Goal: Transaction & Acquisition: Book appointment/travel/reservation

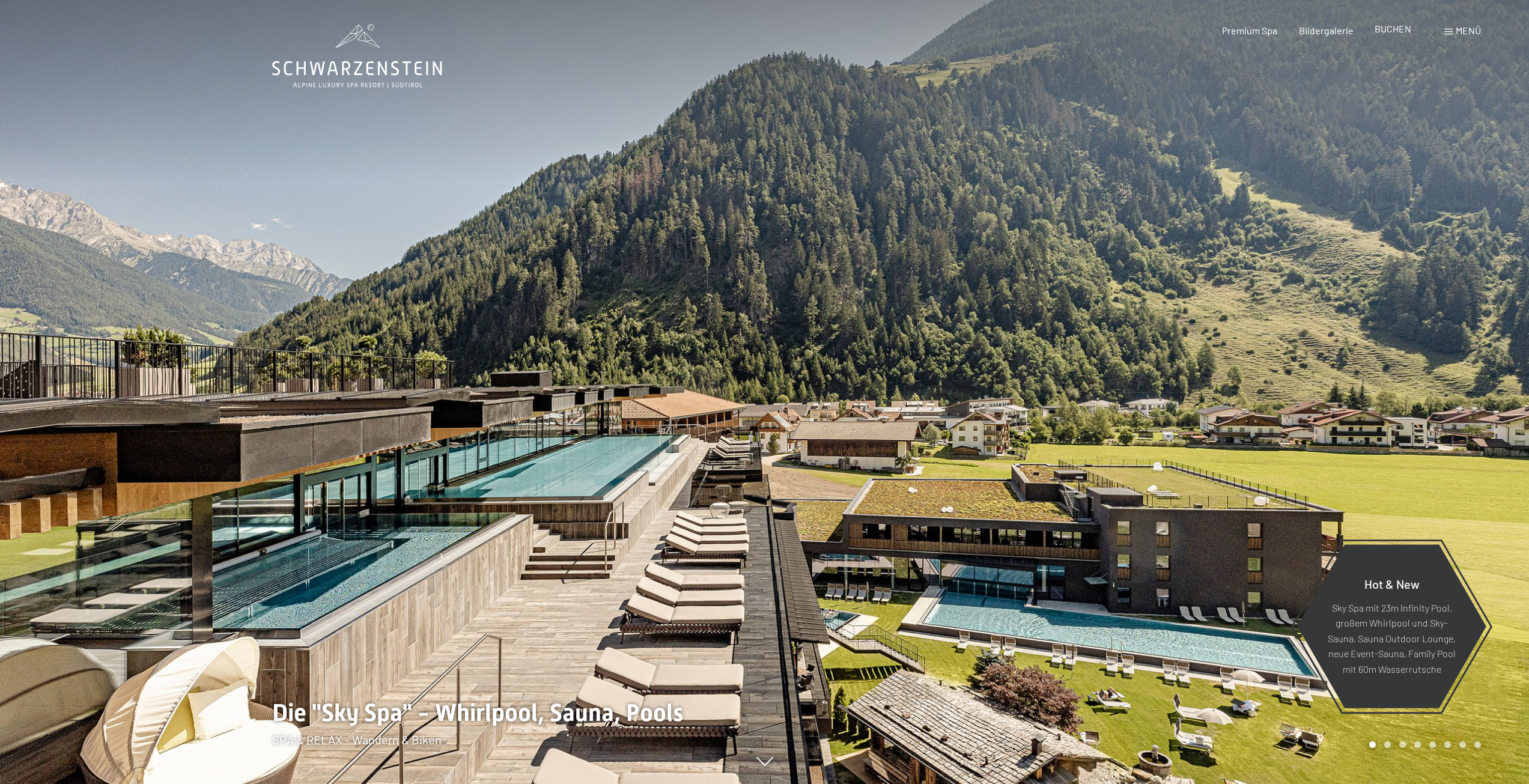
click at [1404, 33] on span "BUCHEN" at bounding box center [1393, 28] width 36 height 11
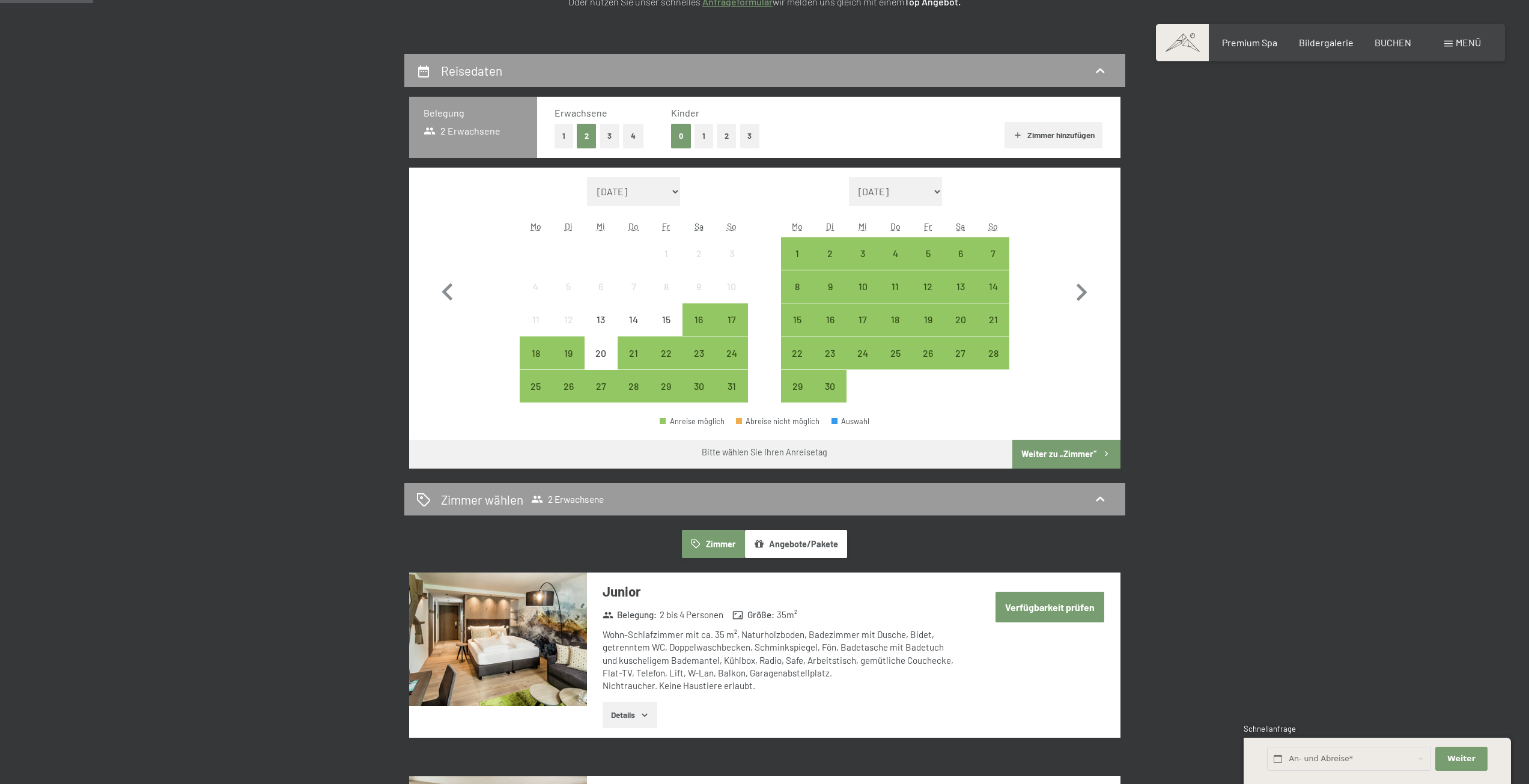
scroll to position [240, 0]
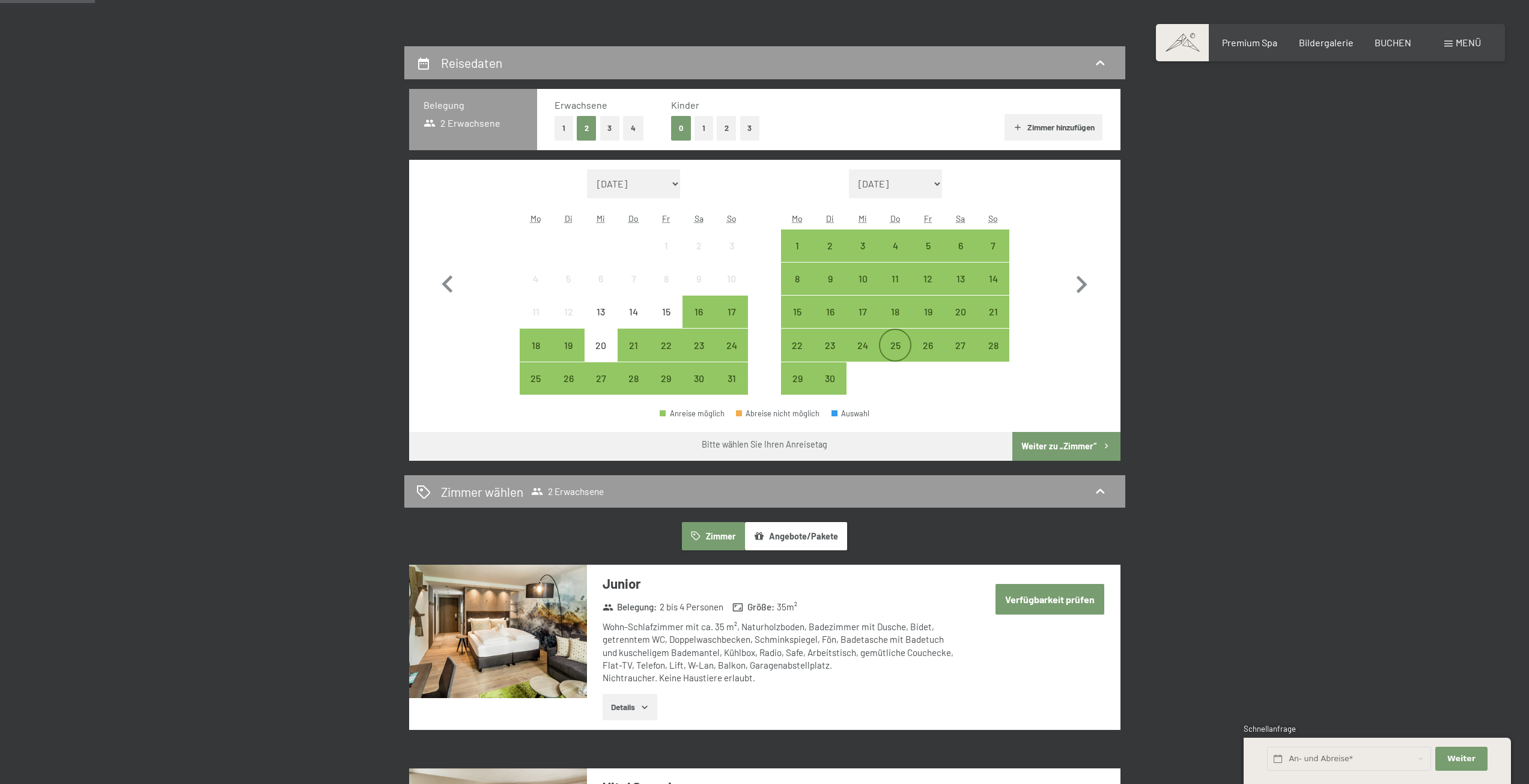
click at [902, 349] on div "25" at bounding box center [895, 356] width 30 height 30
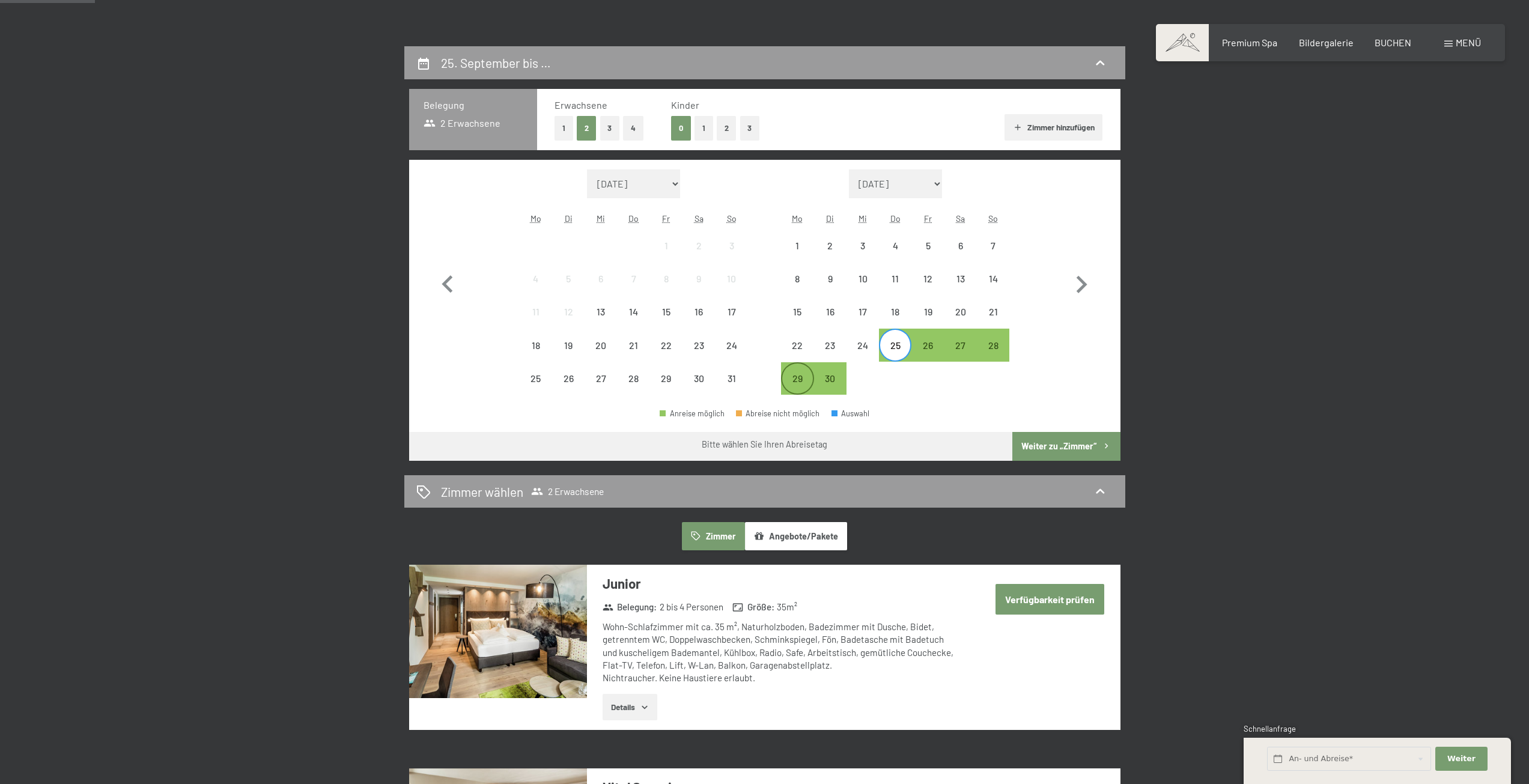
click at [806, 385] on div "29" at bounding box center [797, 389] width 30 height 30
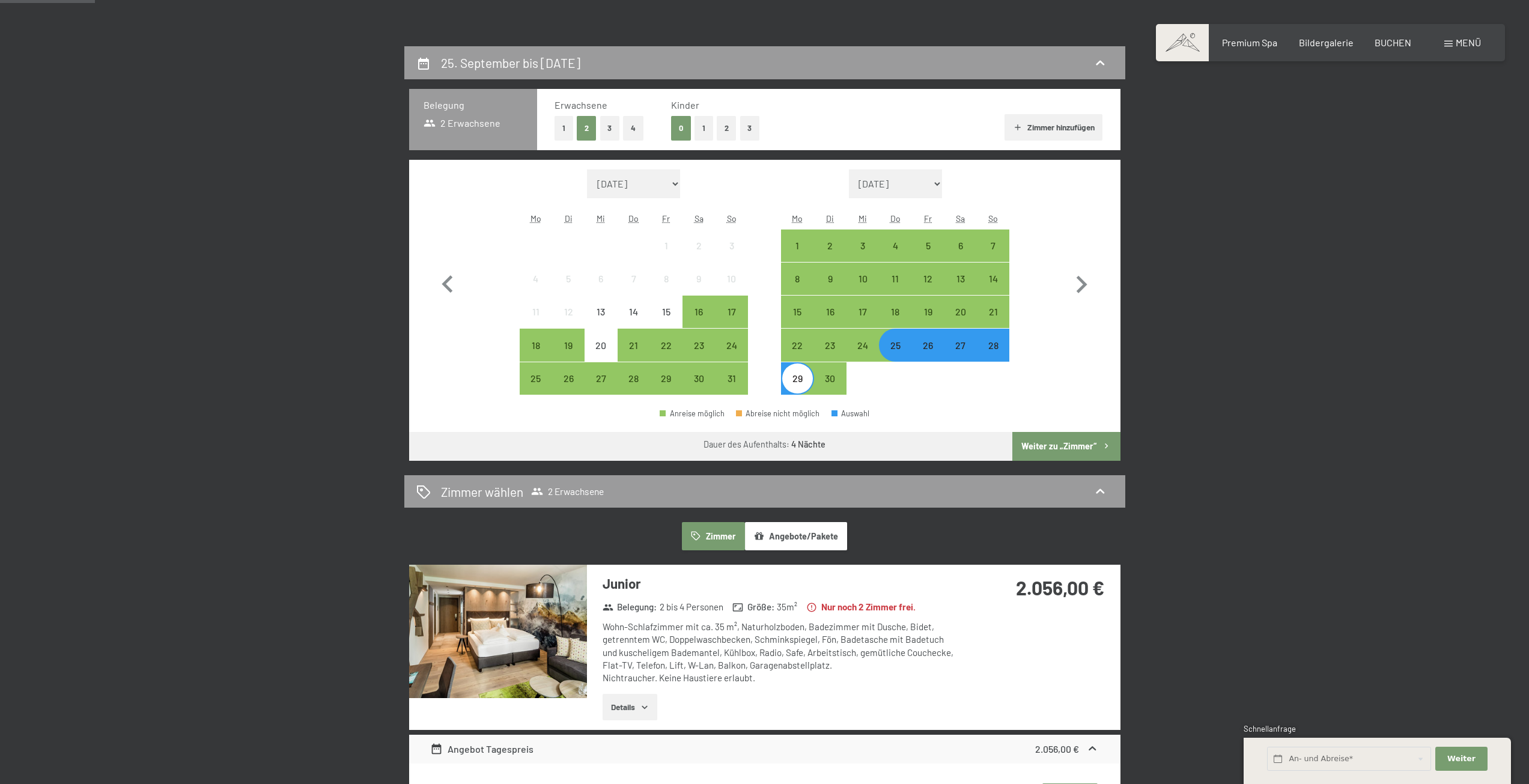
click at [1070, 438] on button "Weiter zu „Zimmer“" at bounding box center [1066, 446] width 108 height 29
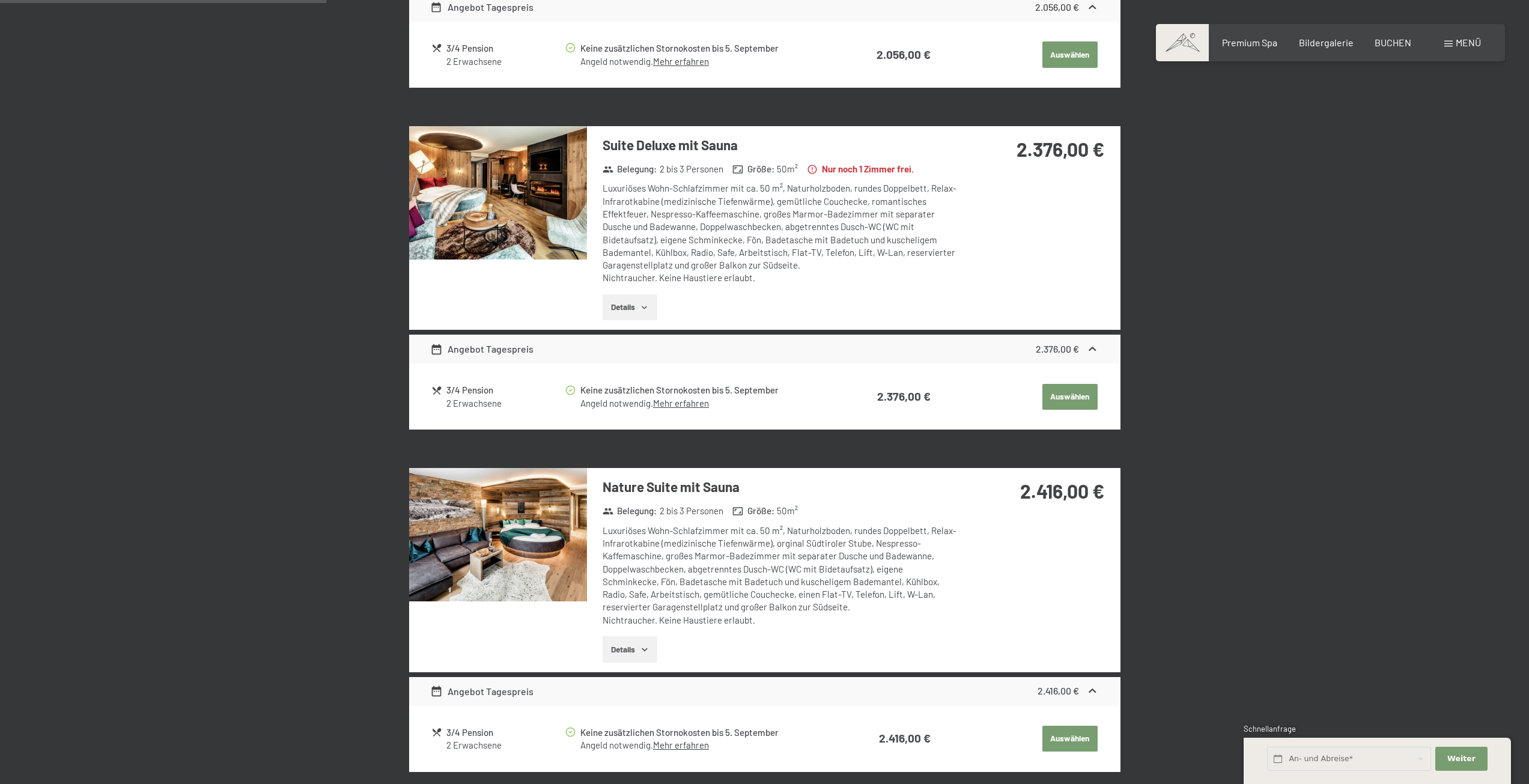
scroll to position [120, 0]
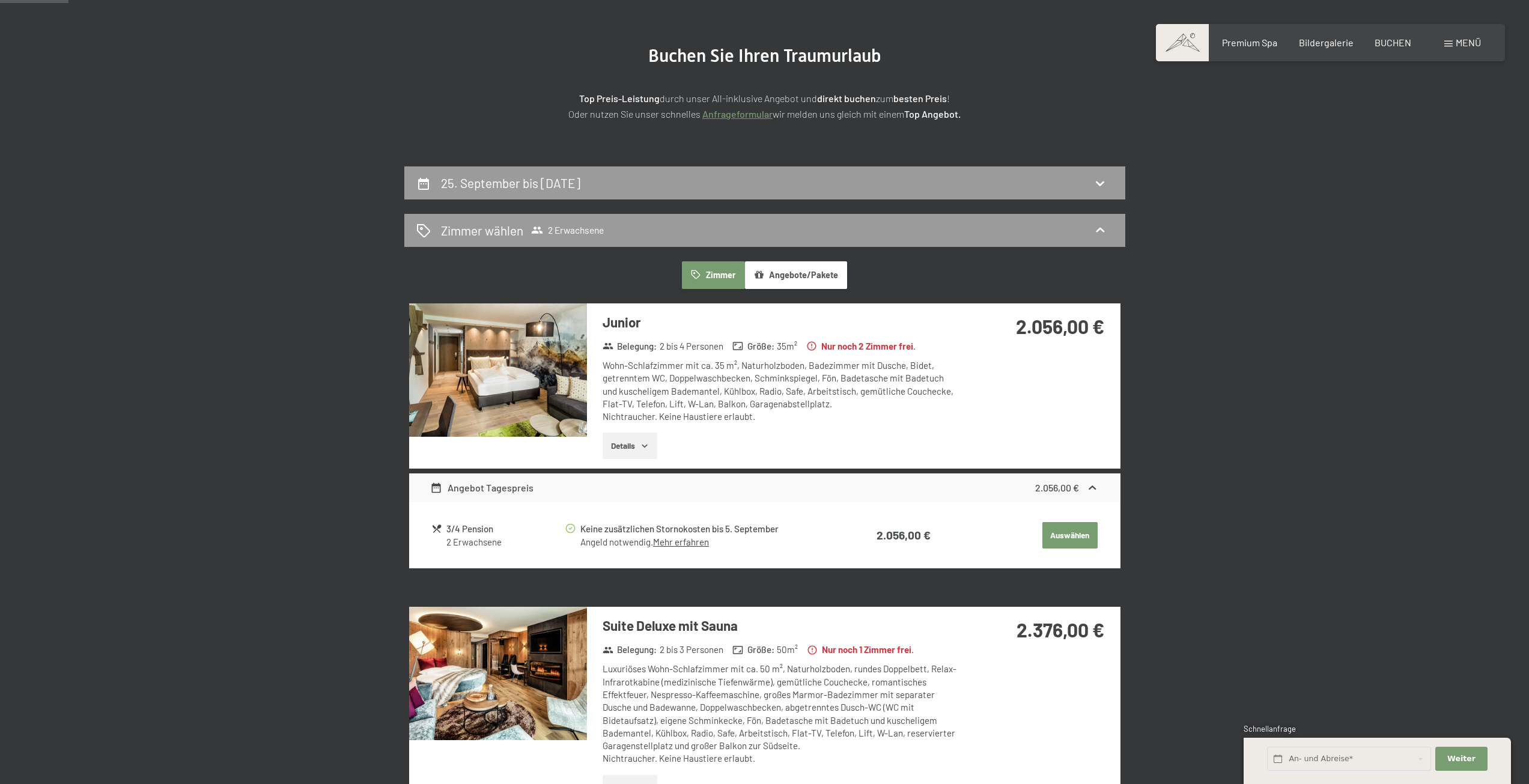
click at [837, 278] on button "Angebote/Pakete" at bounding box center [797, 275] width 102 height 28
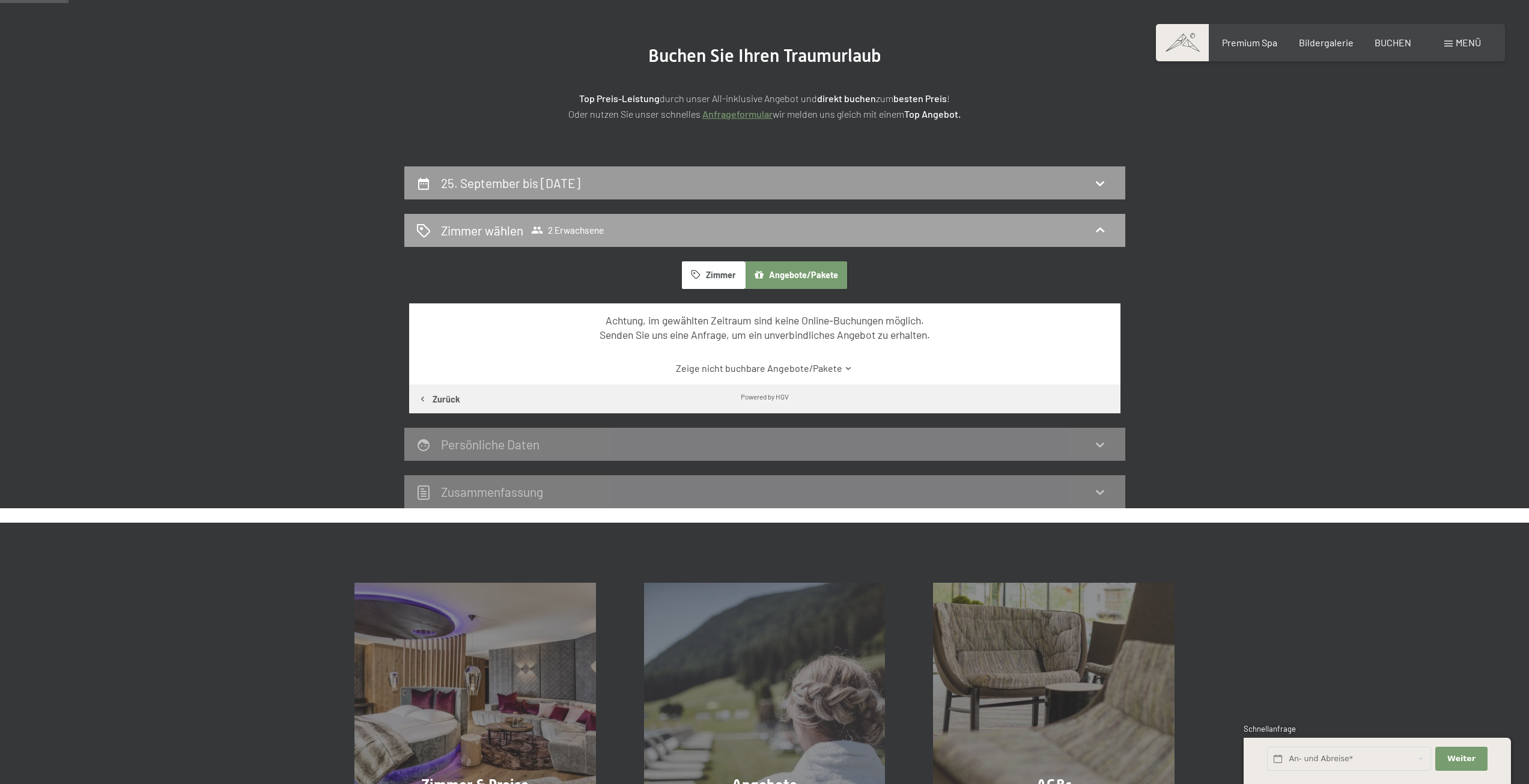
click at [1102, 233] on icon at bounding box center [1100, 230] width 15 height 15
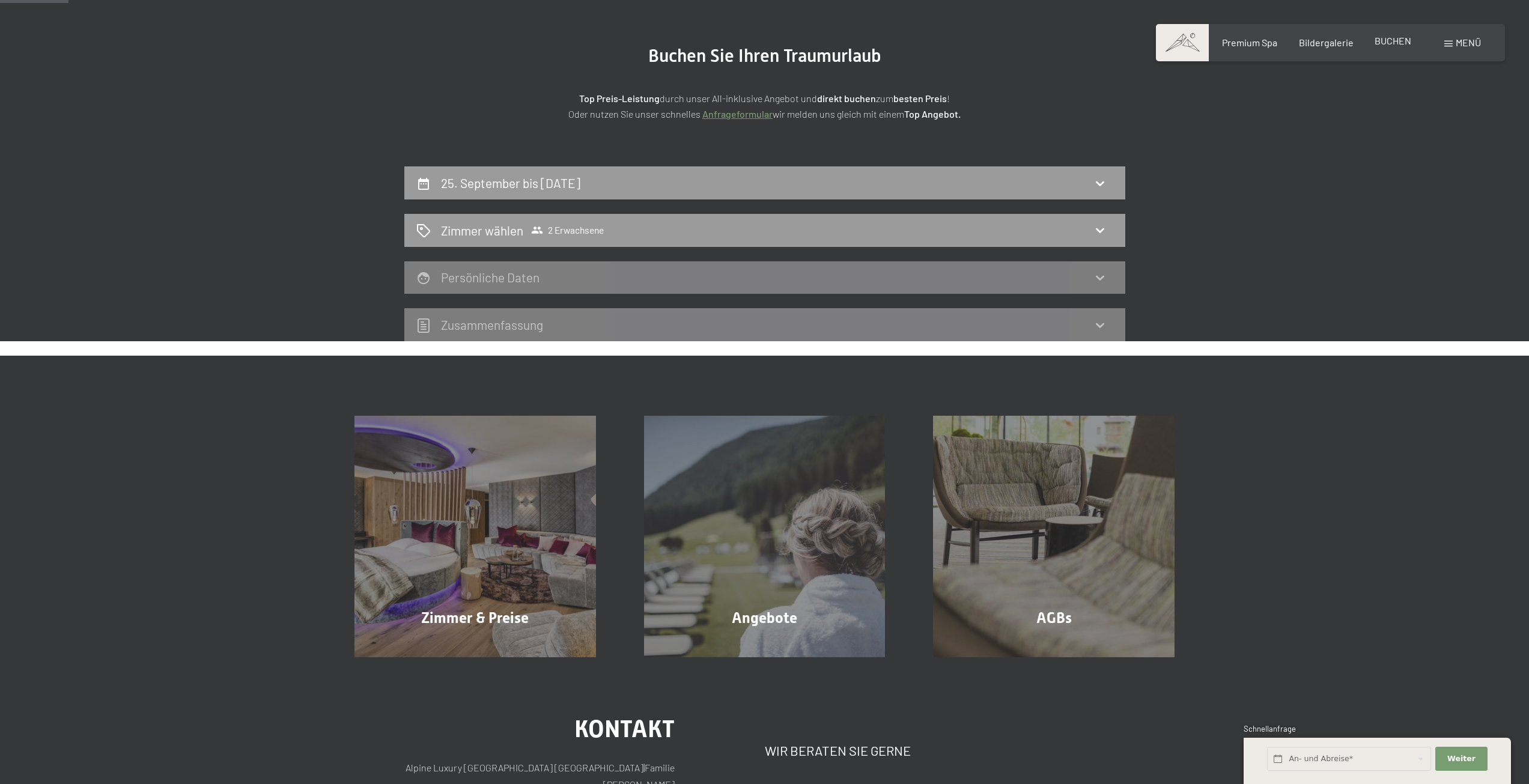
click at [1398, 36] on span "BUCHEN" at bounding box center [1393, 40] width 36 height 11
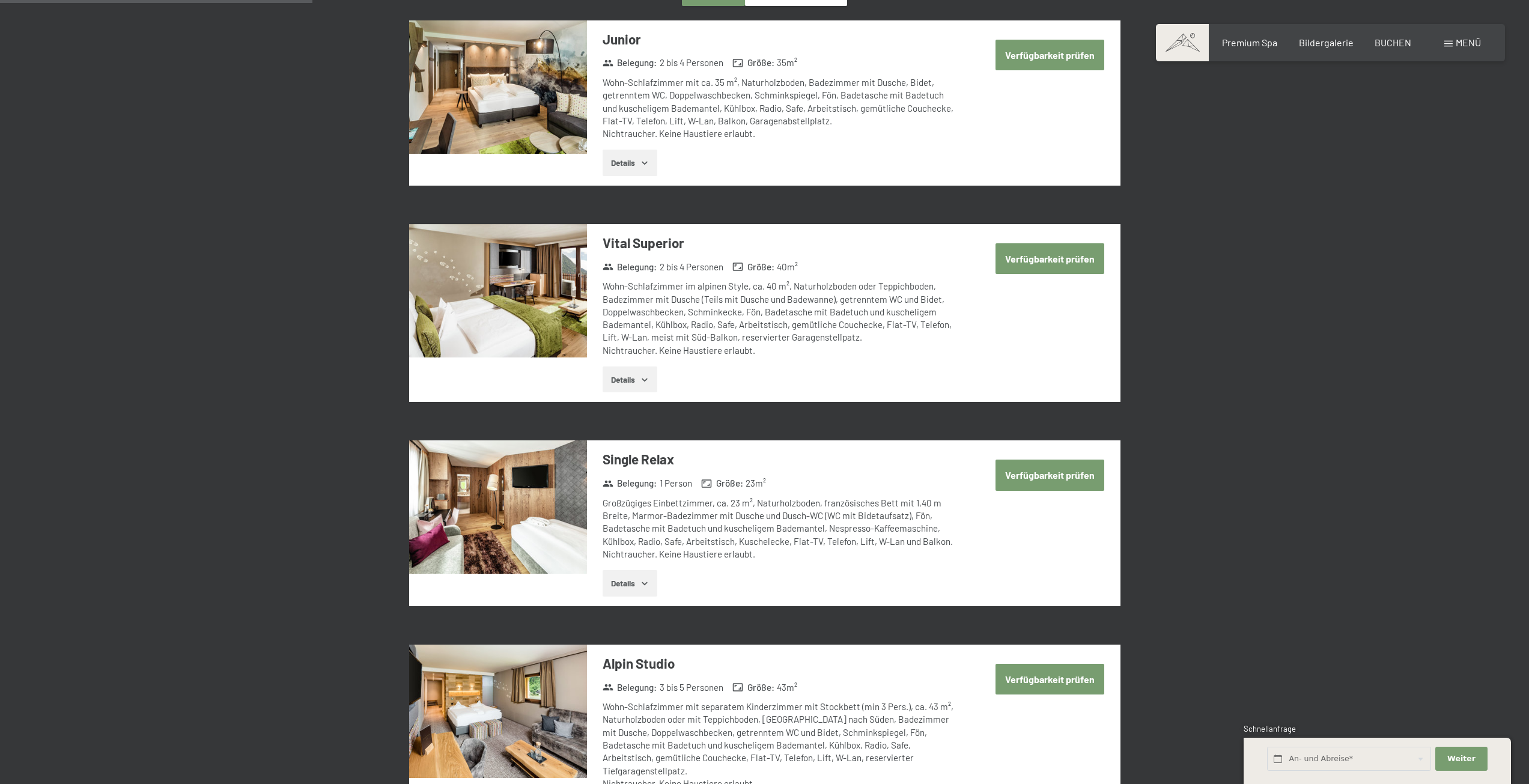
scroll to position [781, 0]
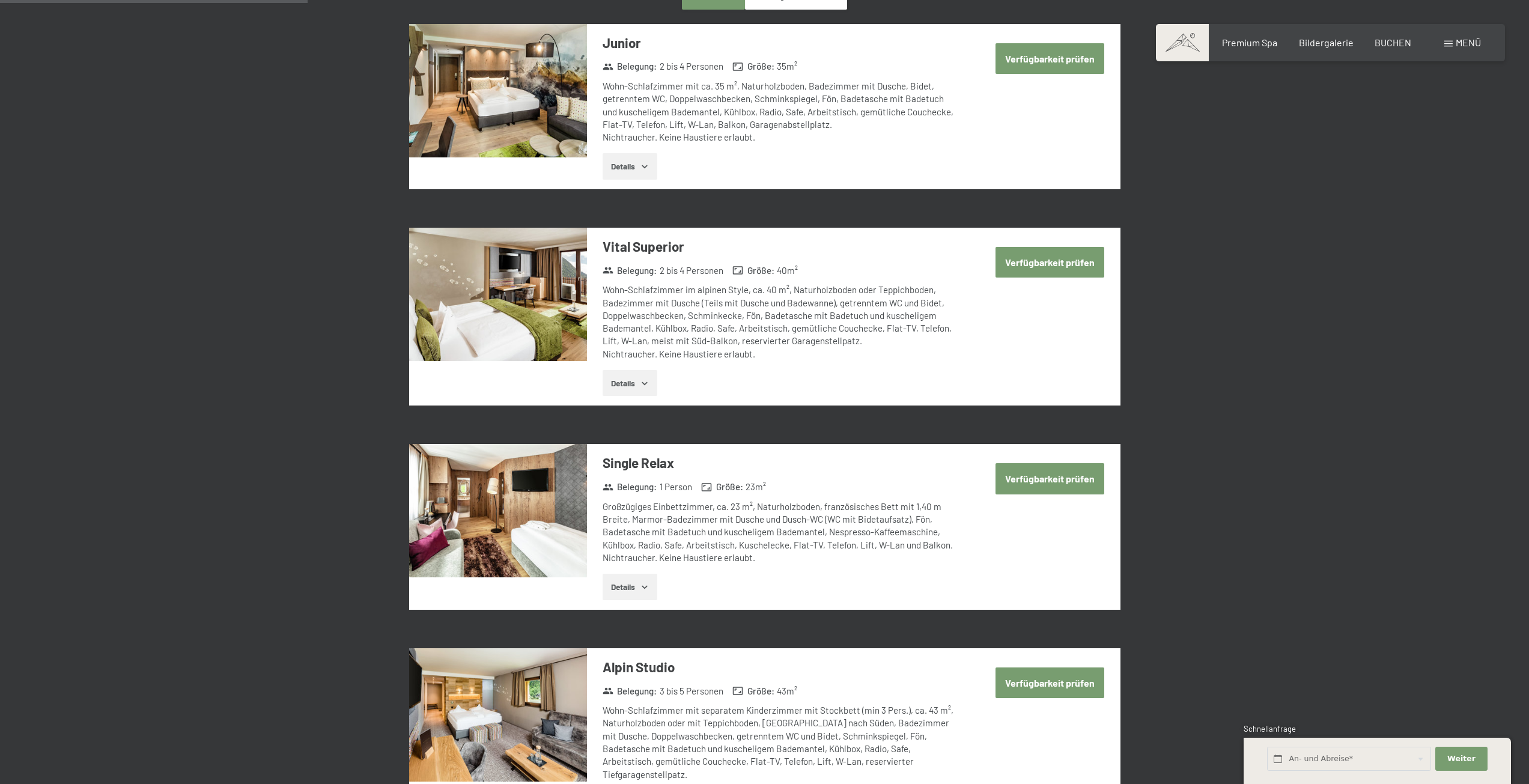
click at [1079, 268] on button "Verfügbarkeit prüfen" at bounding box center [1049, 262] width 108 height 30
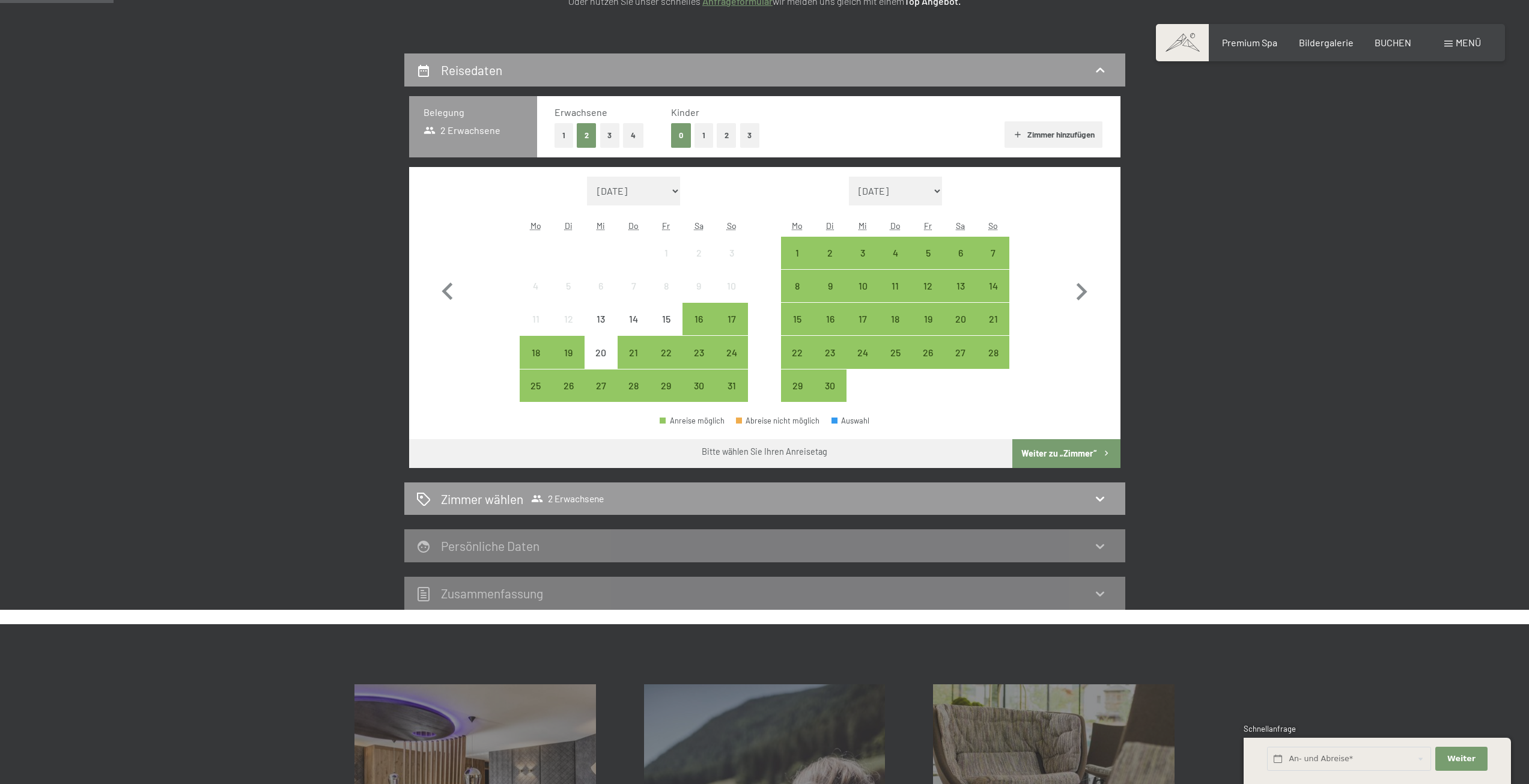
scroll to position [167, 0]
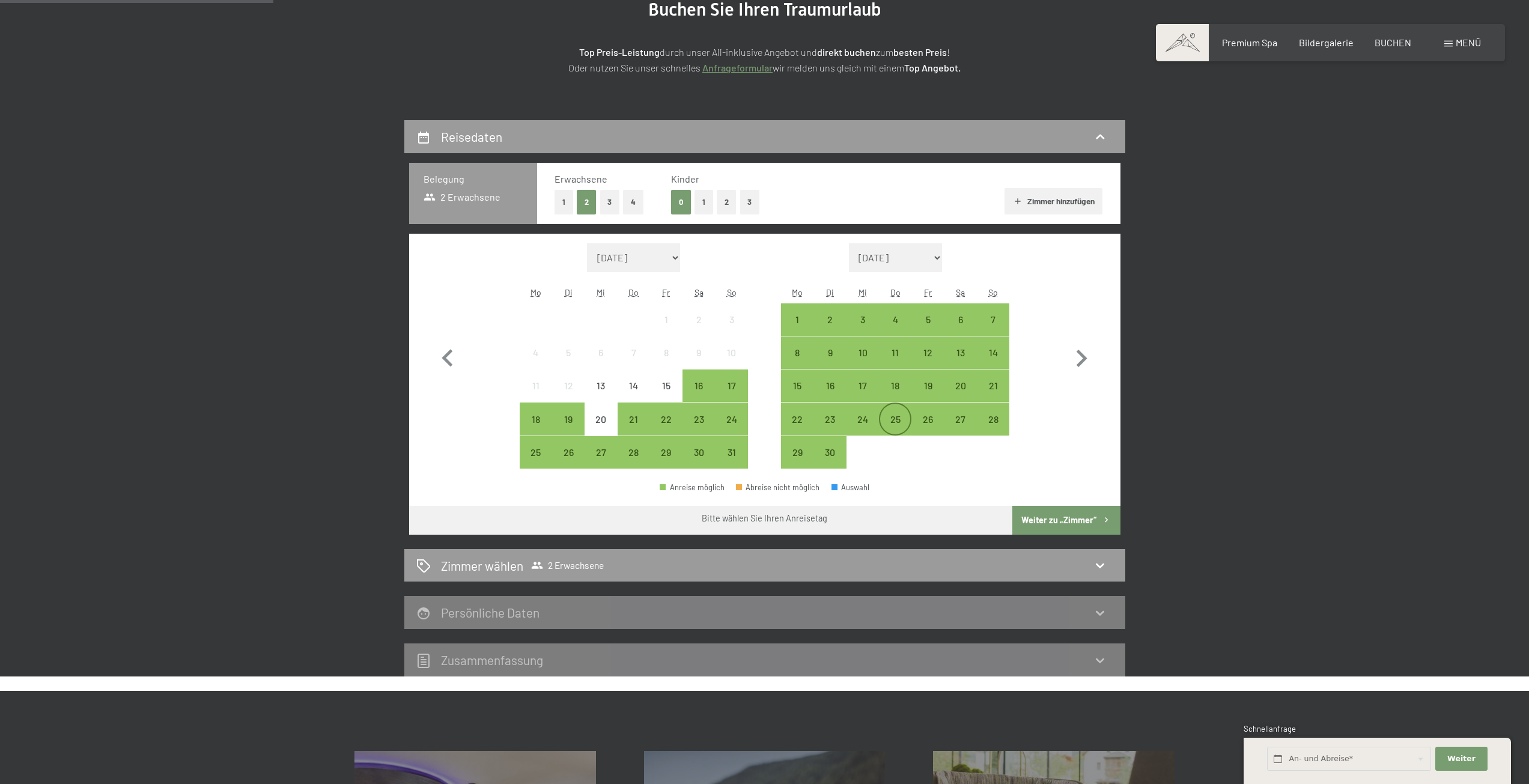
click at [903, 426] on div "25" at bounding box center [895, 429] width 30 height 30
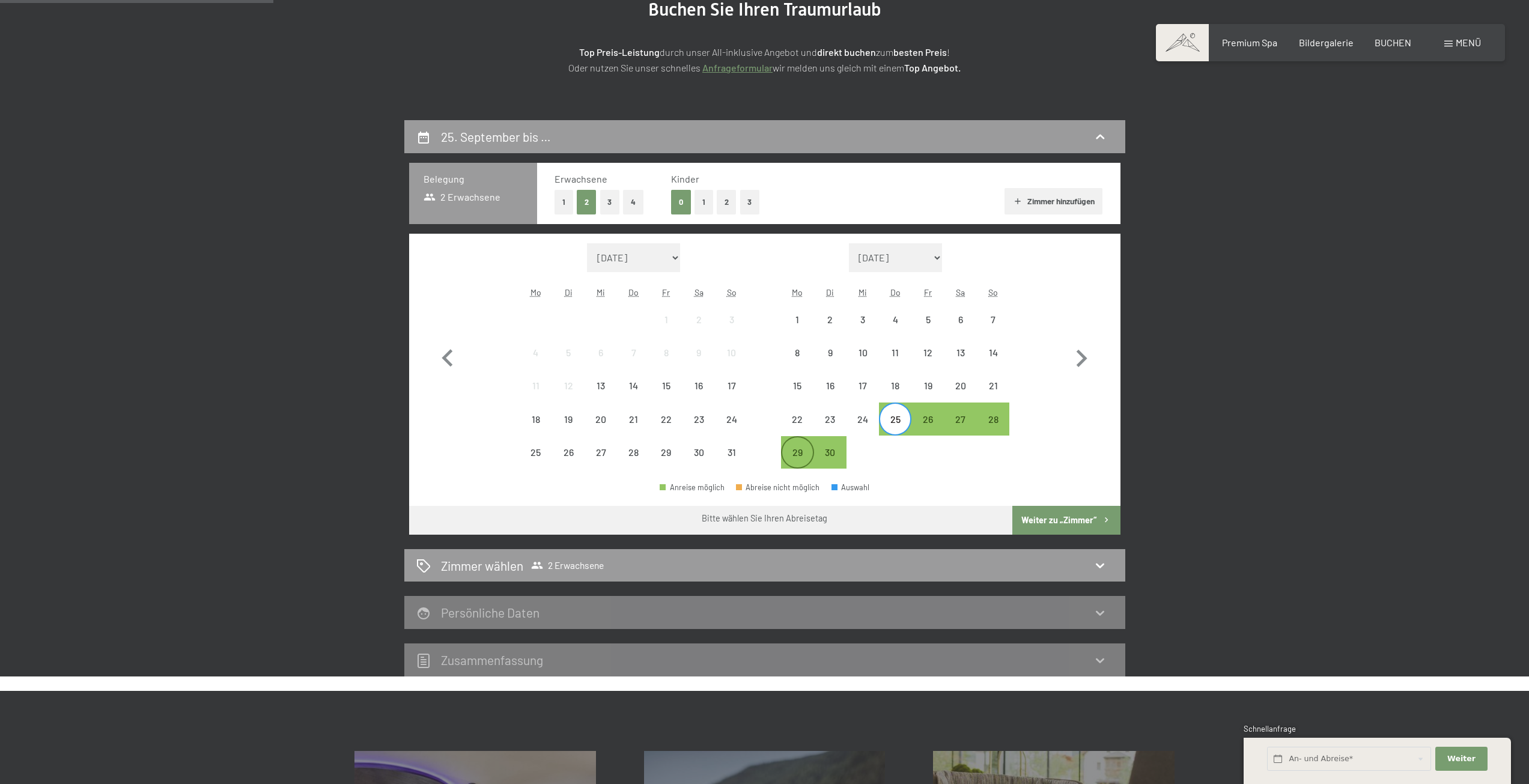
click at [797, 461] on div "29" at bounding box center [797, 462] width 30 height 30
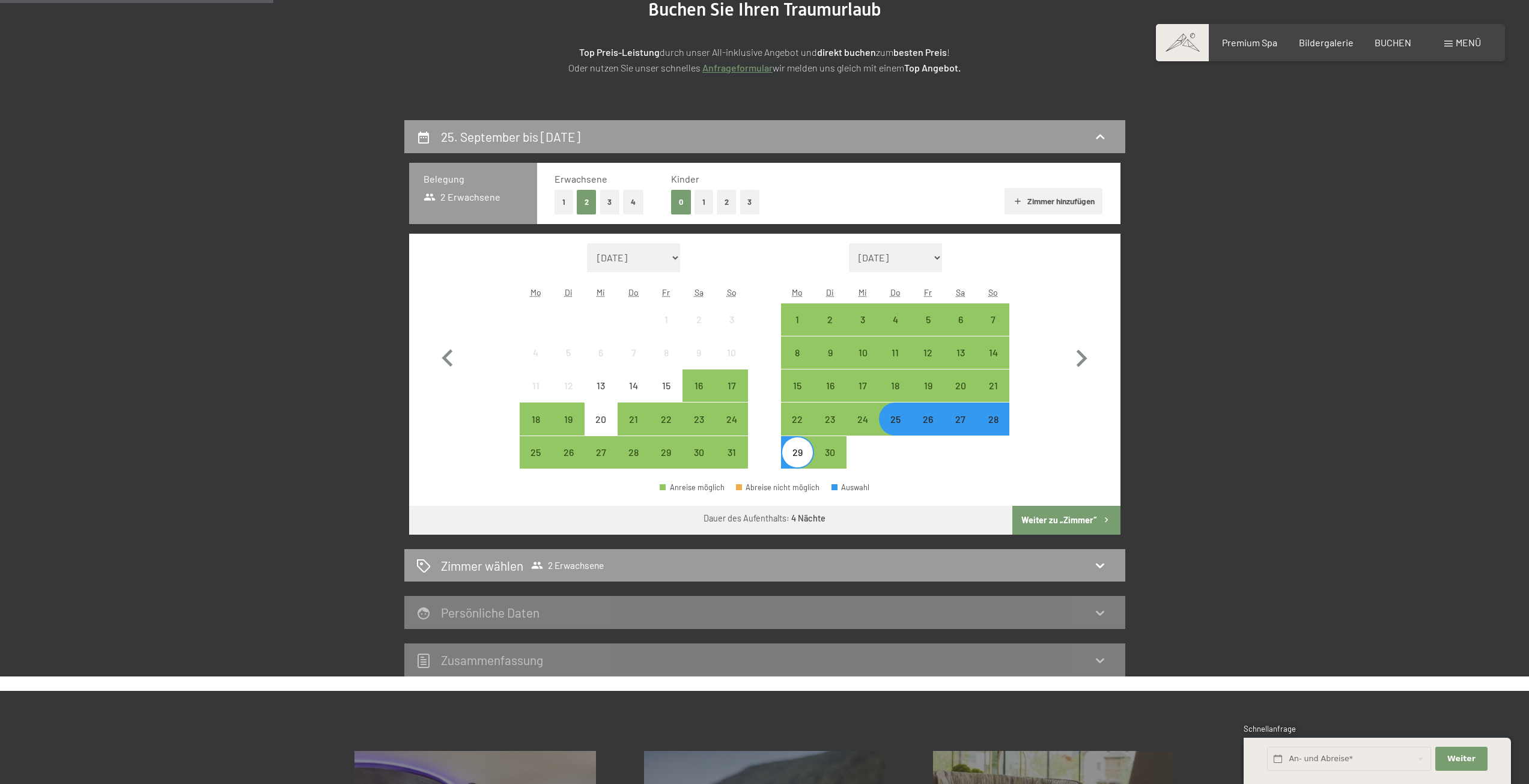
click at [1038, 517] on button "Weiter zu „Zimmer“" at bounding box center [1066, 519] width 108 height 29
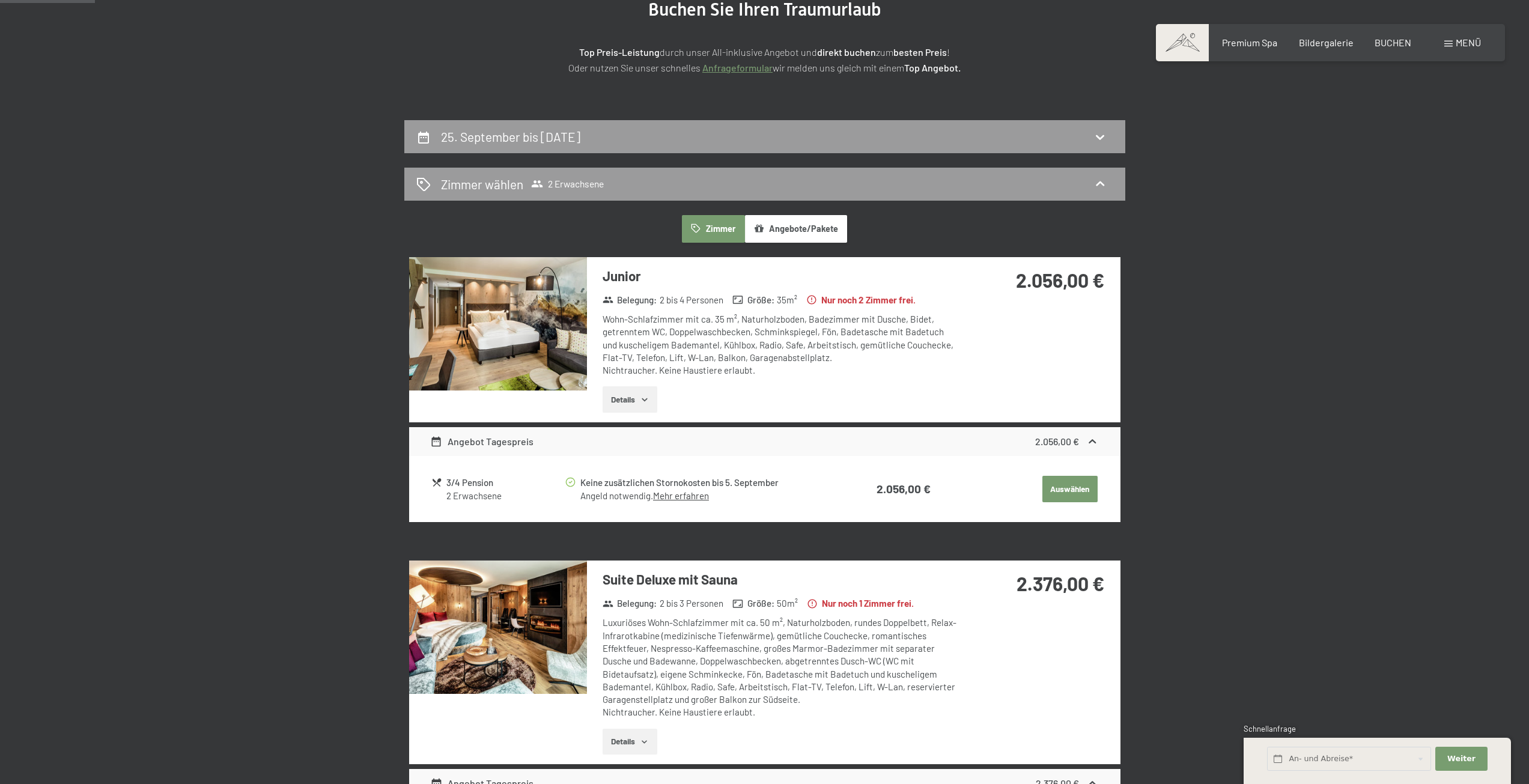
click at [1375, 36] on div "Buchen Anfragen Premium Spa Bildergalerie BUCHEN Menü DE IT EN Gutschein Bilder…" at bounding box center [1330, 42] width 301 height 13
click at [1384, 36] on div "Buchen Anfragen Premium Spa Bildergalerie BUCHEN Menü DE IT EN Gutschein Bilder…" at bounding box center [1330, 42] width 301 height 13
click at [1389, 42] on span "BUCHEN" at bounding box center [1393, 40] width 36 height 11
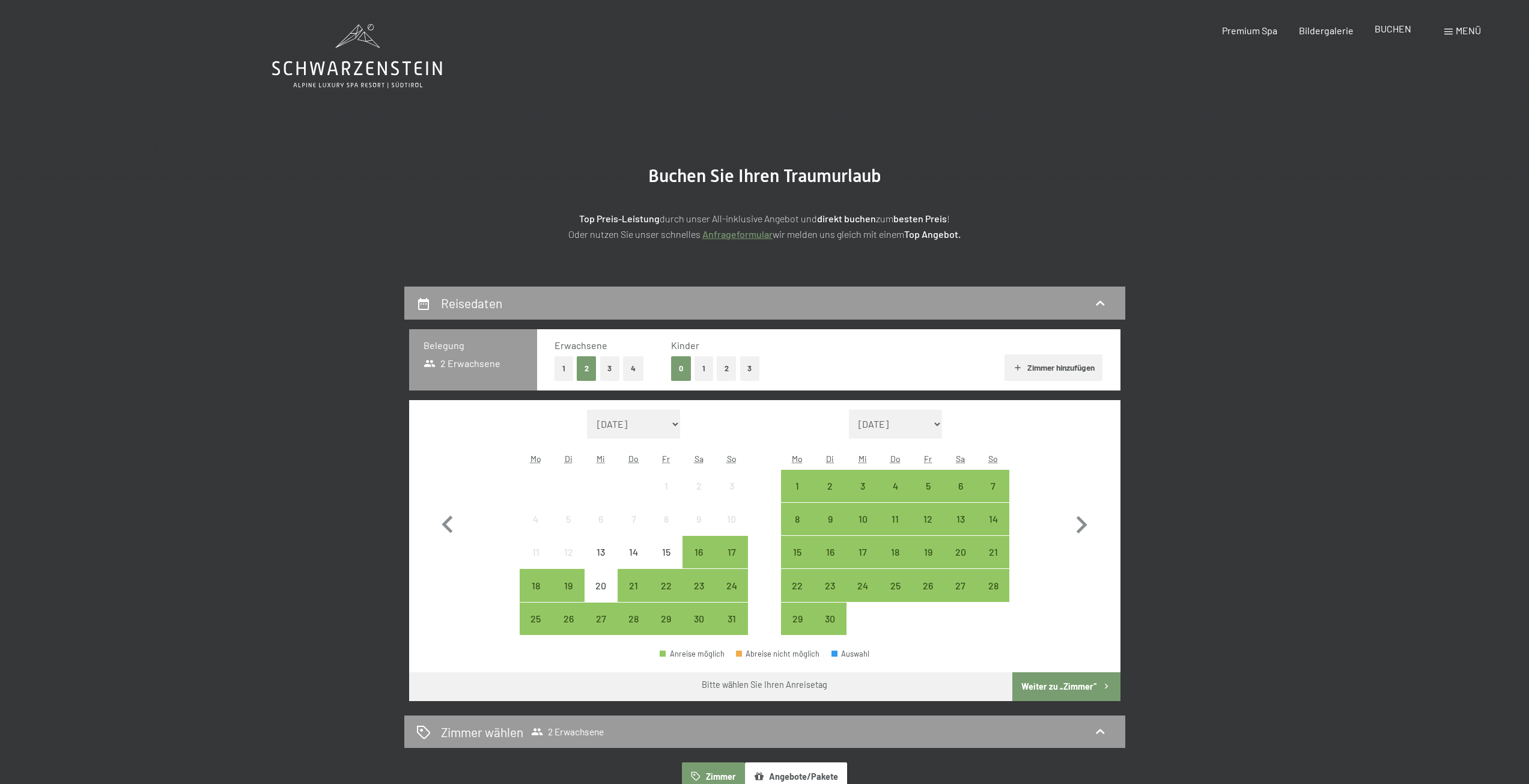
click at [1390, 30] on span "BUCHEN" at bounding box center [1393, 28] width 36 height 11
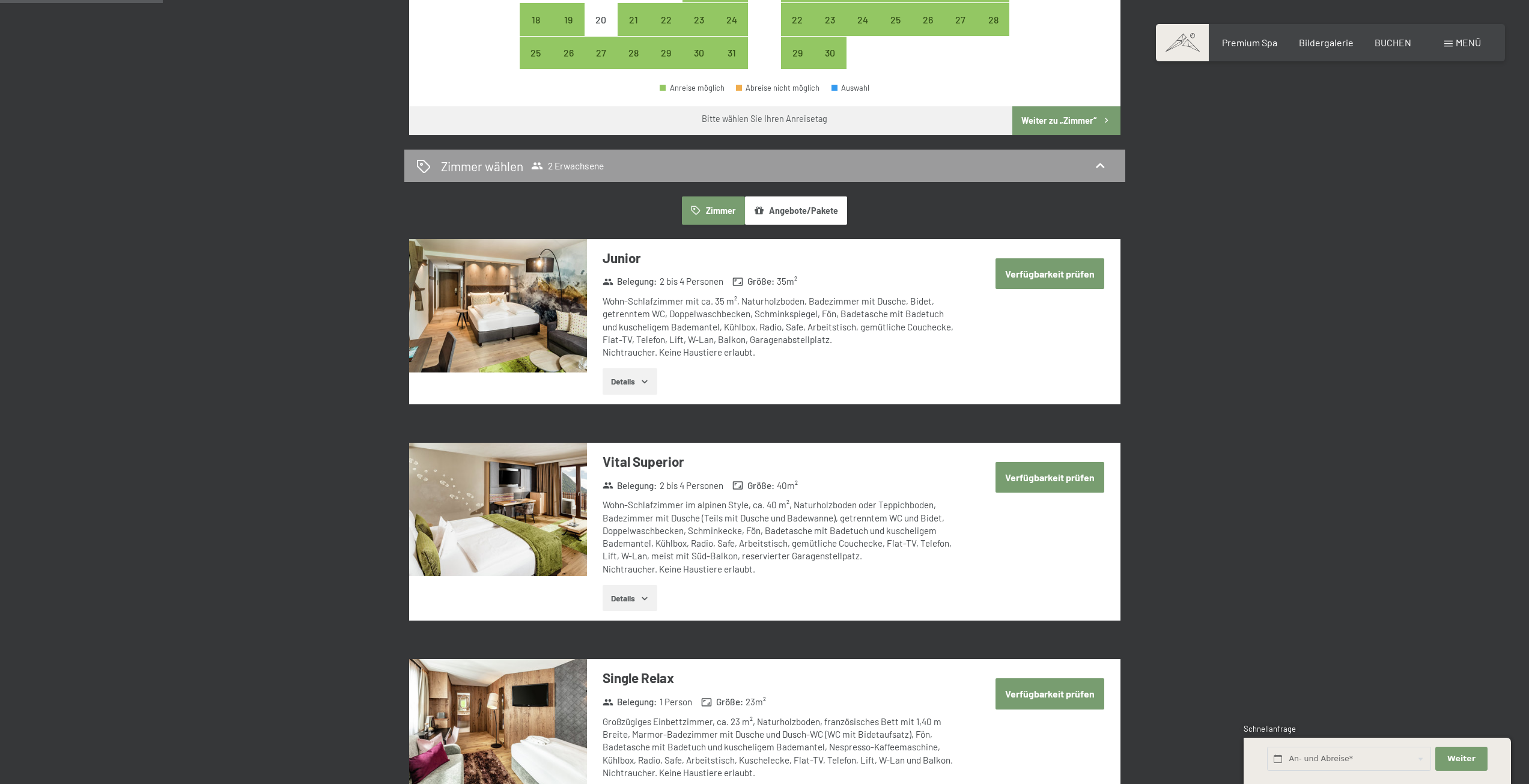
scroll to position [600, 0]
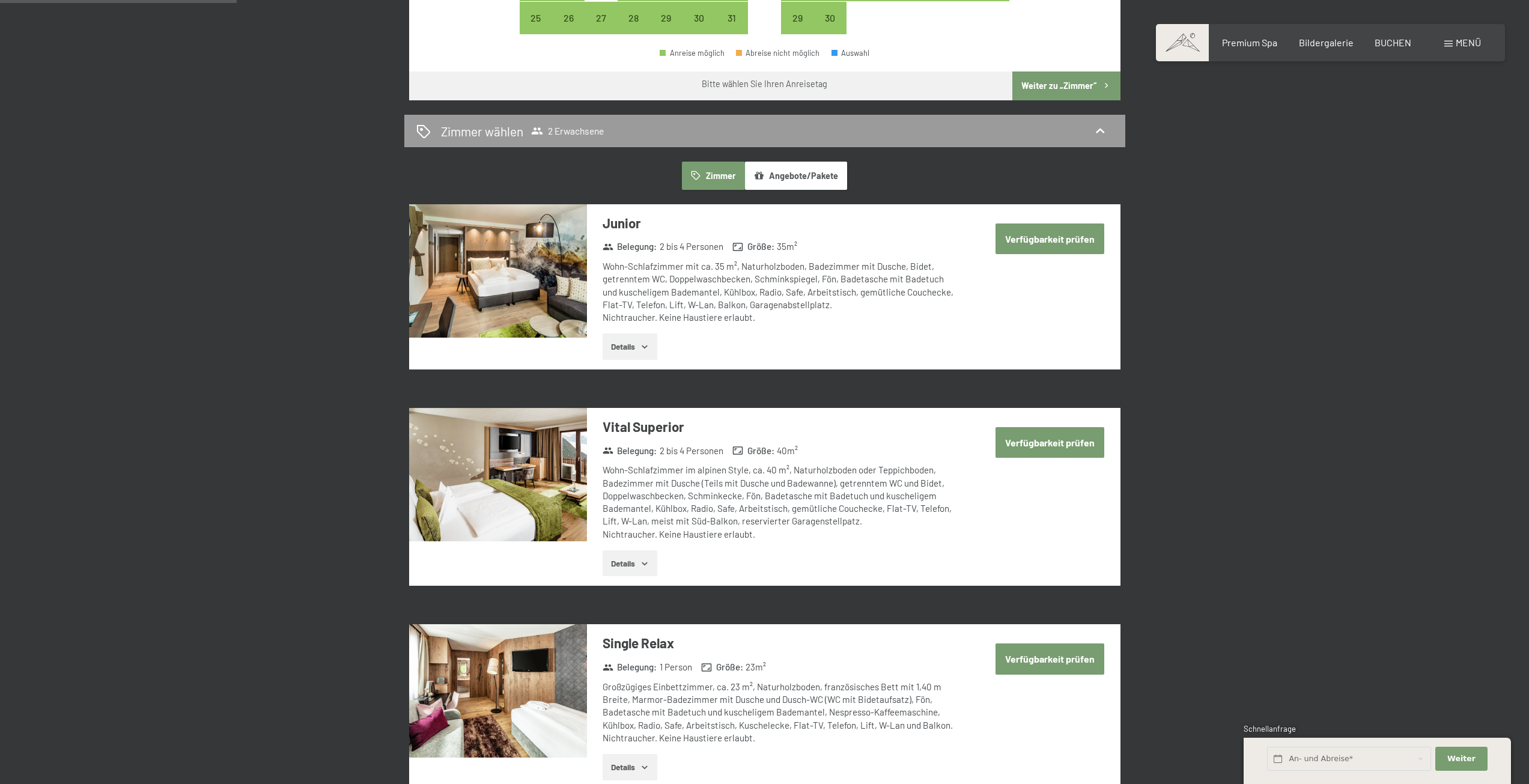
click at [1060, 438] on button "Verfügbarkeit prüfen" at bounding box center [1049, 441] width 108 height 30
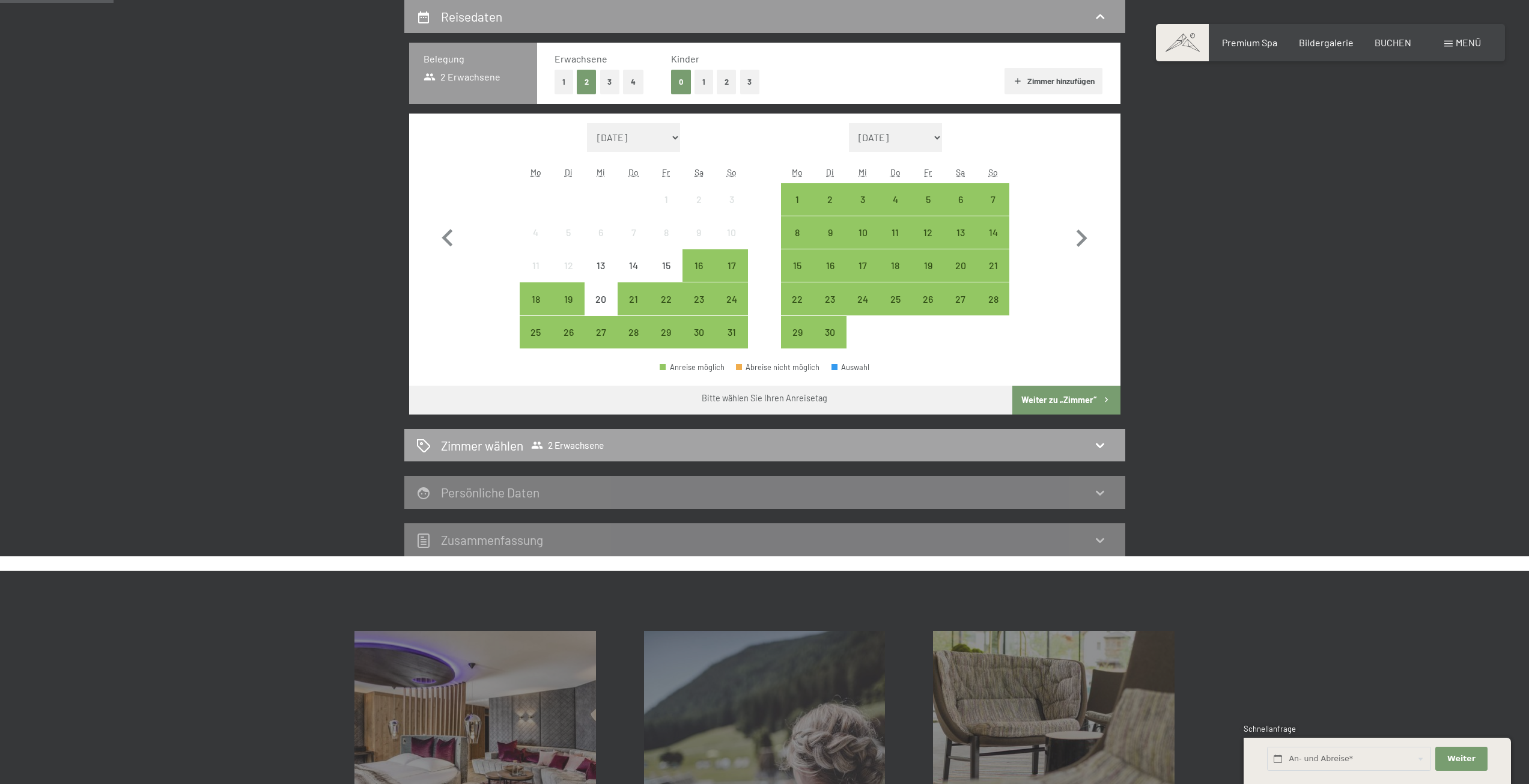
click at [1086, 440] on div "Zimmer wählen 2 Erwachsene" at bounding box center [764, 445] width 697 height 17
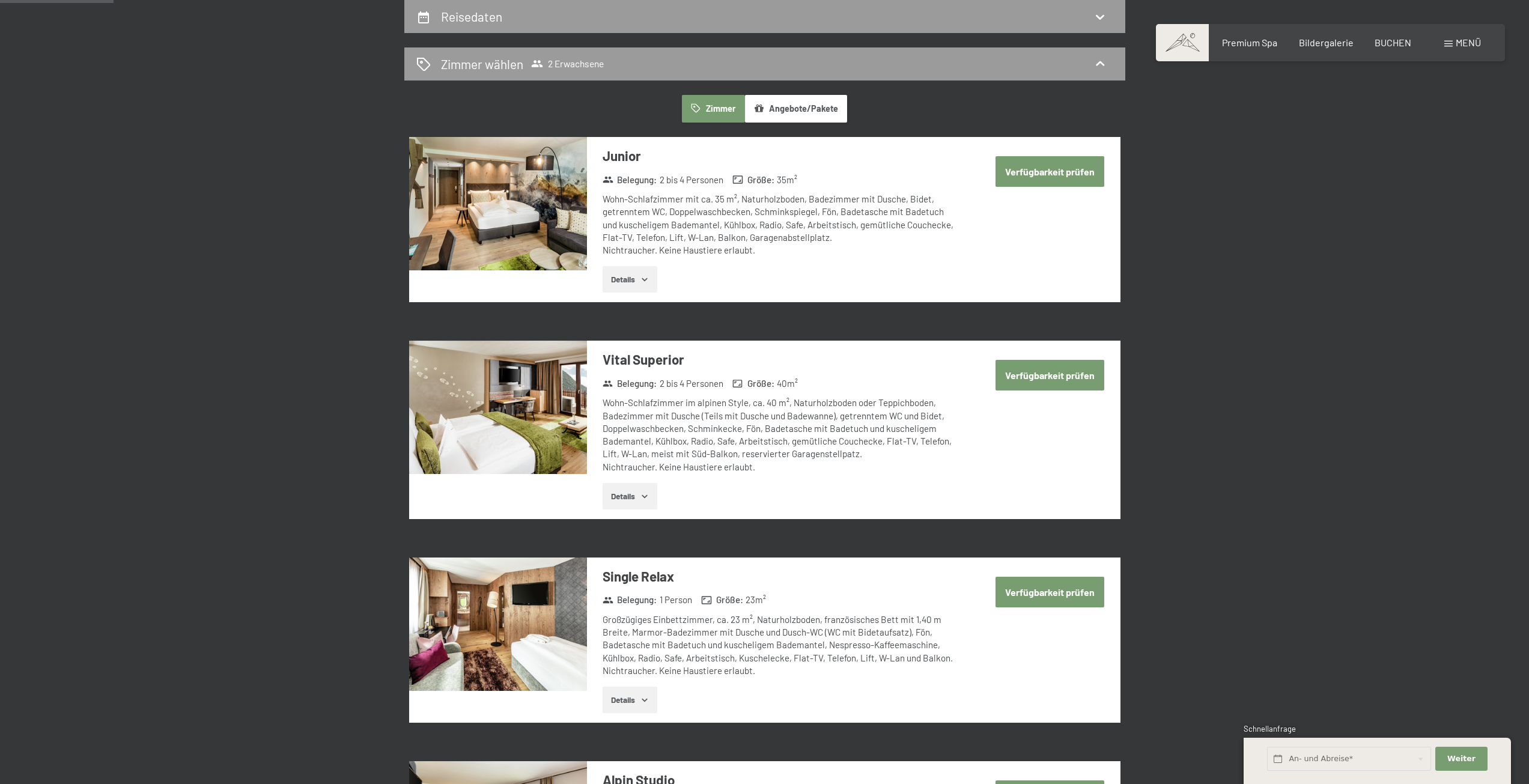
click at [822, 111] on button "Angebote/Pakete" at bounding box center [797, 108] width 102 height 28
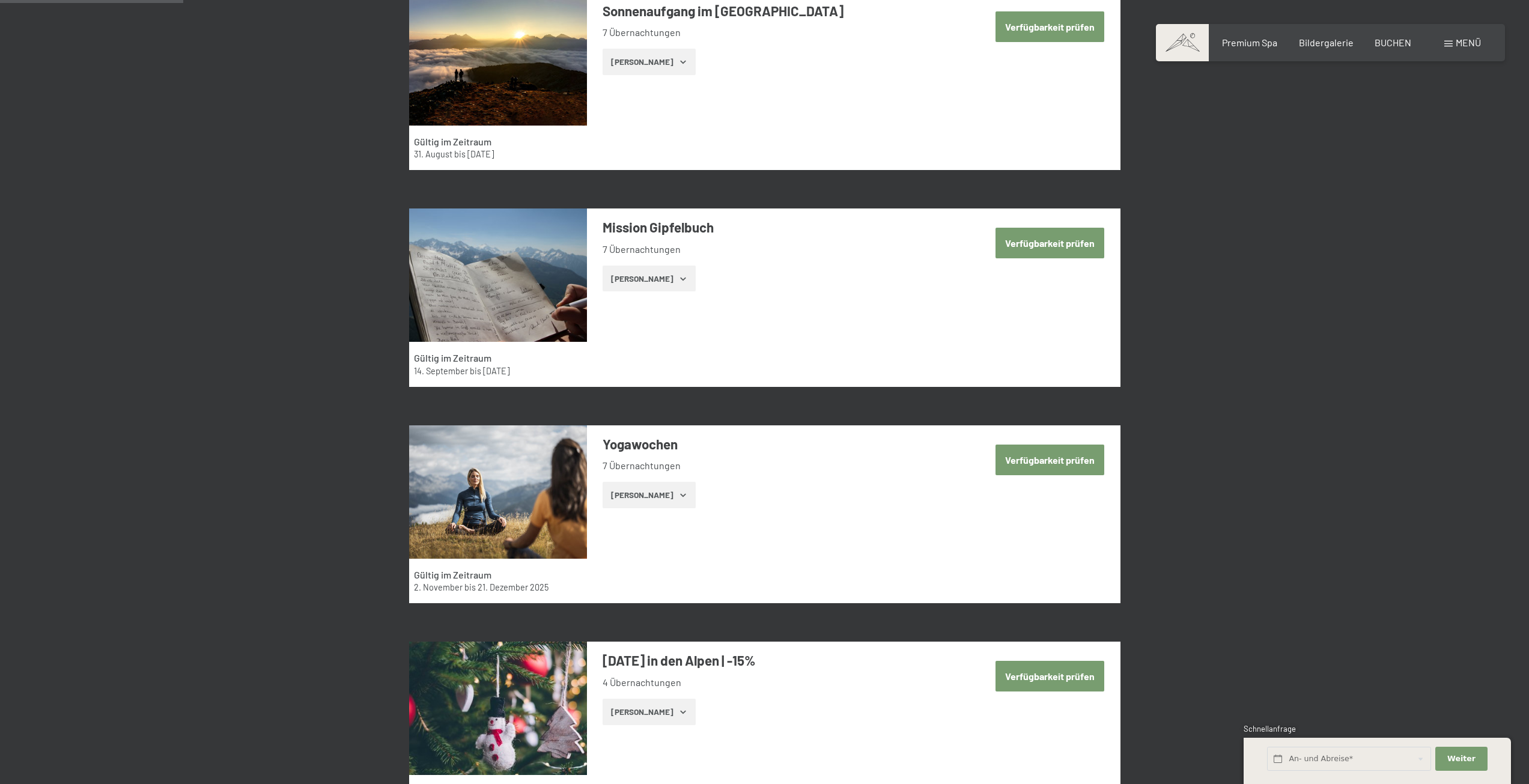
scroll to position [467, 0]
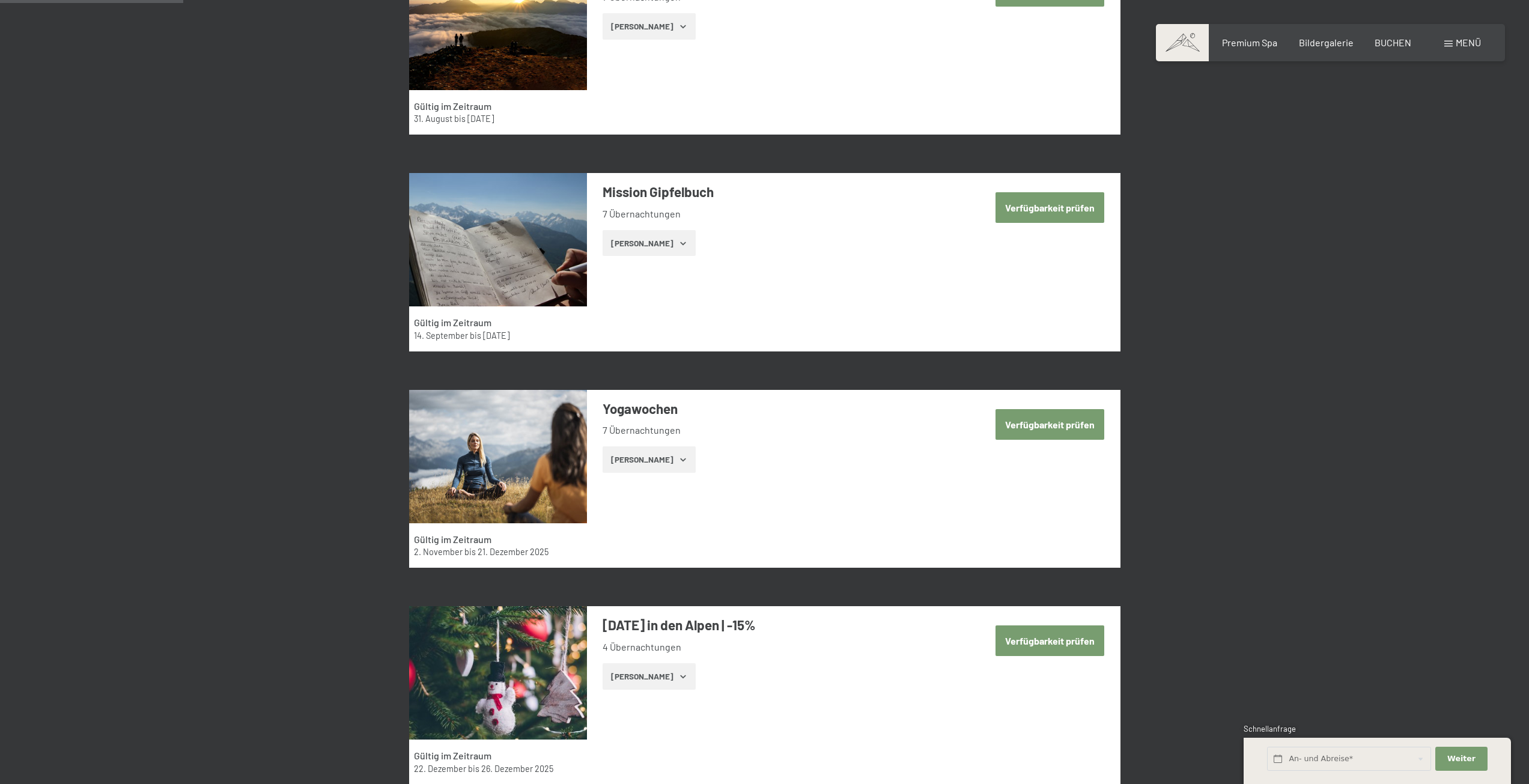
click at [656, 247] on button "Zeige Zimmer" at bounding box center [649, 243] width 93 height 26
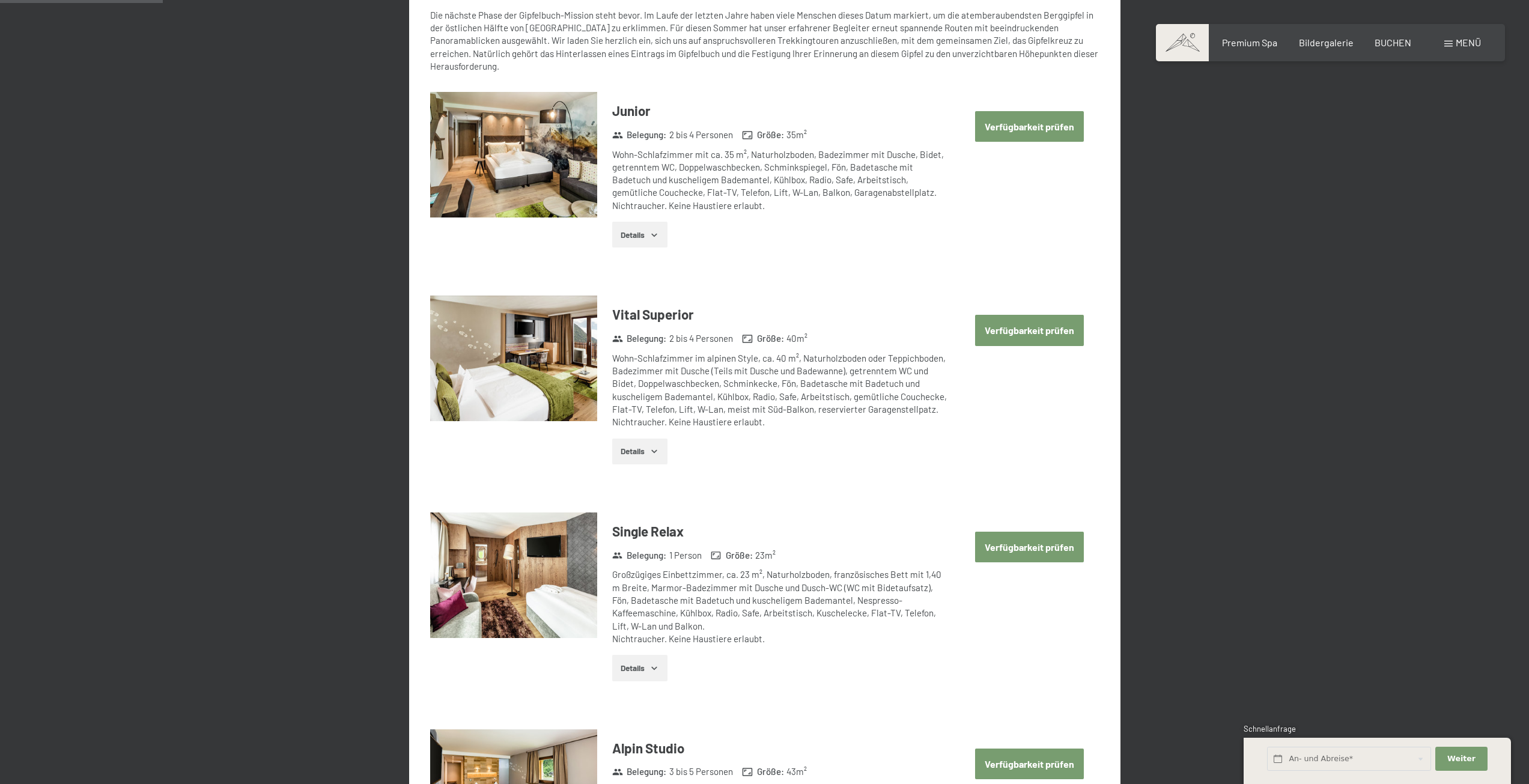
scroll to position [526, 0]
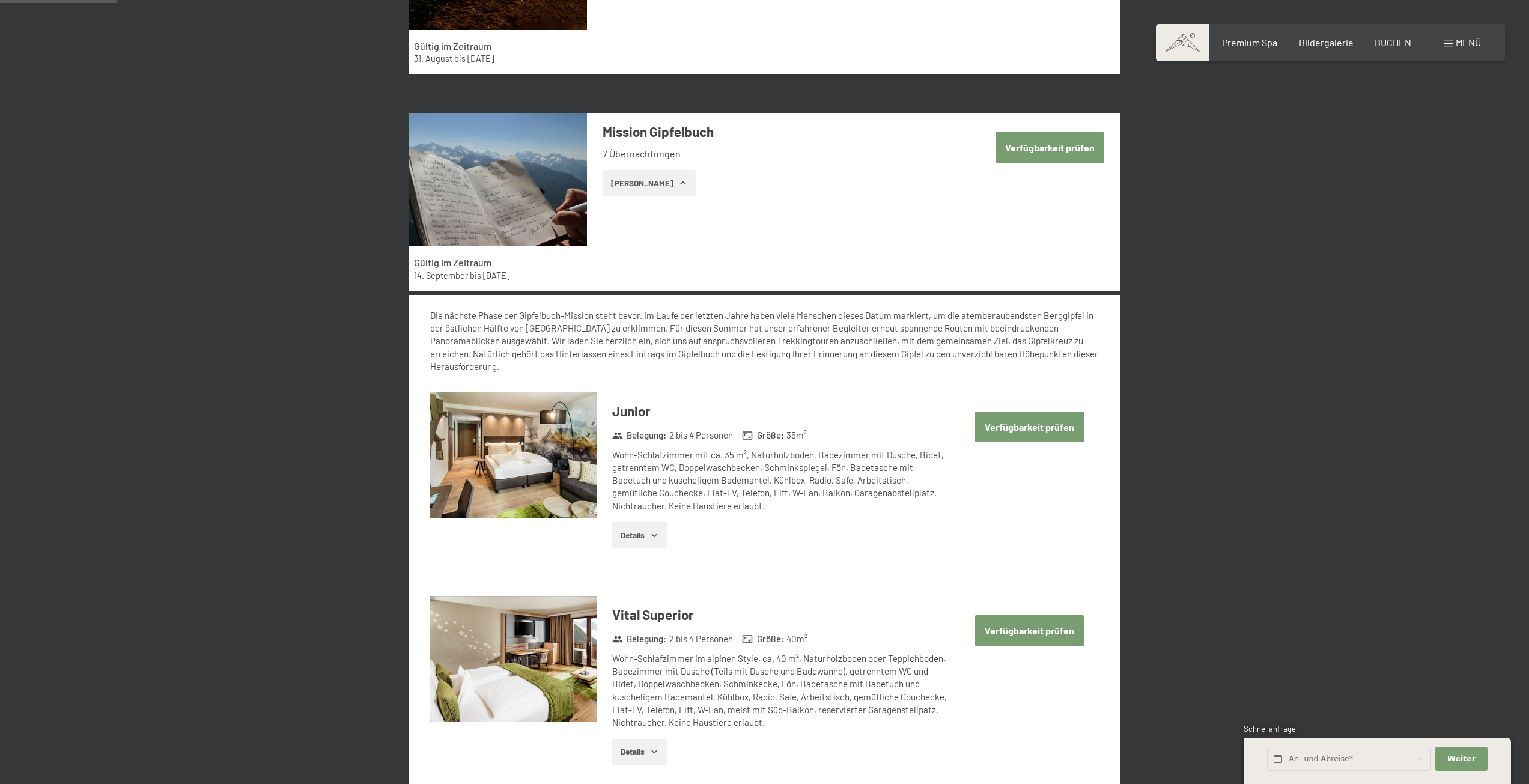
click at [662, 185] on button "Zeige Zimmer" at bounding box center [649, 183] width 93 height 26
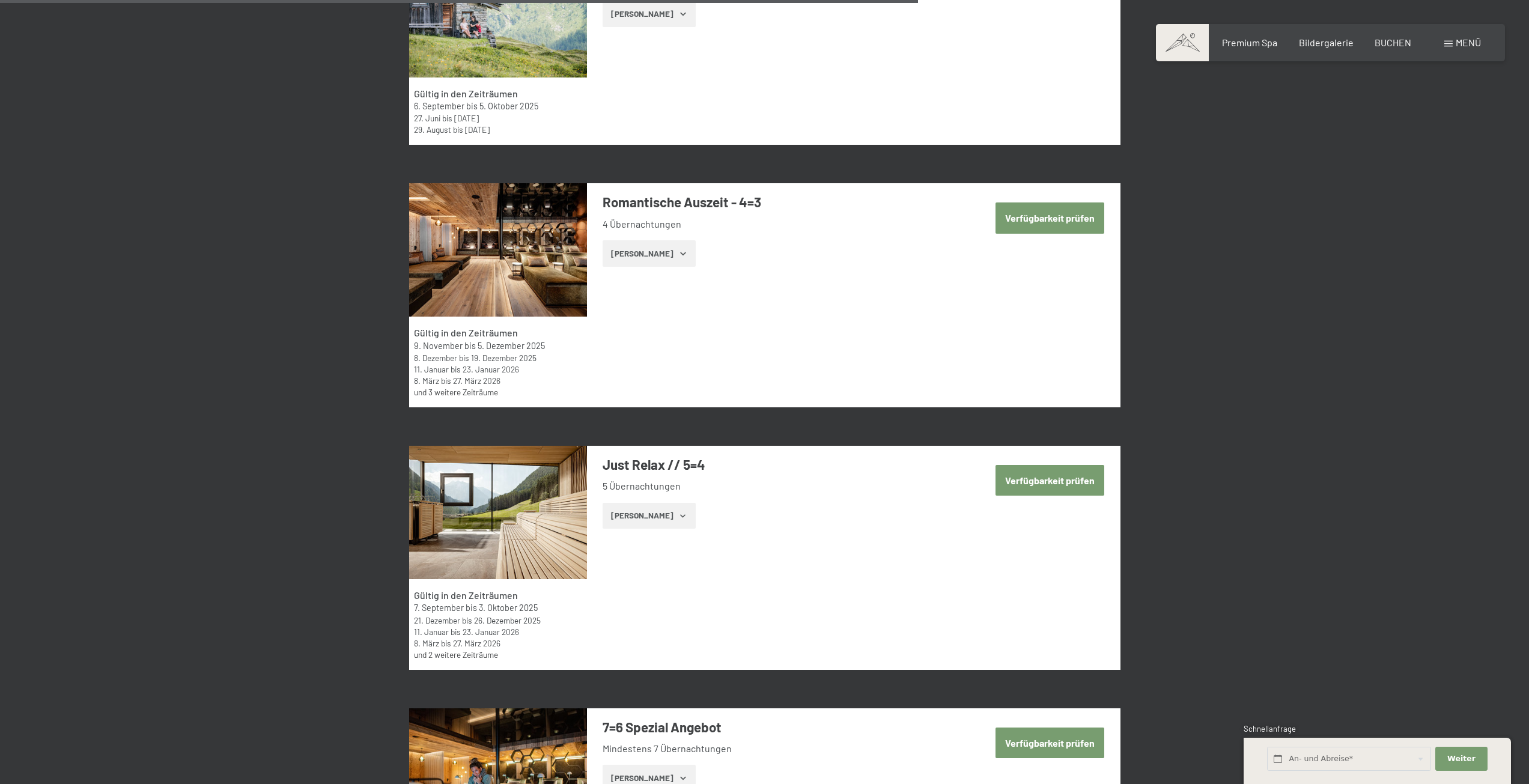
scroll to position [2508, 0]
click at [655, 517] on button "Zeige Zimmer" at bounding box center [649, 515] width 93 height 26
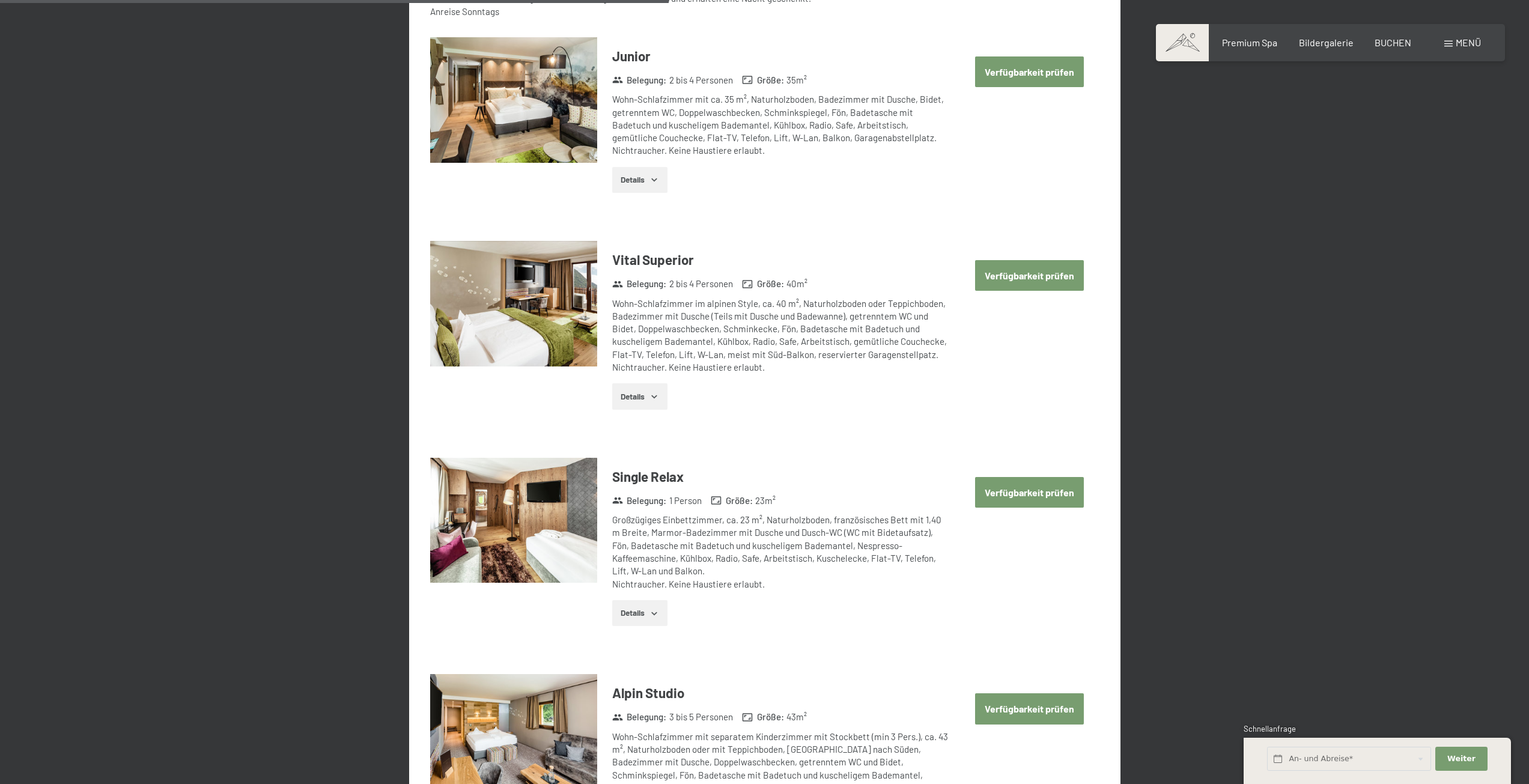
scroll to position [3229, 0]
click at [1043, 271] on button "Verfügbarkeit prüfen" at bounding box center [1029, 274] width 108 height 30
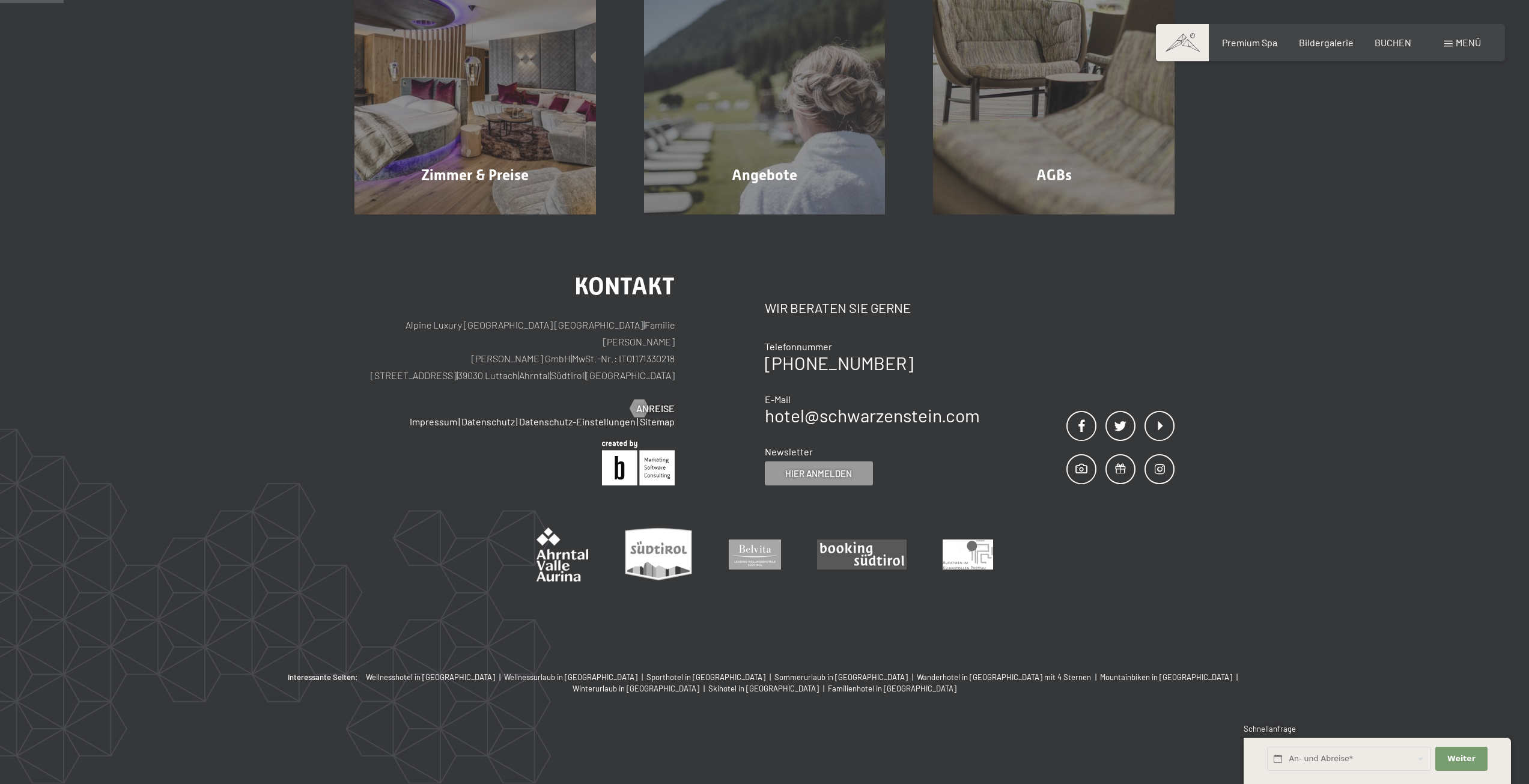
scroll to position [286, 0]
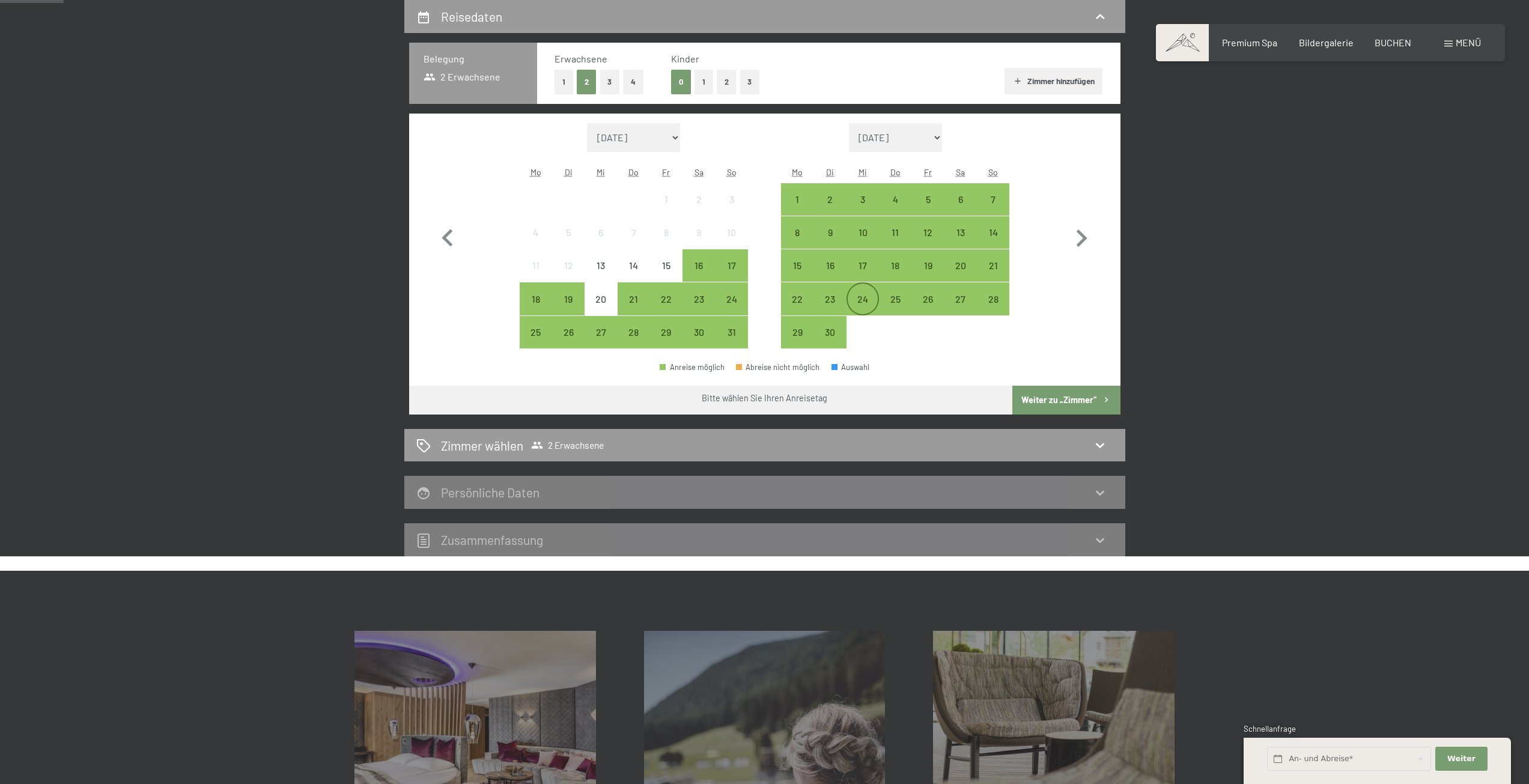
click at [875, 305] on div "24" at bounding box center [863, 309] width 30 height 30
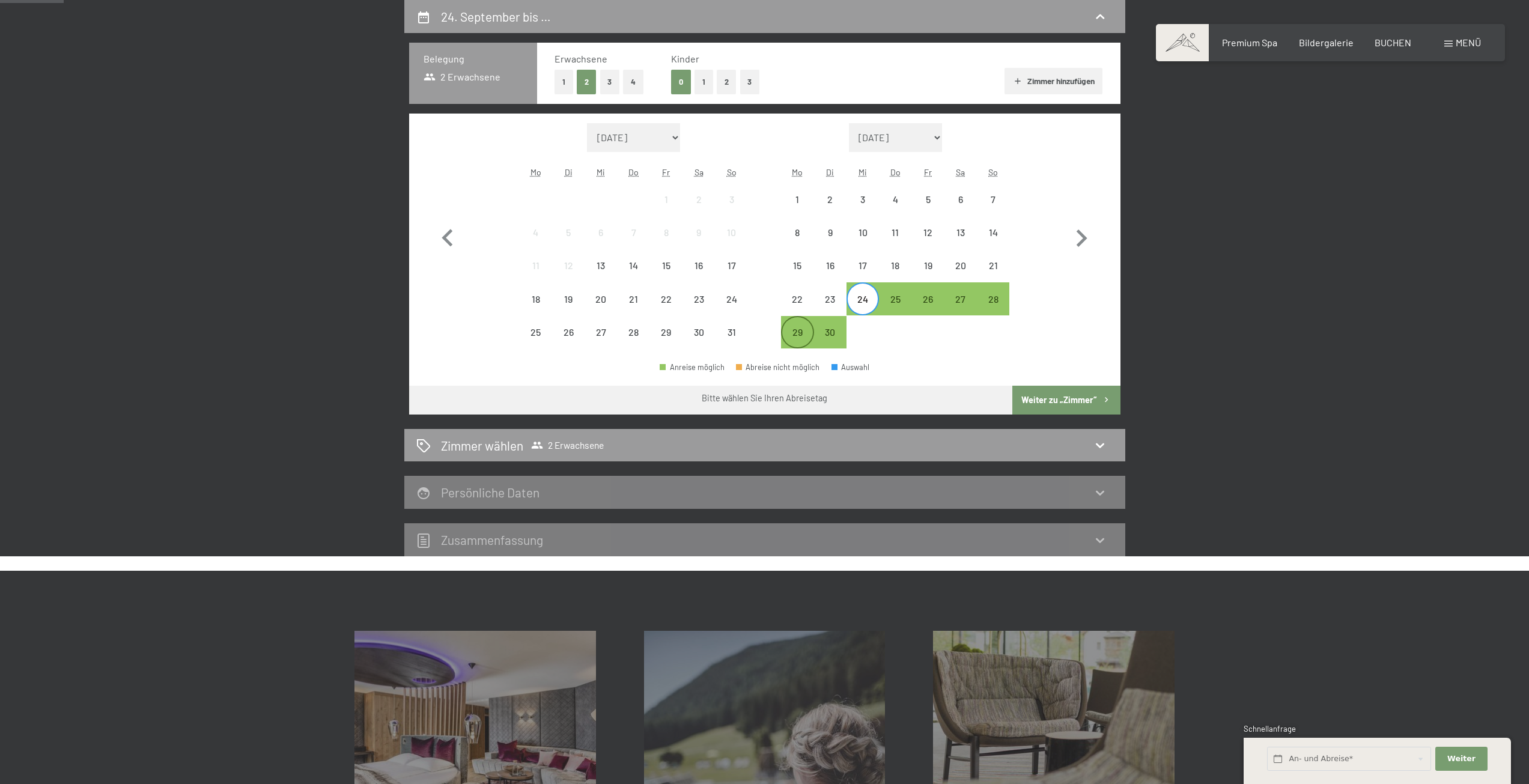
click at [798, 343] on div "29" at bounding box center [797, 342] width 30 height 30
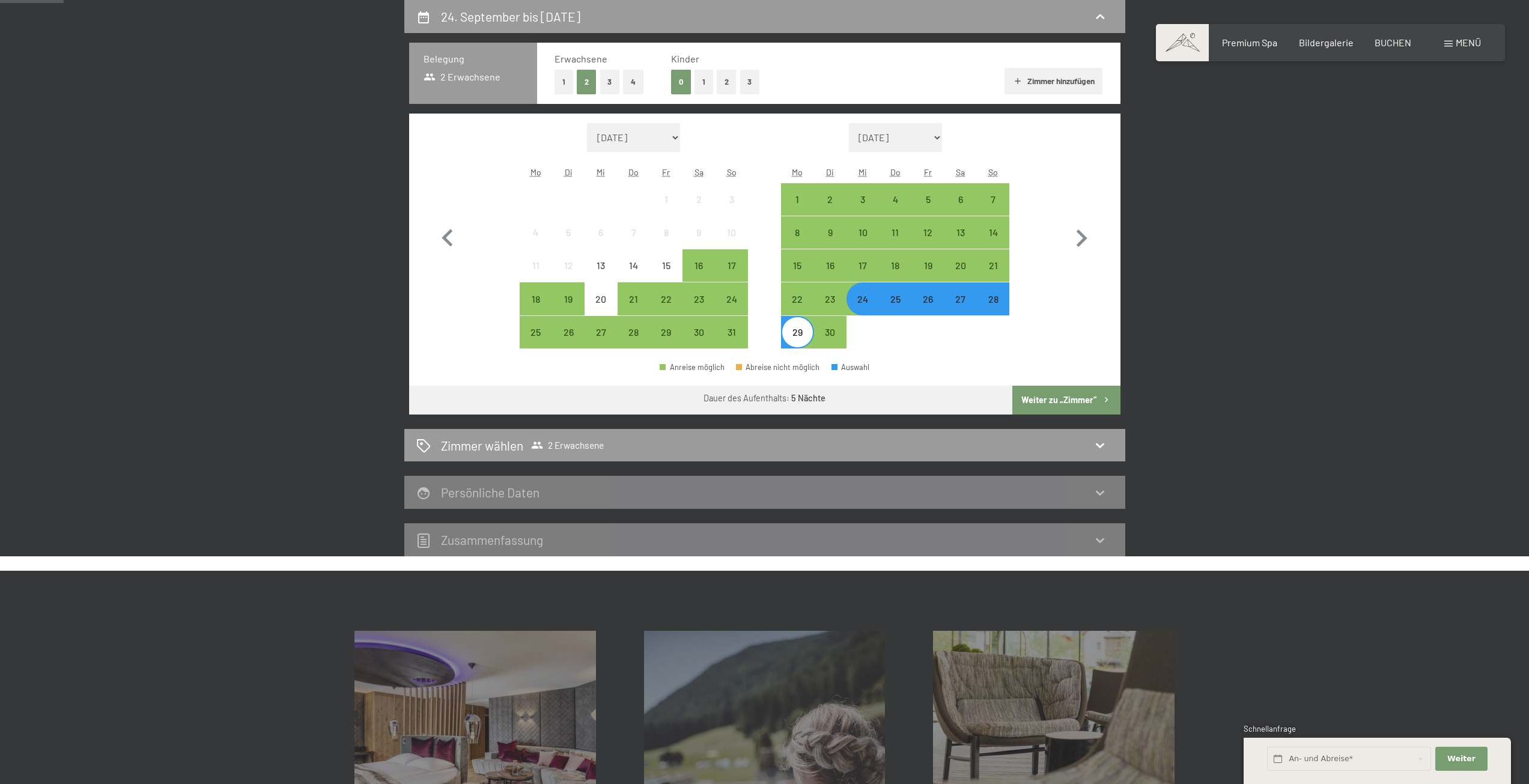
click at [1046, 403] on button "Weiter zu „Zimmer“" at bounding box center [1066, 400] width 108 height 29
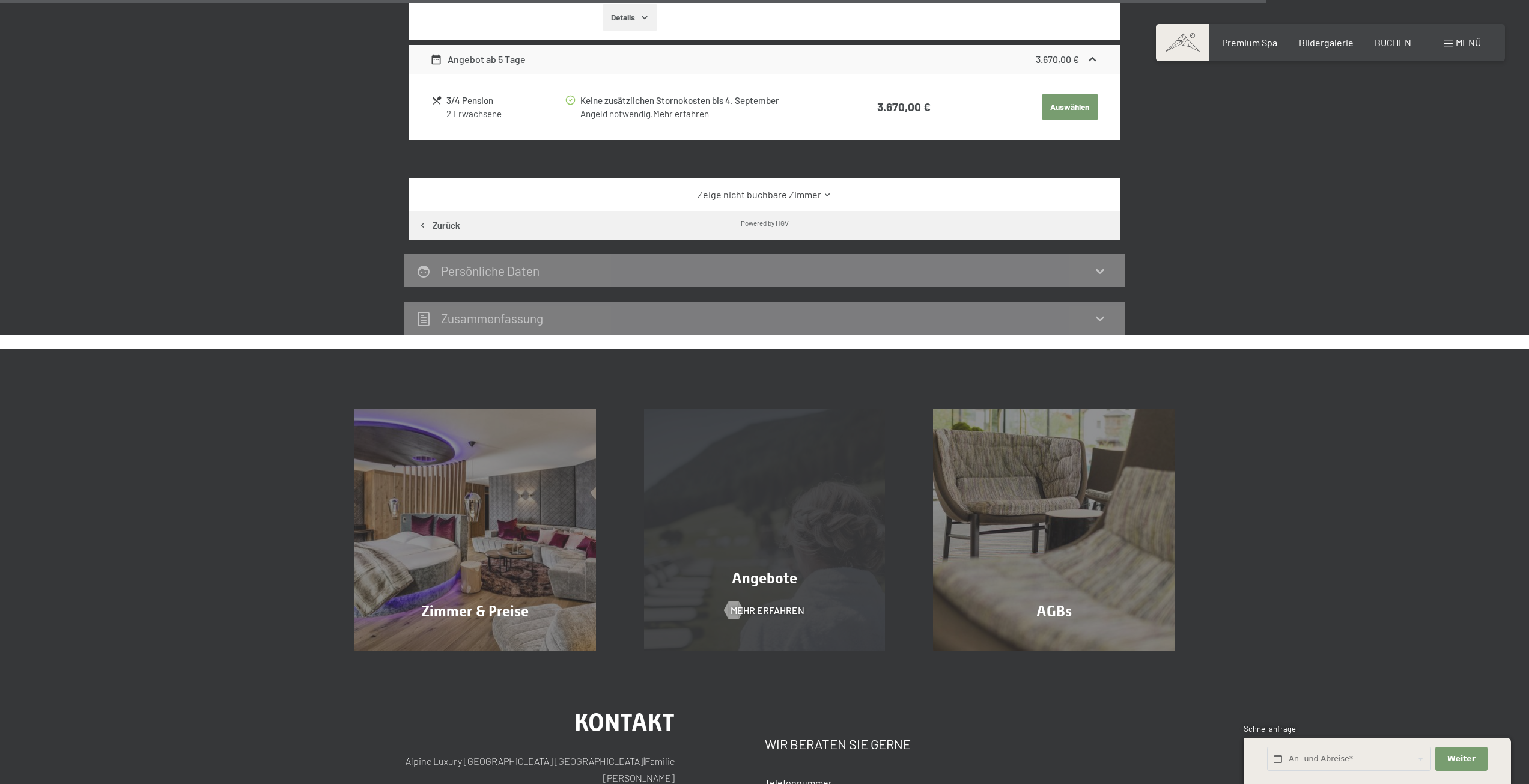
scroll to position [1968, 0]
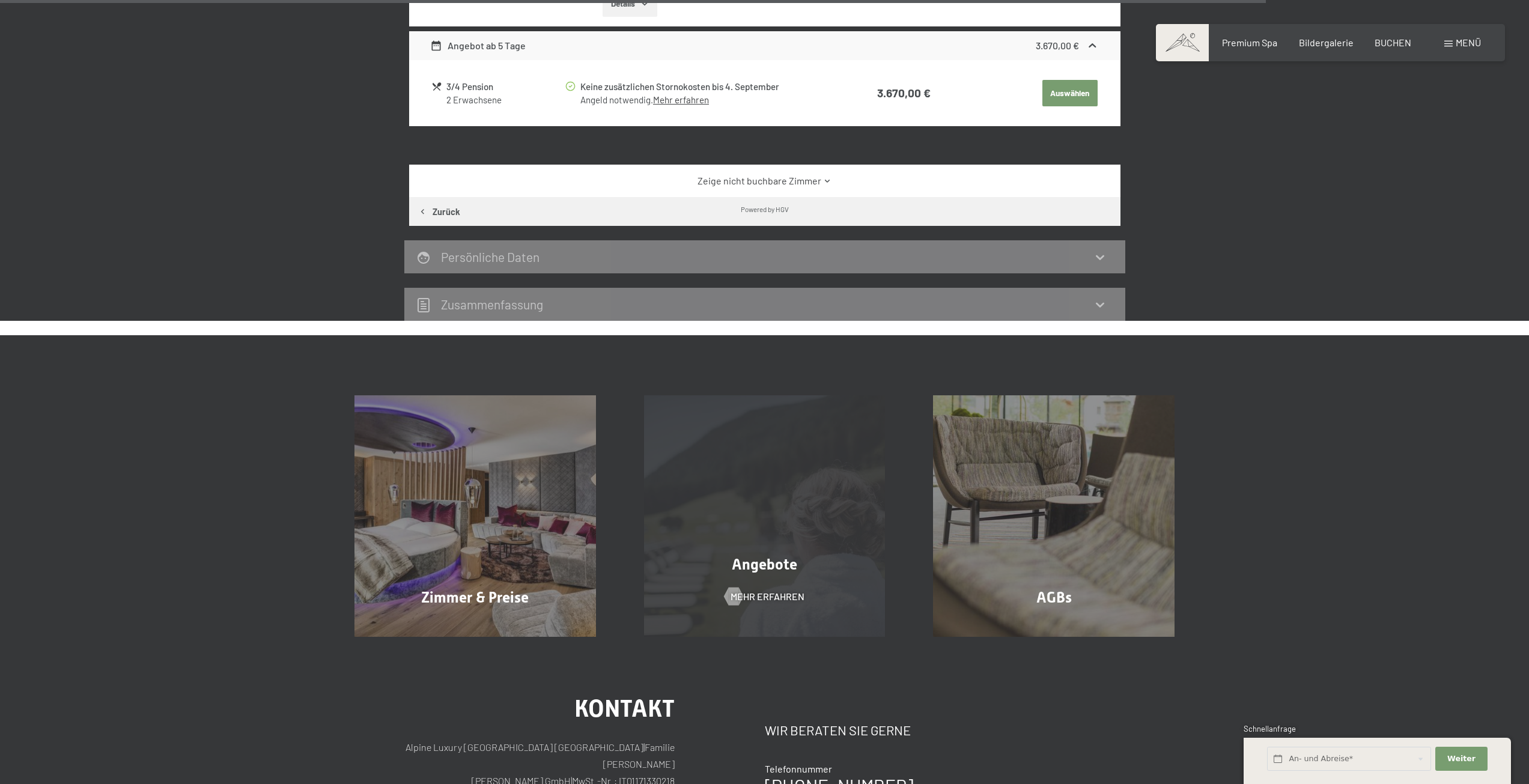
click at [767, 513] on div "Angebote Mehr erfahren" at bounding box center [765, 516] width 290 height 241
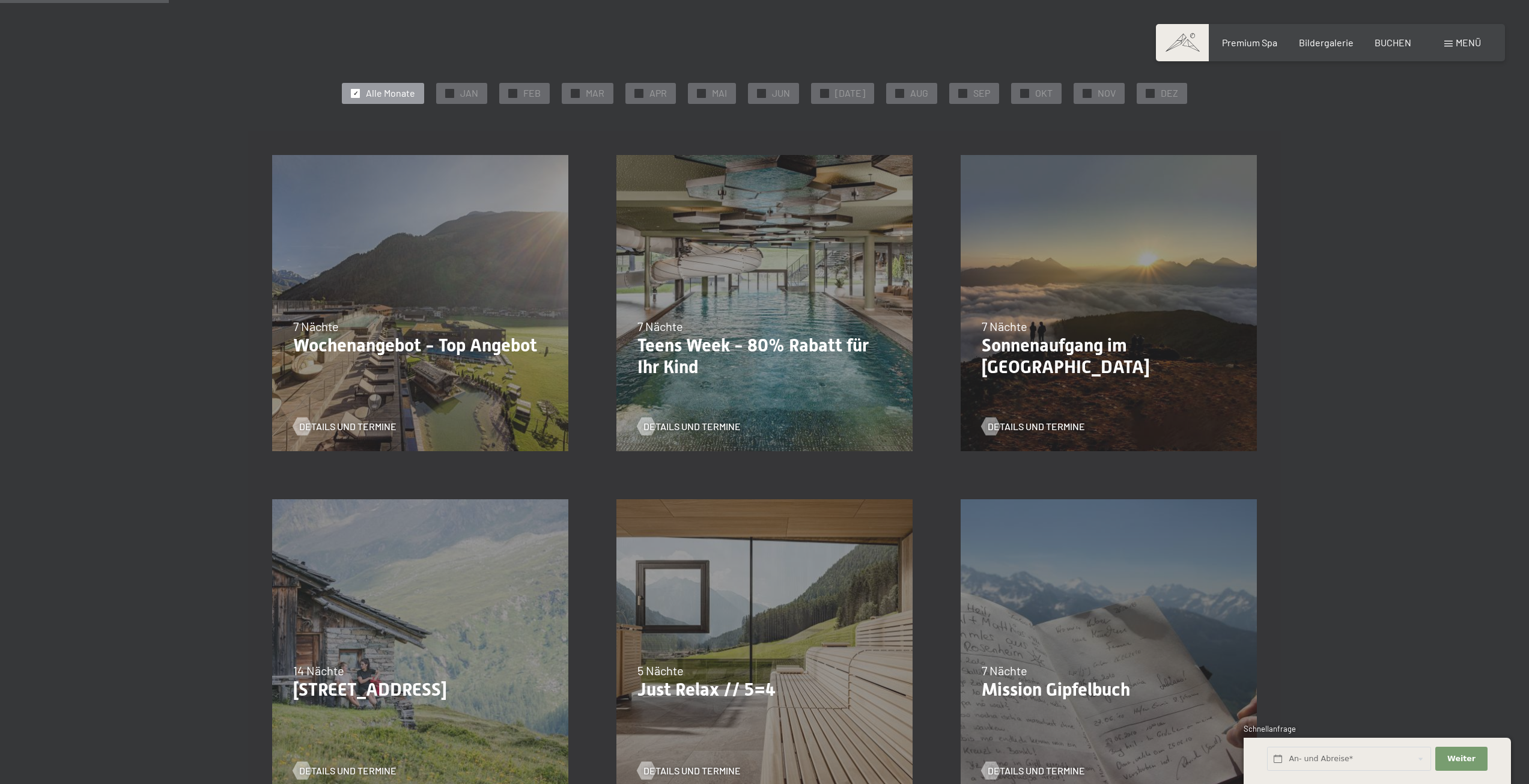
scroll to position [240, 0]
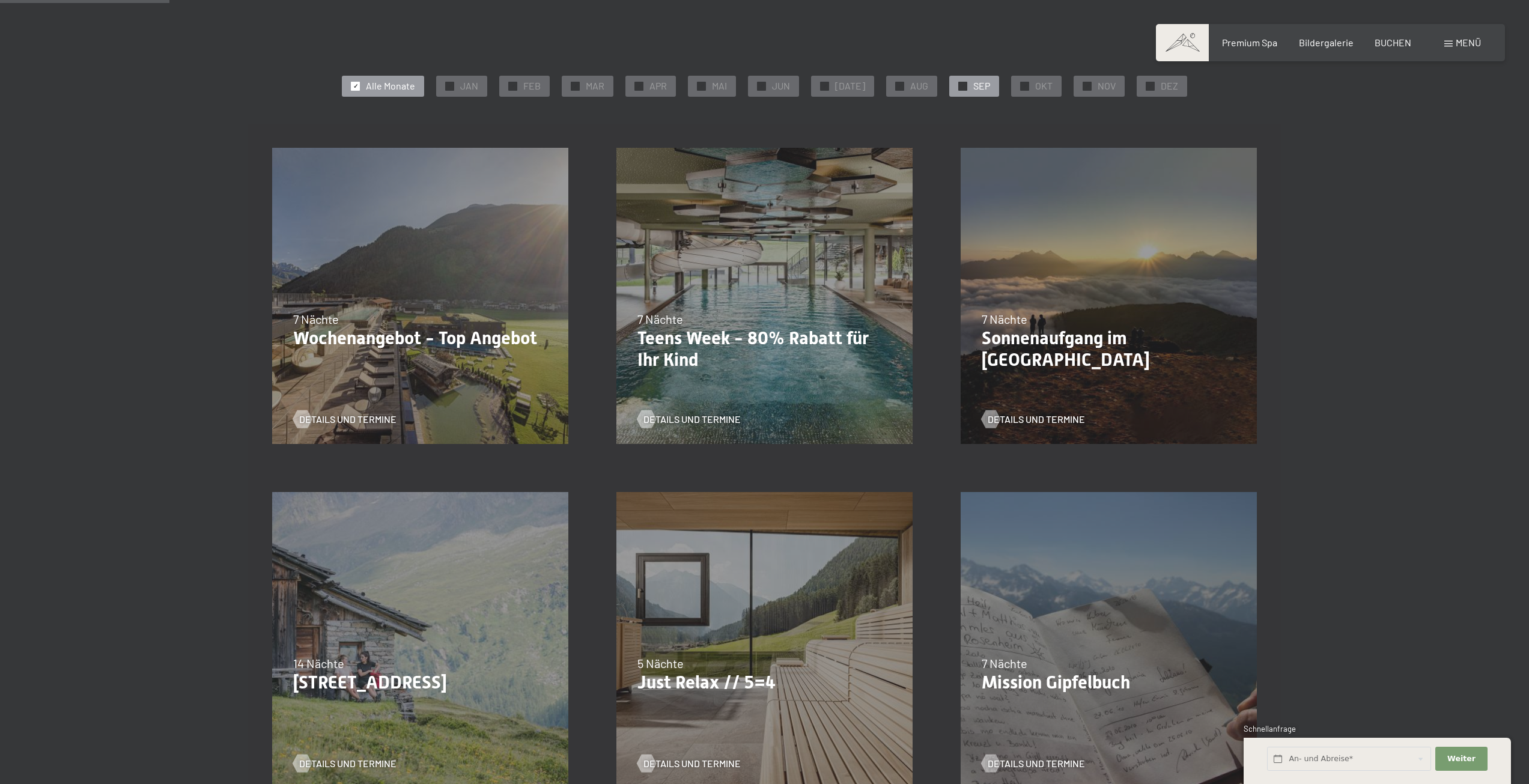
click at [954, 95] on div "✓ SEP" at bounding box center [974, 86] width 49 height 21
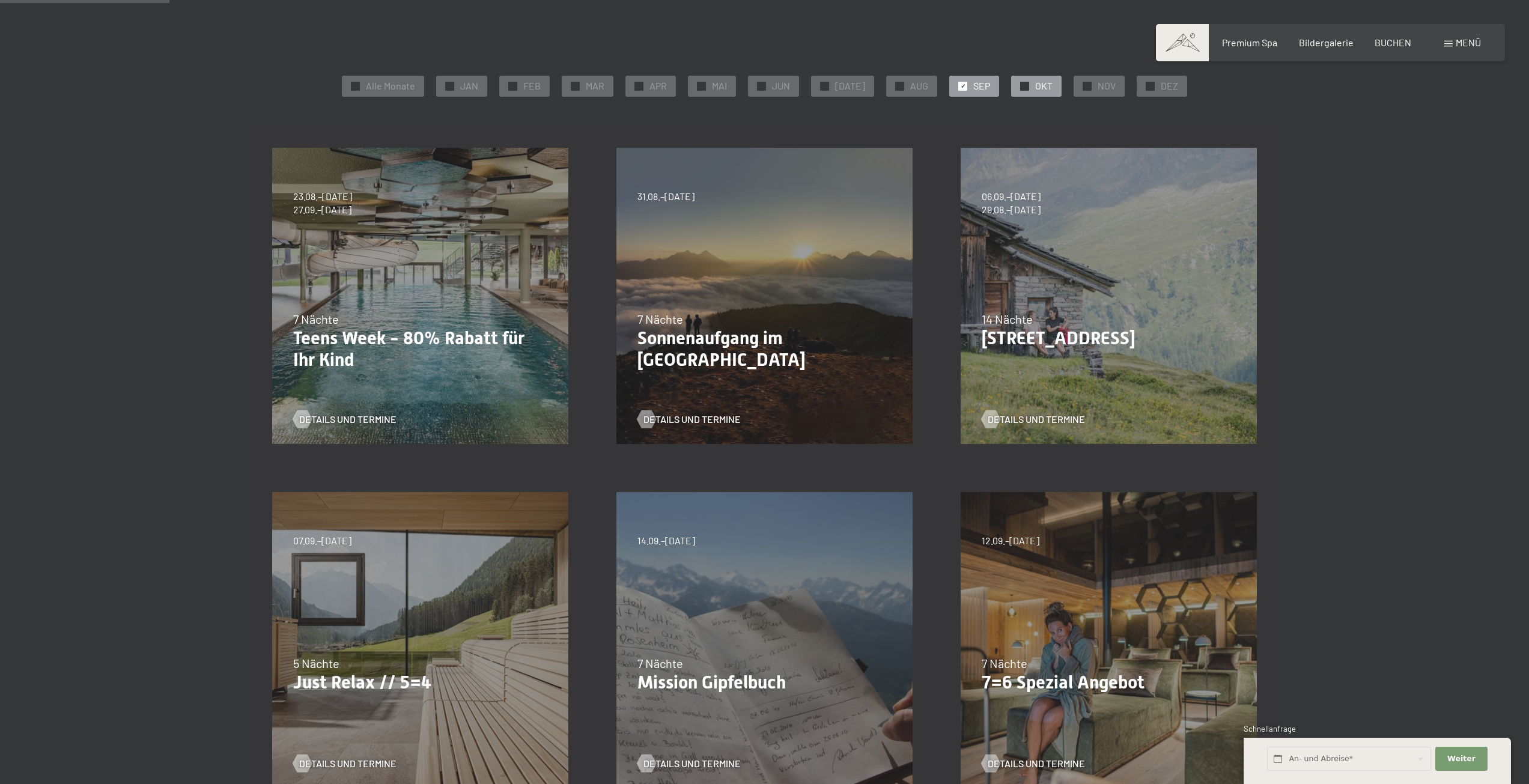
click at [1011, 81] on div "✓ OKT" at bounding box center [1036, 86] width 50 height 21
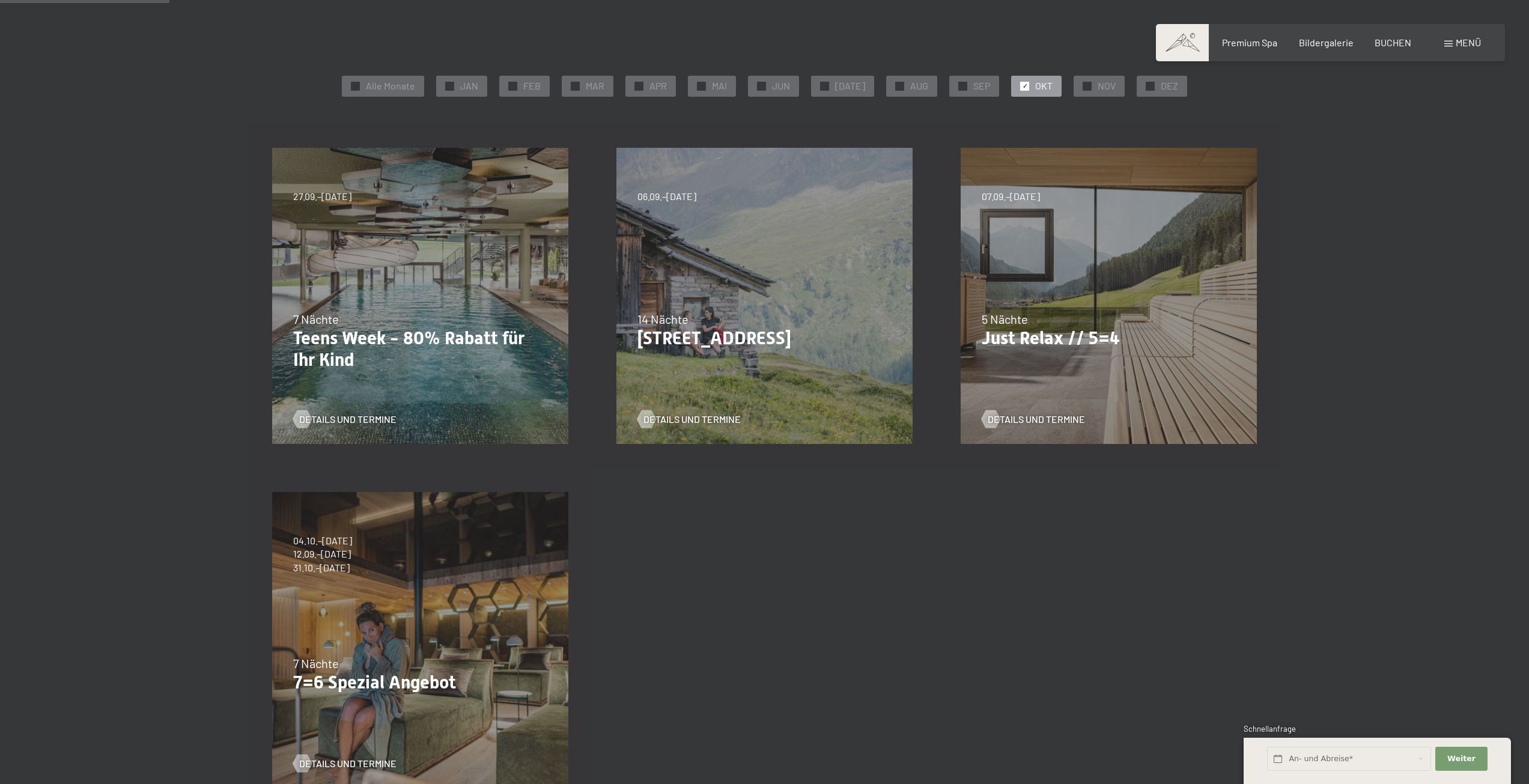
click at [1054, 360] on div "07.09.–03.10.2025 21.12.–26.12.2025 11.01.–23.01.2026 08.03.–27.03.2026 08.11.–…" at bounding box center [1109, 296] width 345 height 344
click at [1040, 419] on span "Details und Termine" at bounding box center [1048, 419] width 97 height 13
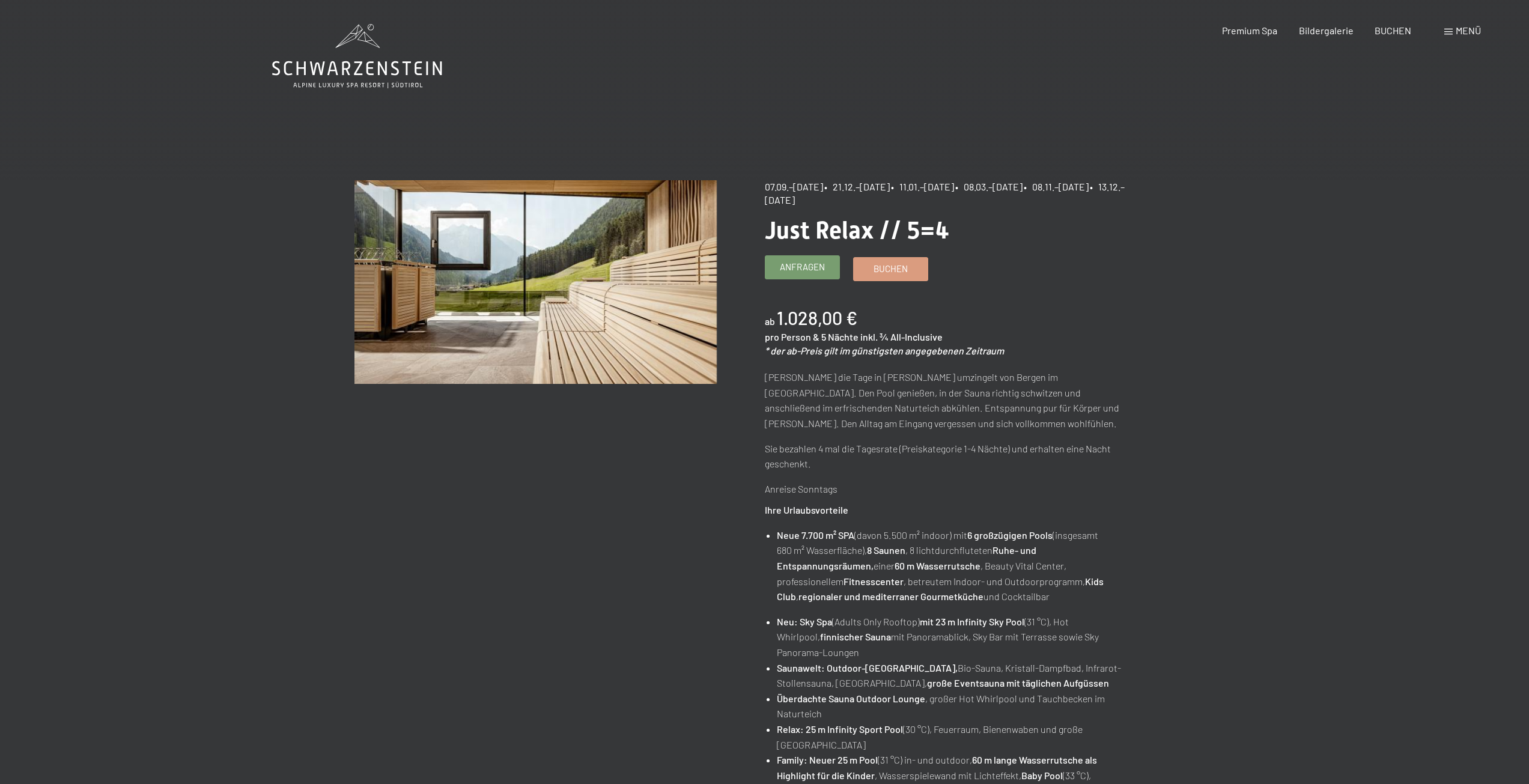
click at [810, 265] on span "Anfragen" at bounding box center [803, 267] width 45 height 13
click at [879, 271] on span "Buchen" at bounding box center [890, 267] width 34 height 13
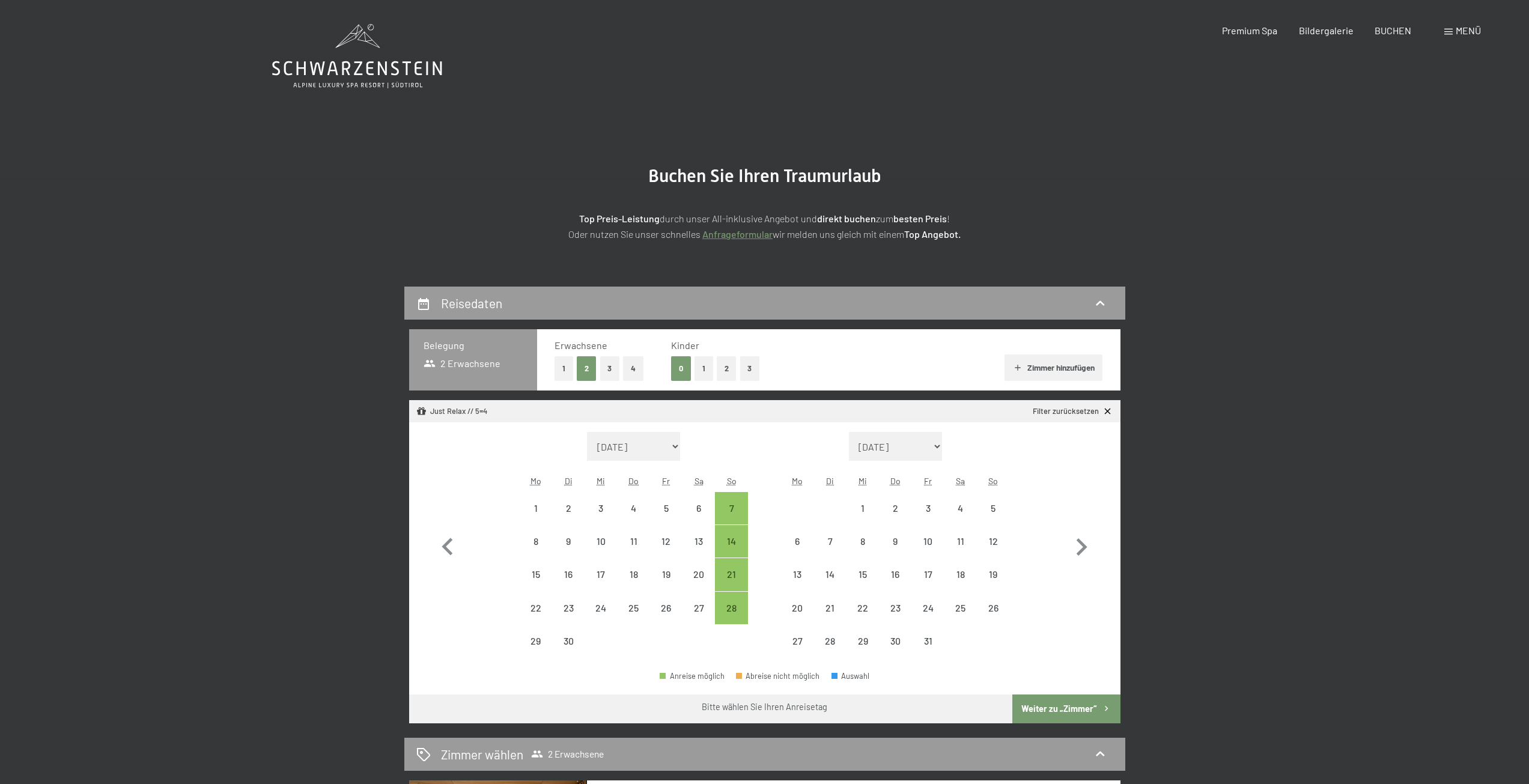
select select "2025-09-01"
select select "2025-10-01"
click at [728, 608] on div "28" at bounding box center [731, 617] width 30 height 30
select select "2025-09-01"
select select "2025-10-01"
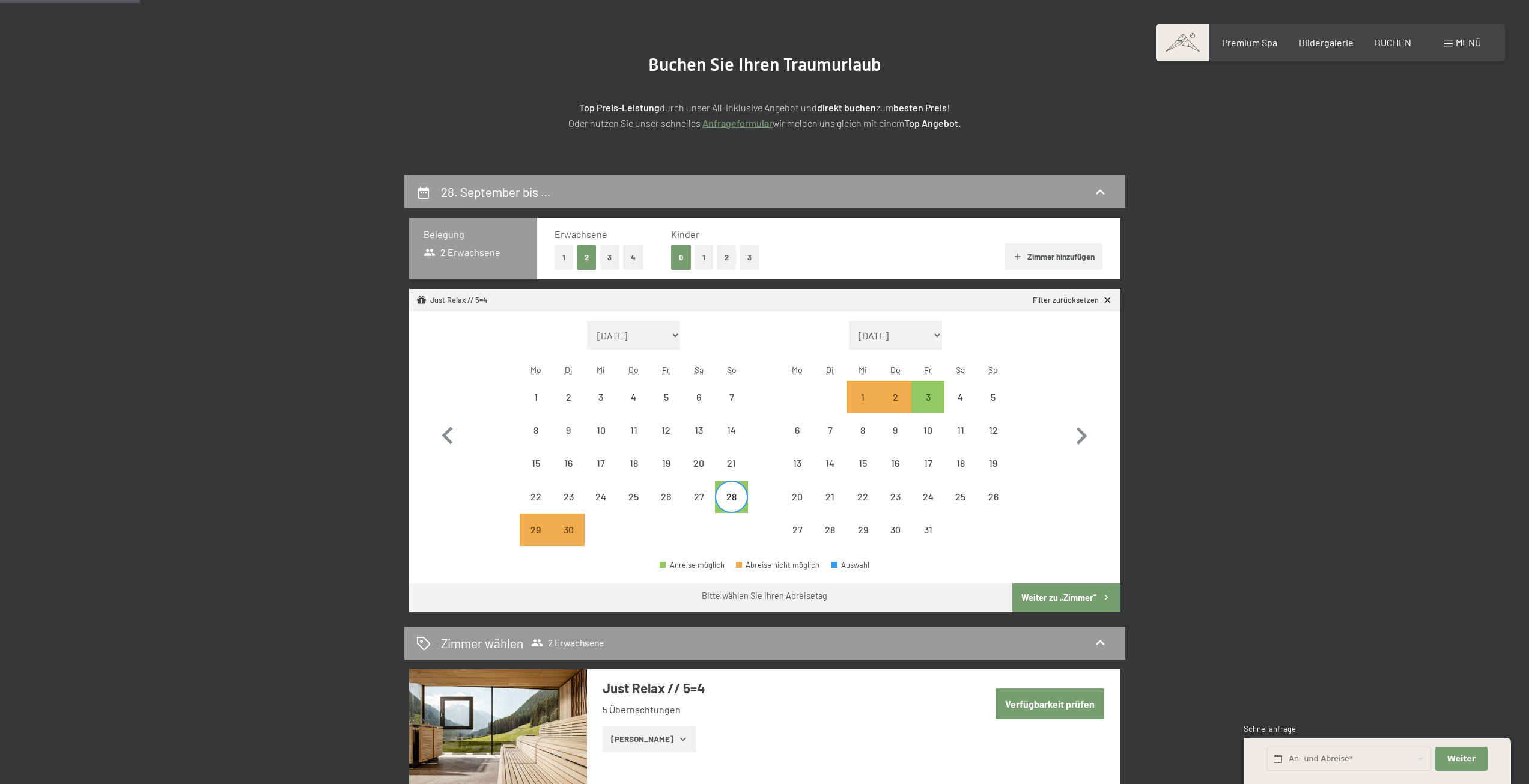
scroll to position [120, 0]
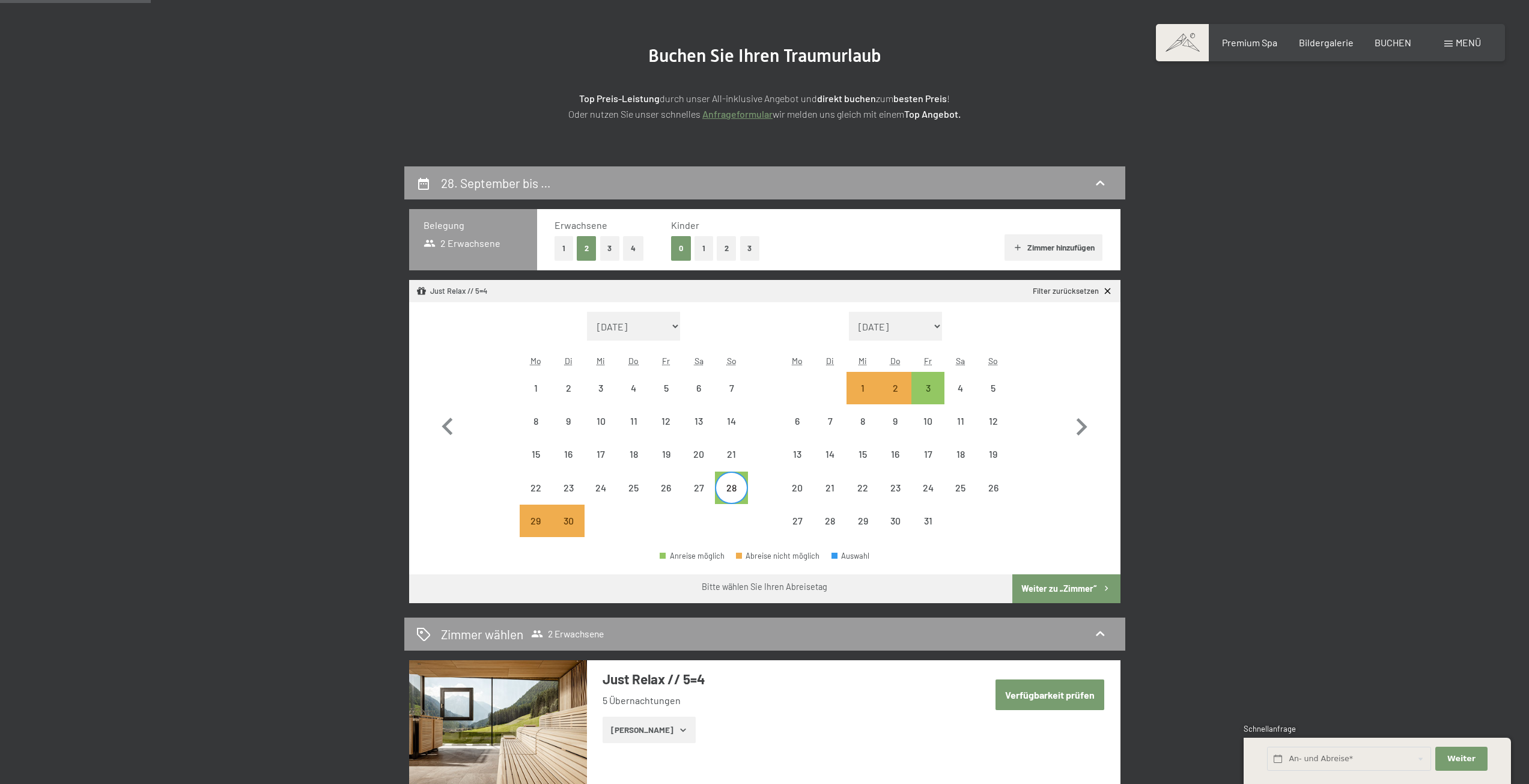
click at [1052, 587] on button "Weiter zu „Zimmer“" at bounding box center [1066, 588] width 108 height 29
select select "[DATE]"
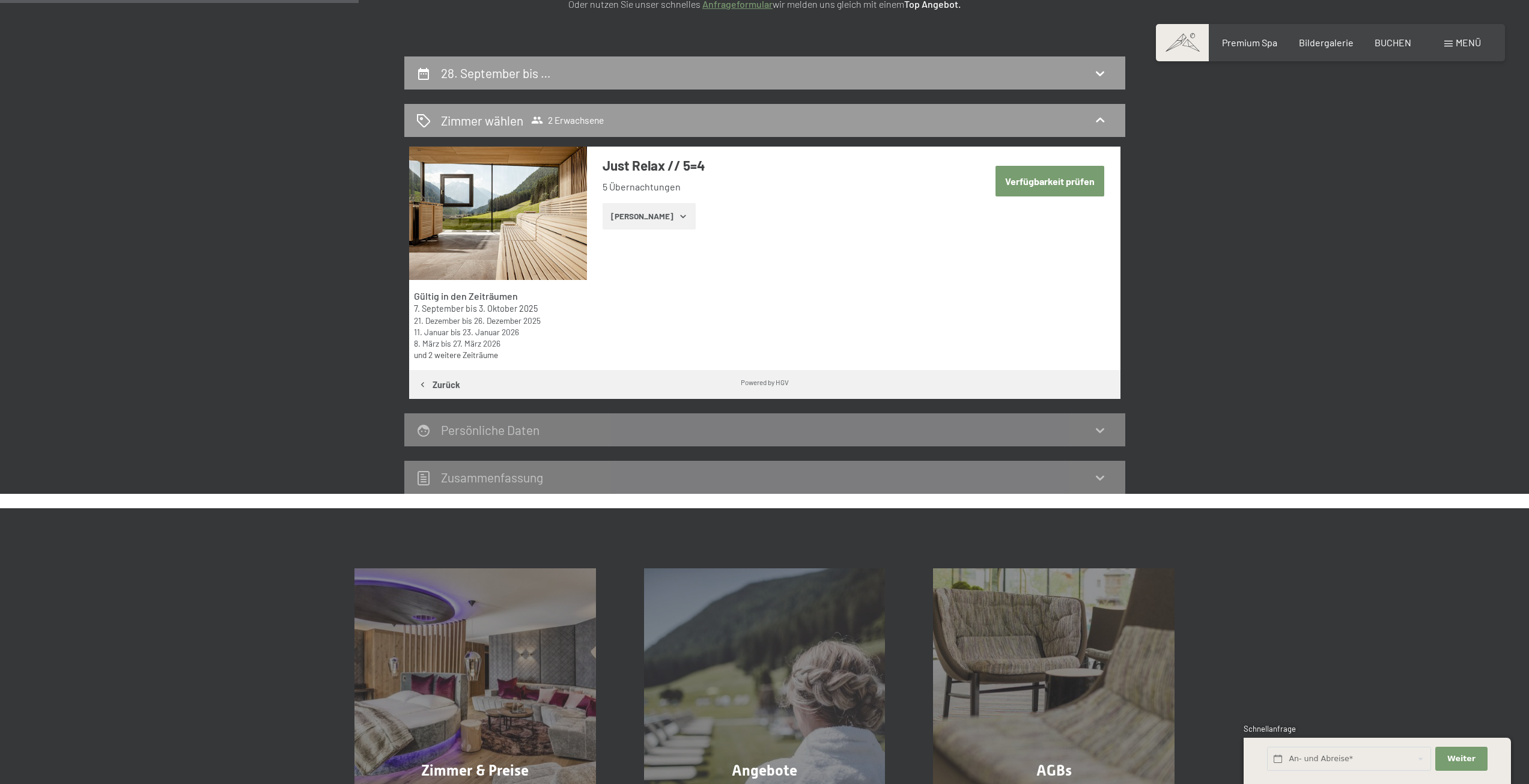
scroll to position [167, 0]
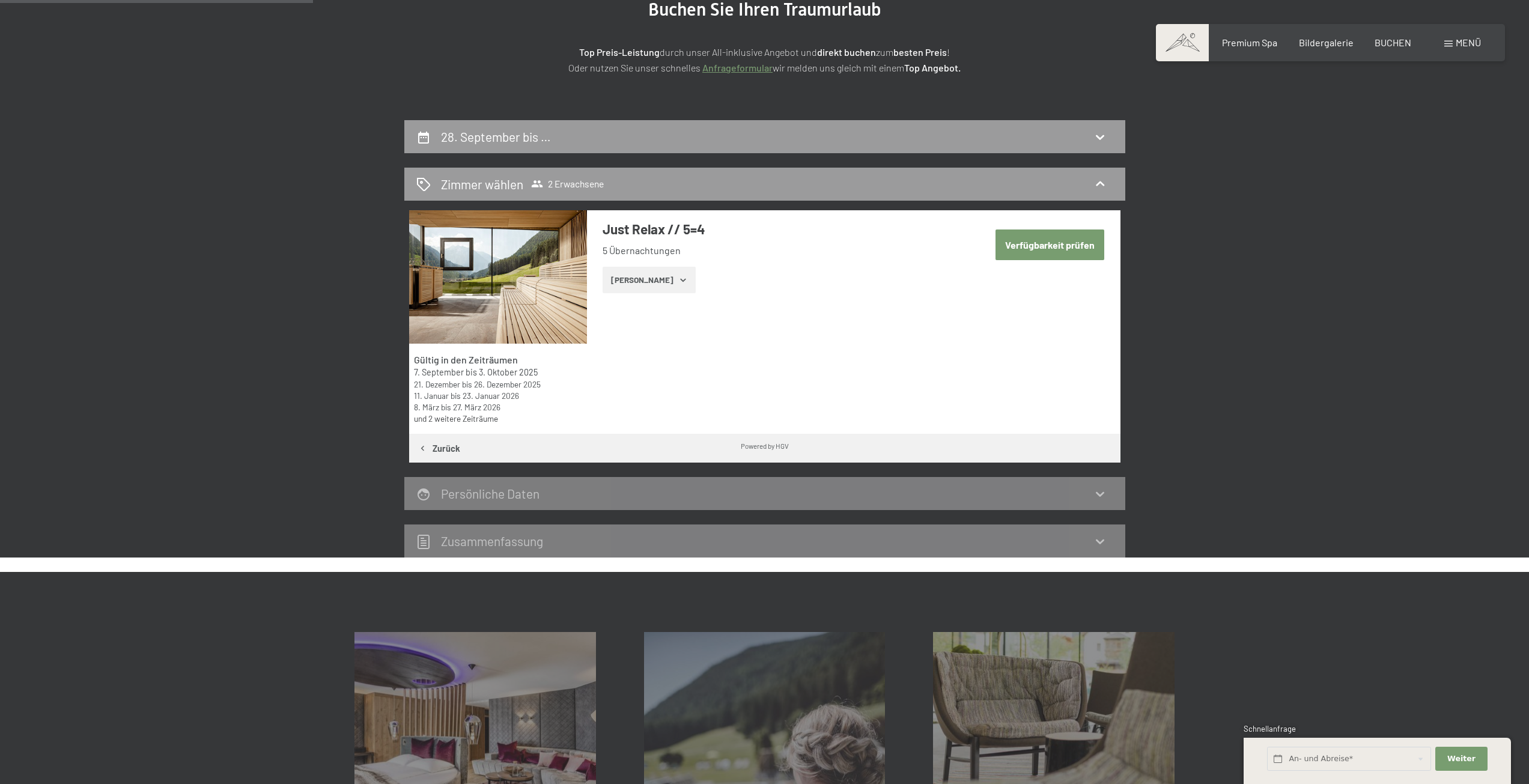
click at [1066, 241] on button "Verfügbarkeit prüfen" at bounding box center [1049, 245] width 108 height 30
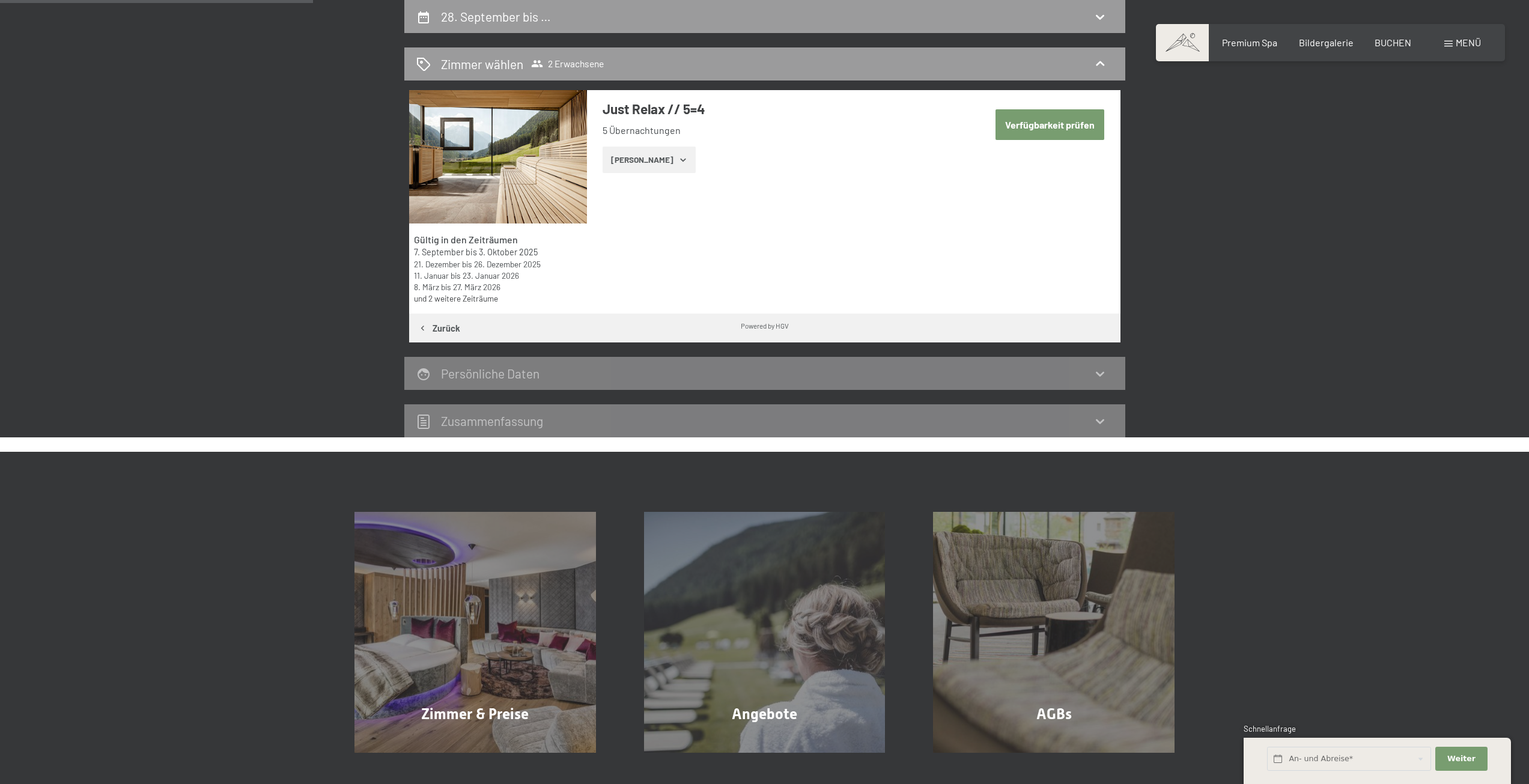
select select "[DATE]"
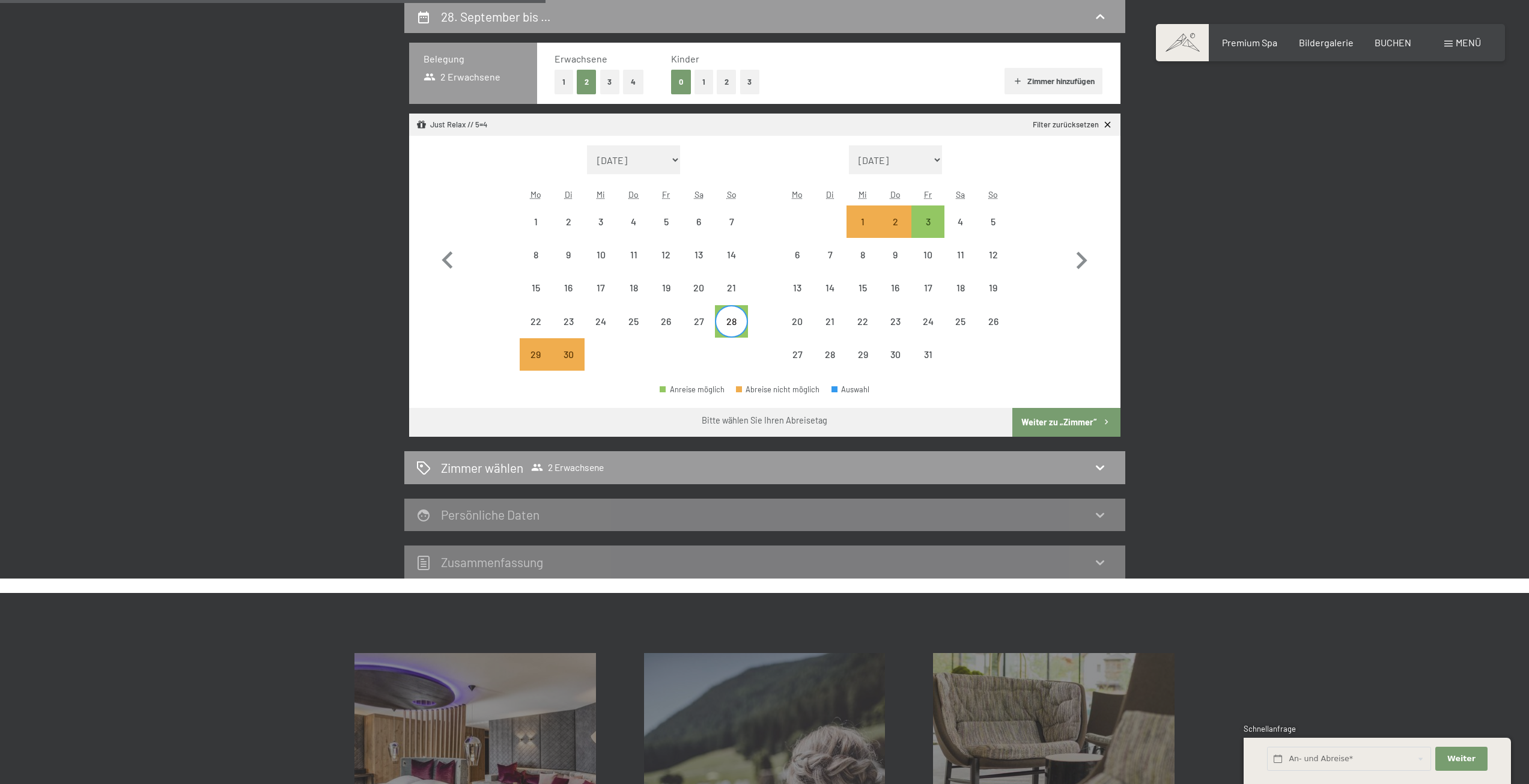
click at [1052, 419] on button "Weiter zu „Zimmer“" at bounding box center [1066, 421] width 108 height 29
select select "[DATE]"
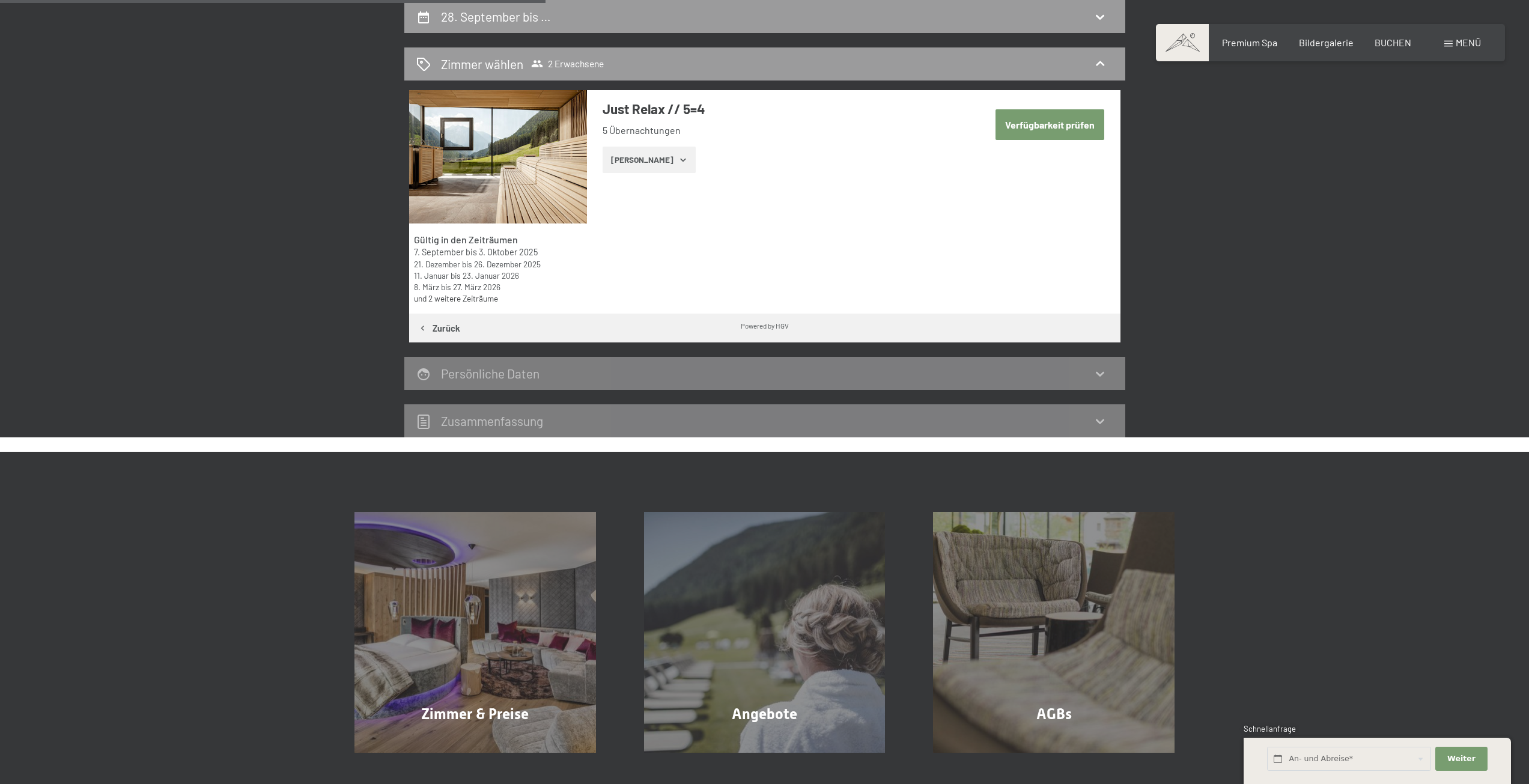
click at [1020, 130] on button "Verfügbarkeit prüfen" at bounding box center [1049, 124] width 108 height 30
select select "[DATE]"
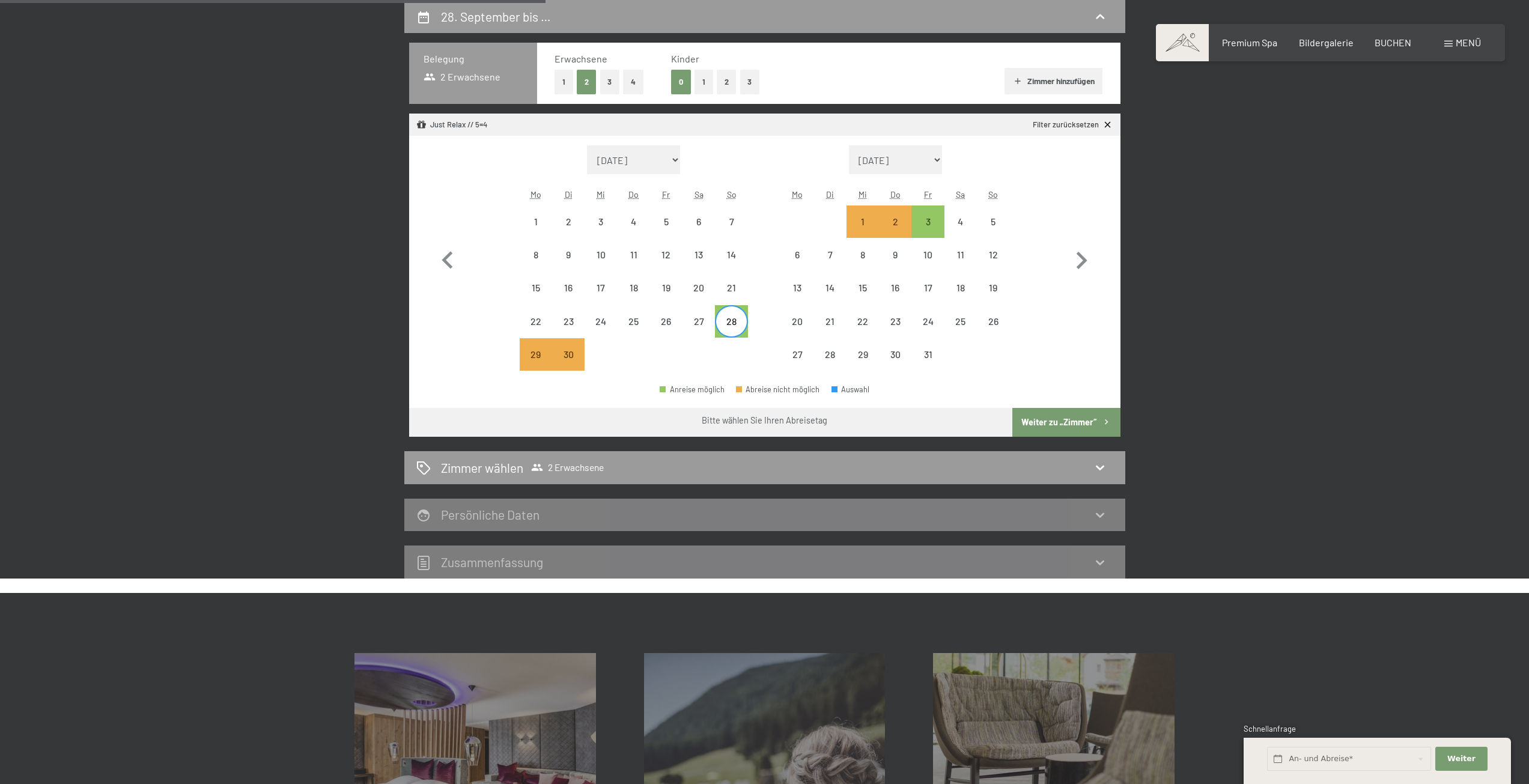
click at [735, 323] on div "28" at bounding box center [731, 331] width 30 height 30
select select "[DATE]"
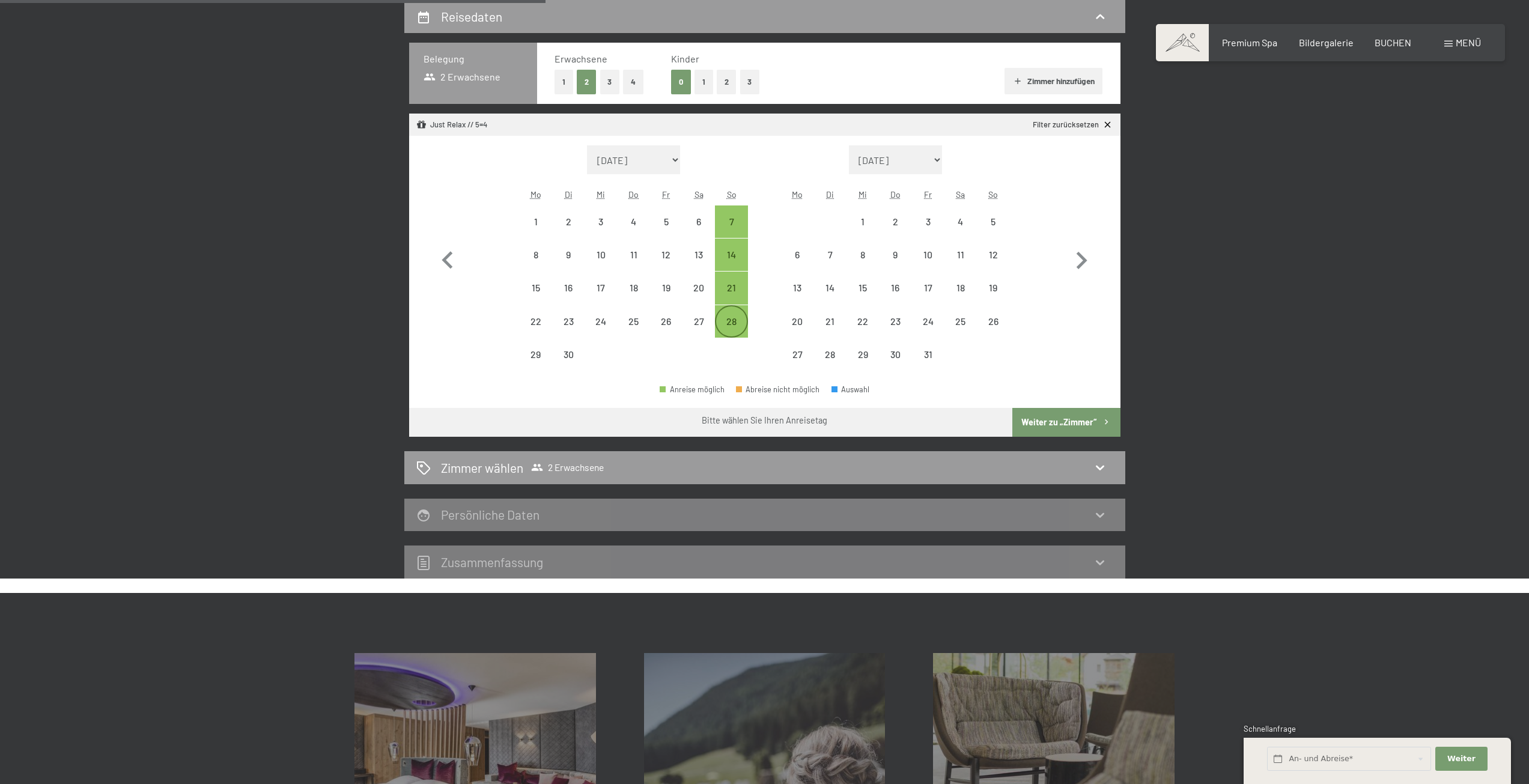
click at [733, 325] on div "28" at bounding box center [731, 331] width 30 height 30
select select "[DATE]"
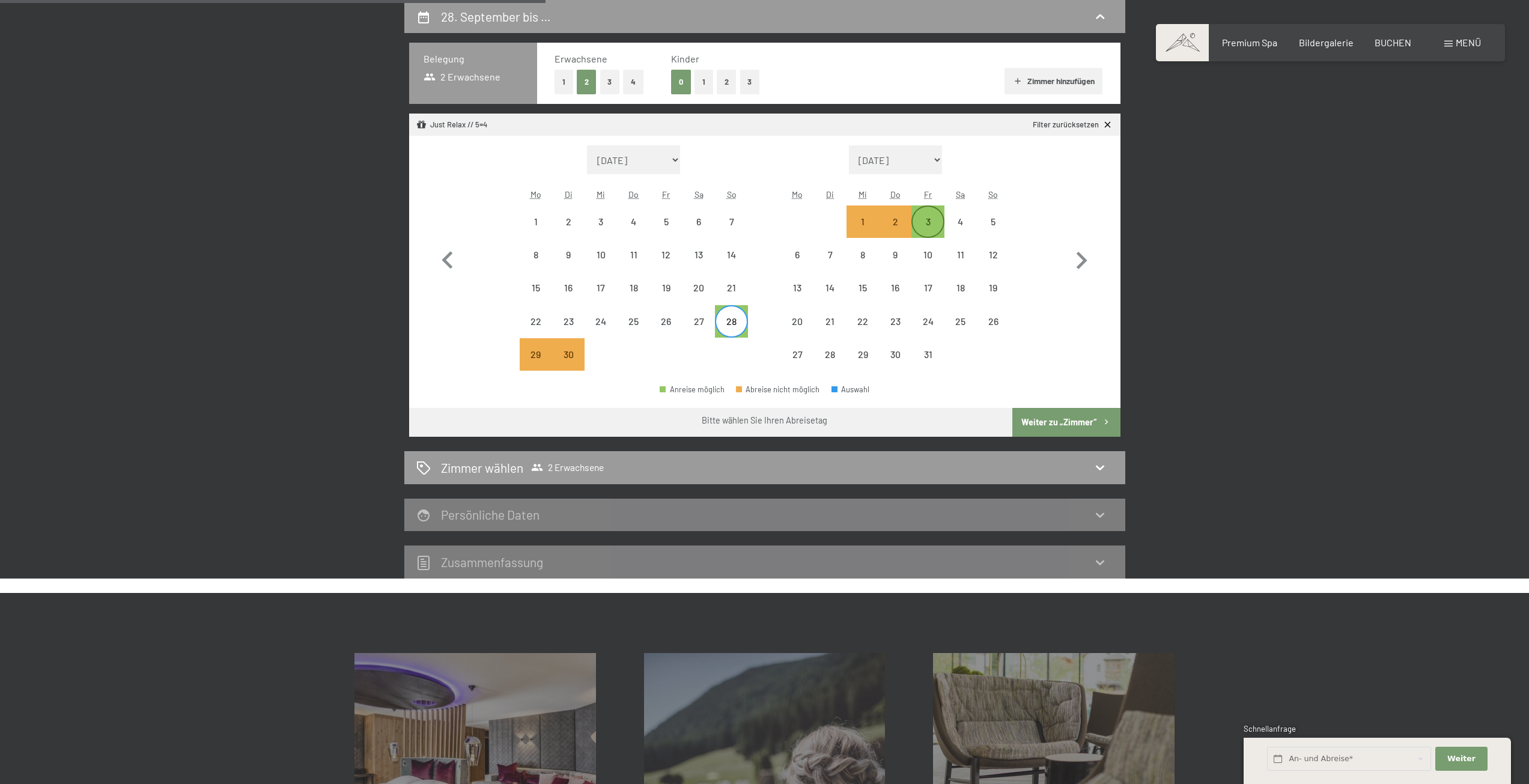
click at [926, 218] on div "3" at bounding box center [928, 232] width 30 height 30
select select "2025-09-01"
select select "2025-10-01"
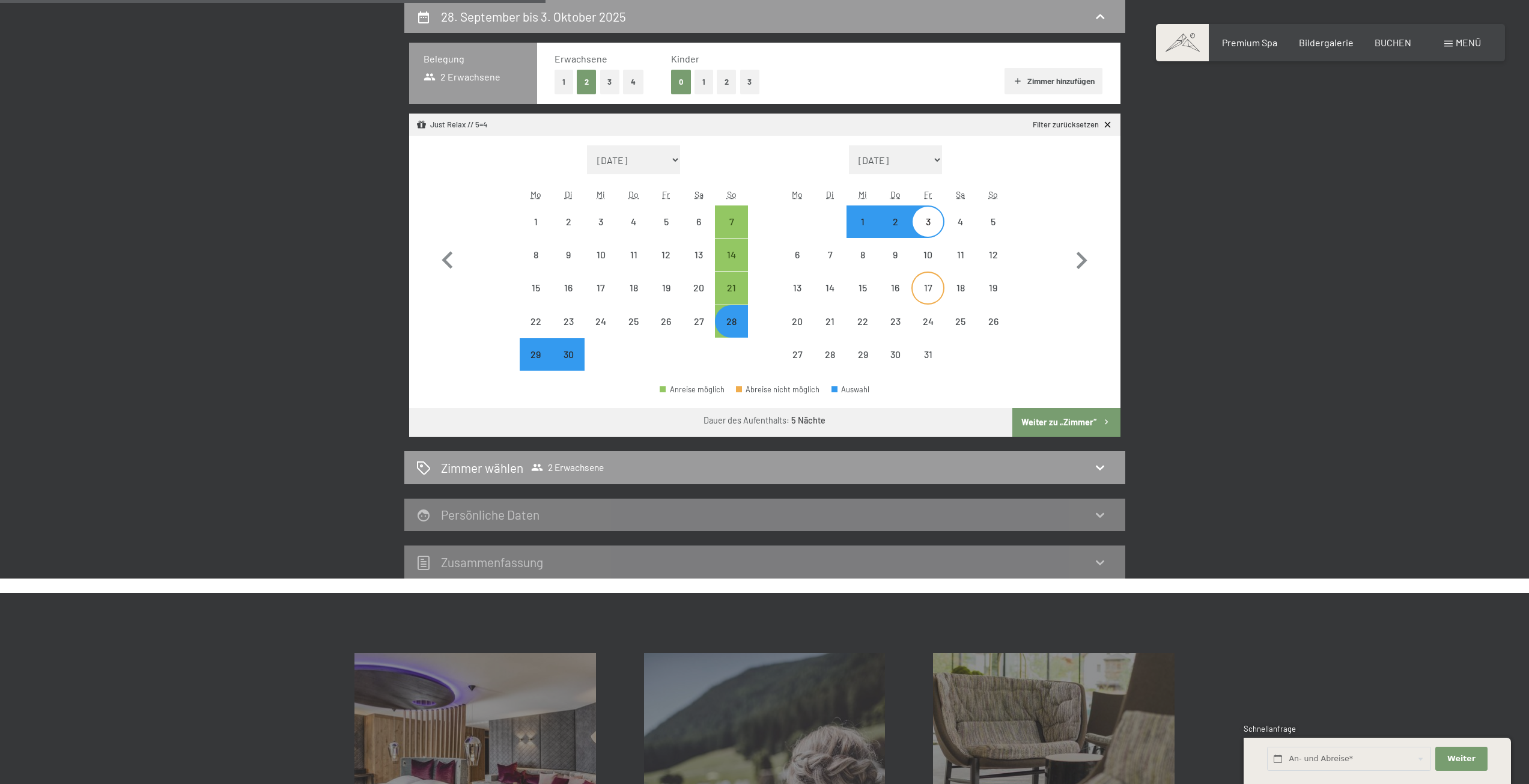
select select "2025-09-01"
select select "2025-10-01"
click at [1050, 415] on button "Weiter zu „Zimmer“" at bounding box center [1066, 421] width 108 height 29
select select "2025-09-01"
select select "2025-10-01"
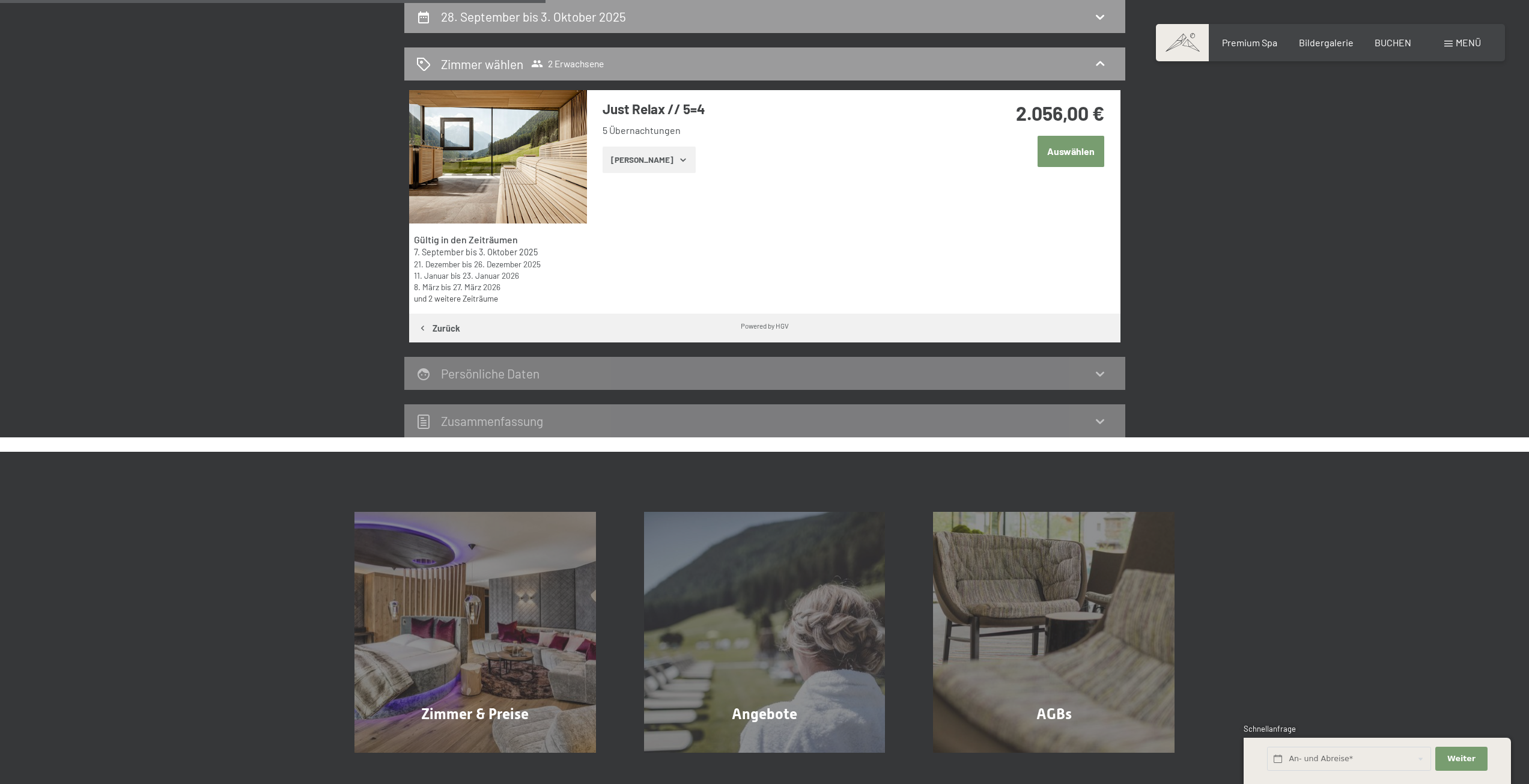
click at [1100, 384] on div "Persönliche Daten" at bounding box center [764, 373] width 721 height 33
click at [1106, 369] on icon at bounding box center [1100, 373] width 15 height 15
click at [1068, 151] on button "Auswählen" at bounding box center [1071, 150] width 67 height 30
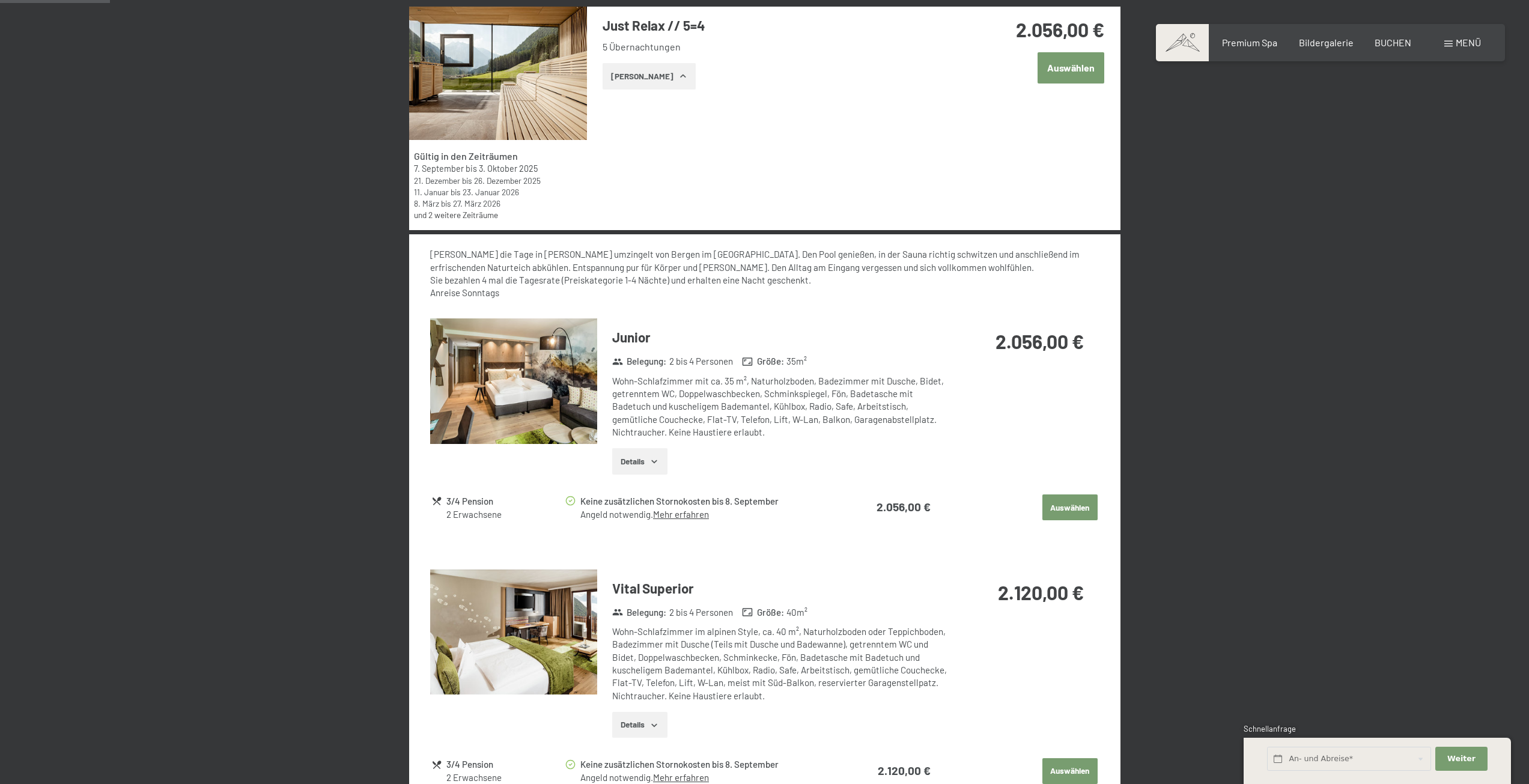
scroll to position [120, 0]
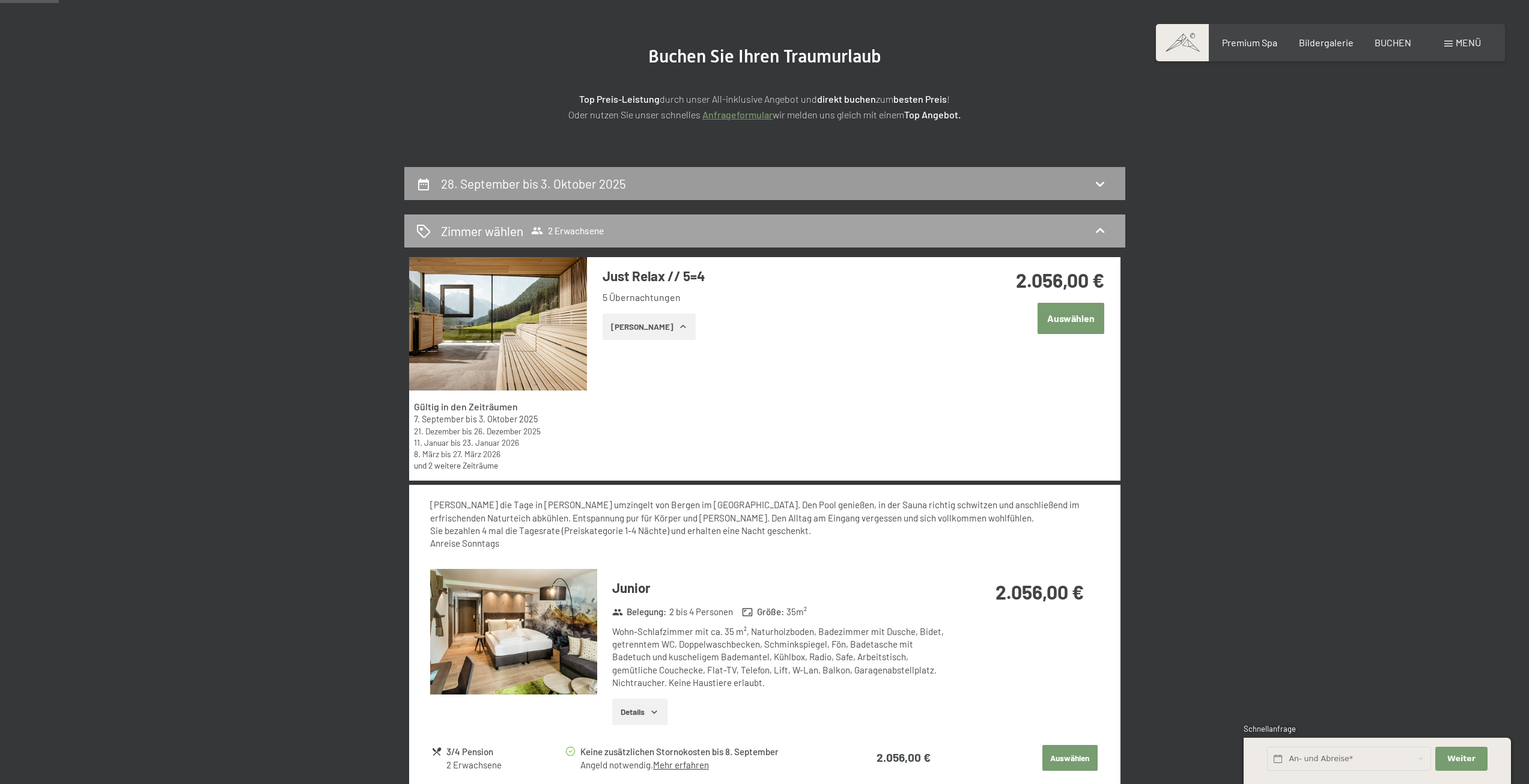
click at [1101, 226] on icon at bounding box center [1100, 231] width 15 height 15
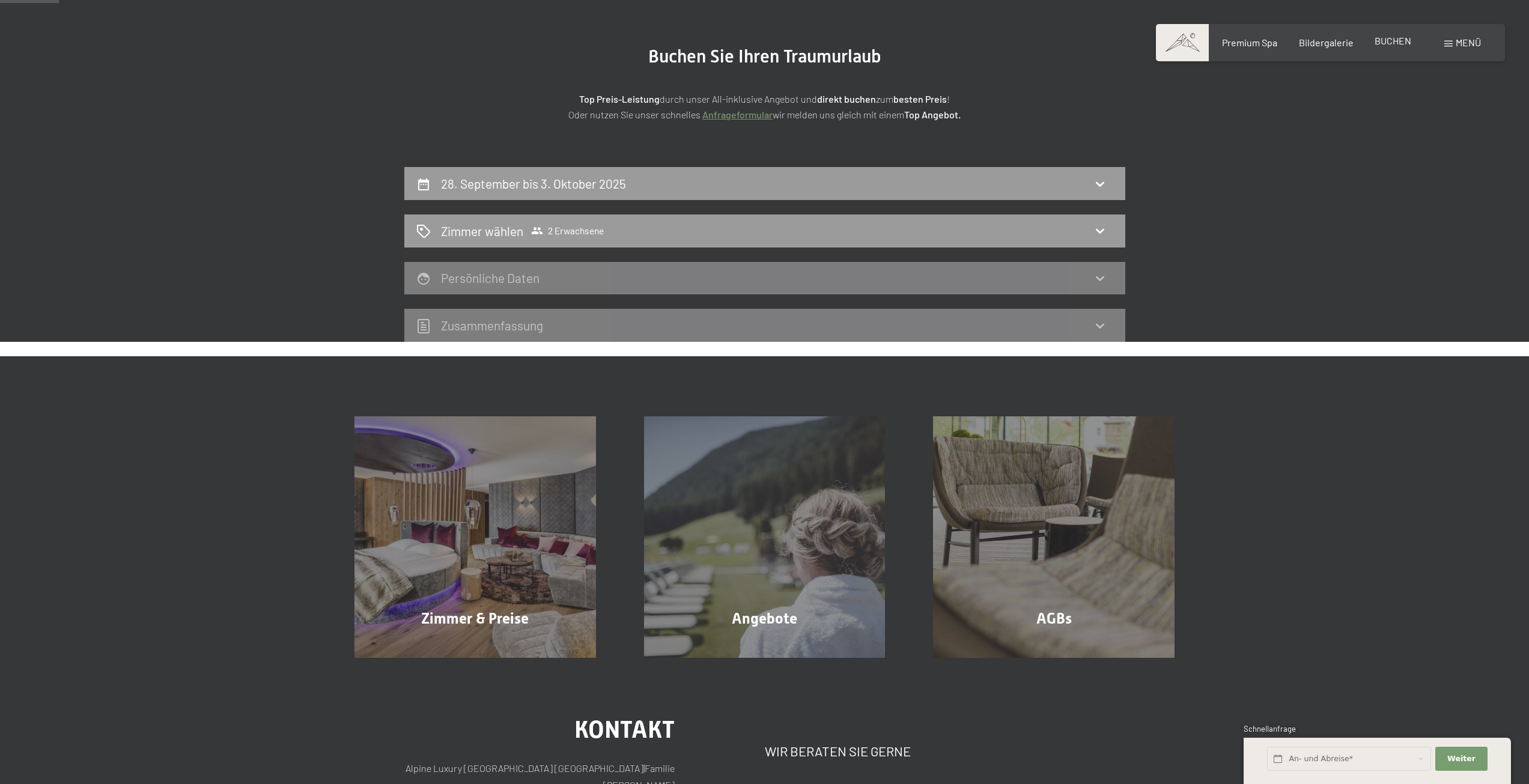
click at [1408, 42] on span "BUCHEN" at bounding box center [1393, 40] width 36 height 11
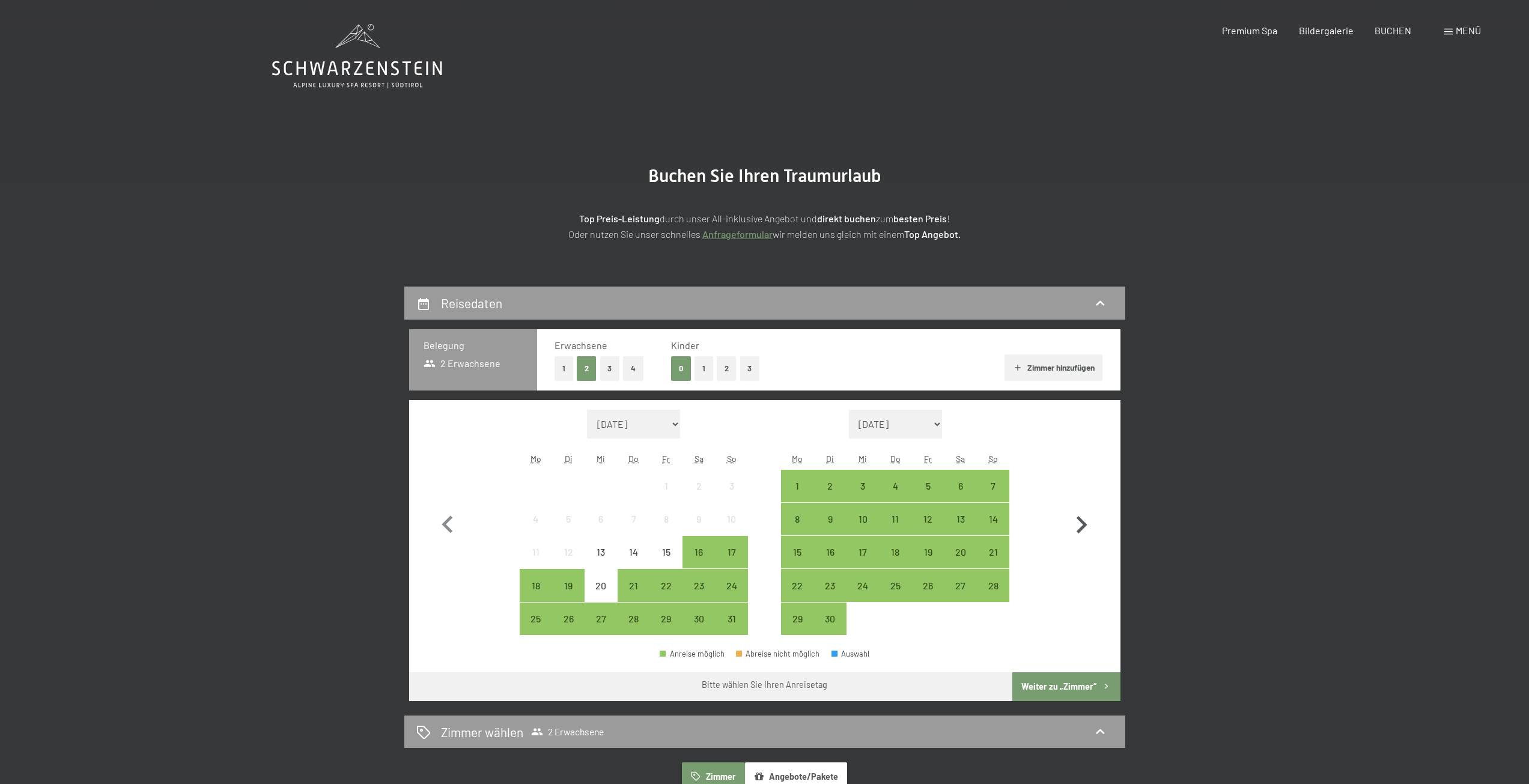
click at [1081, 519] on icon "button" at bounding box center [1082, 525] width 10 height 17
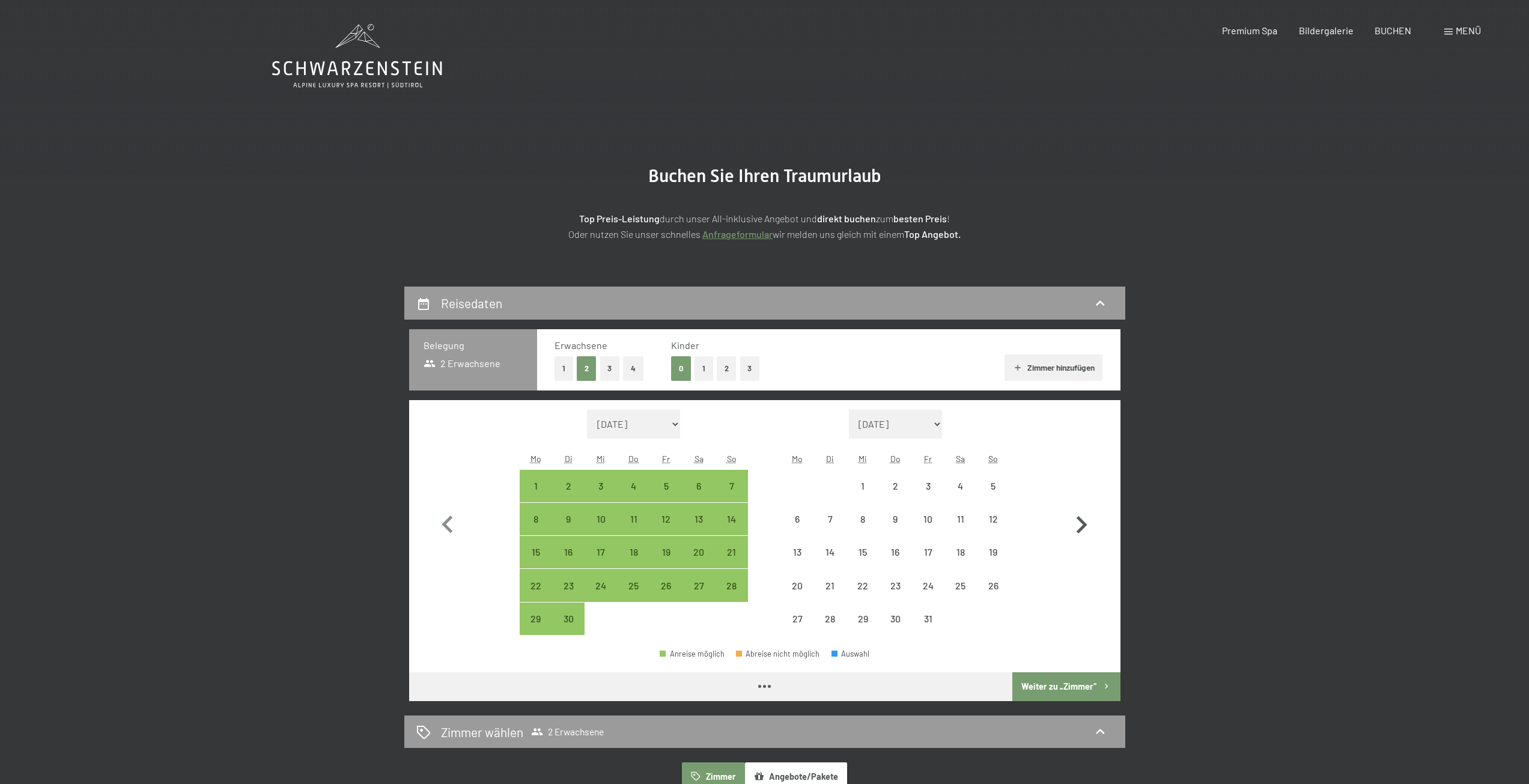
click at [1081, 519] on icon "button" at bounding box center [1082, 525] width 10 height 17
select select "2025-10-01"
select select "2025-11-01"
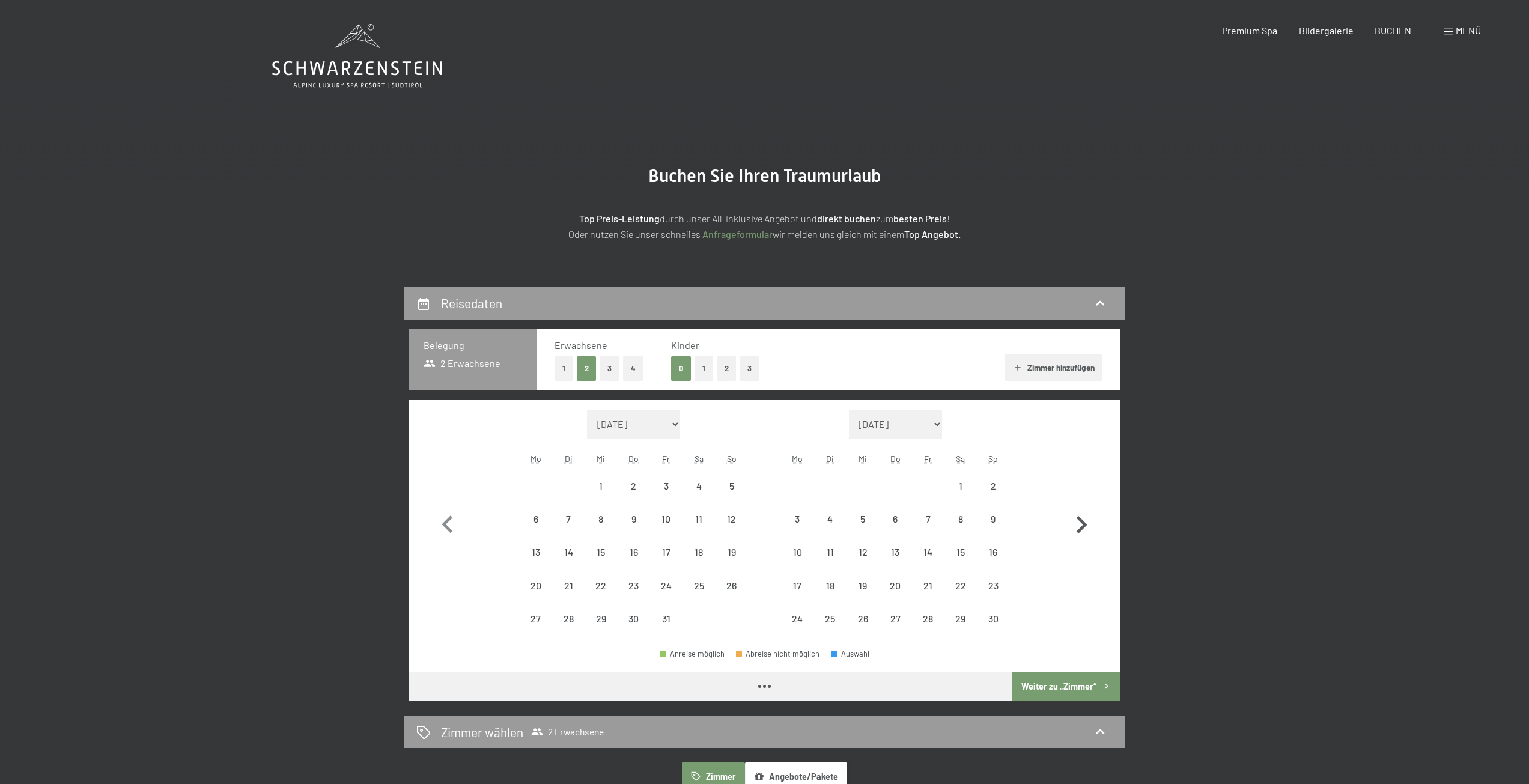
click at [1081, 519] on icon "button" at bounding box center [1082, 525] width 10 height 17
select select "2025-12-01"
select select "2026-01-01"
click at [1081, 519] on icon "button" at bounding box center [1082, 525] width 10 height 17
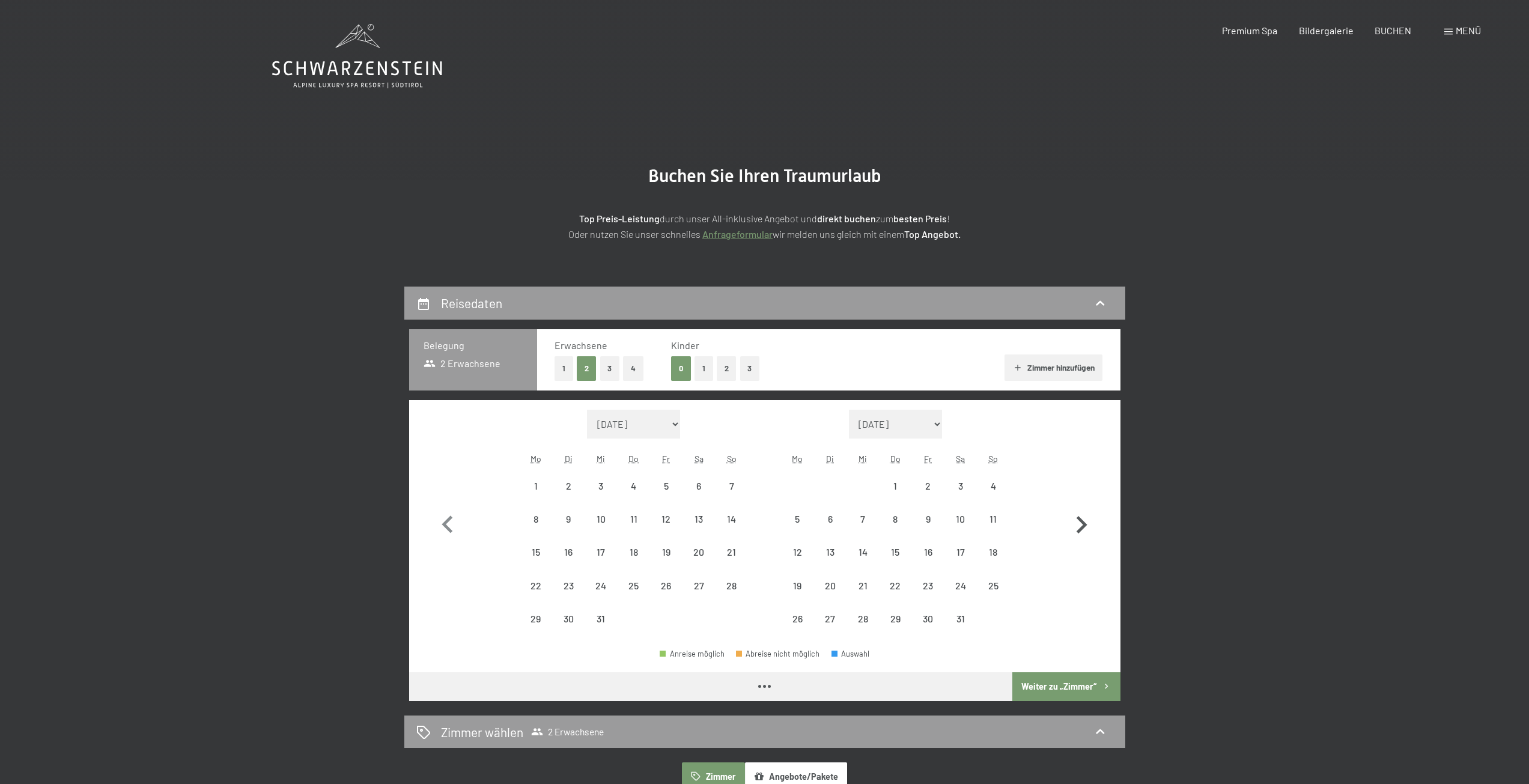
select select "2026-01-01"
select select "2026-02-01"
click at [1081, 519] on icon "button" at bounding box center [1082, 525] width 10 height 17
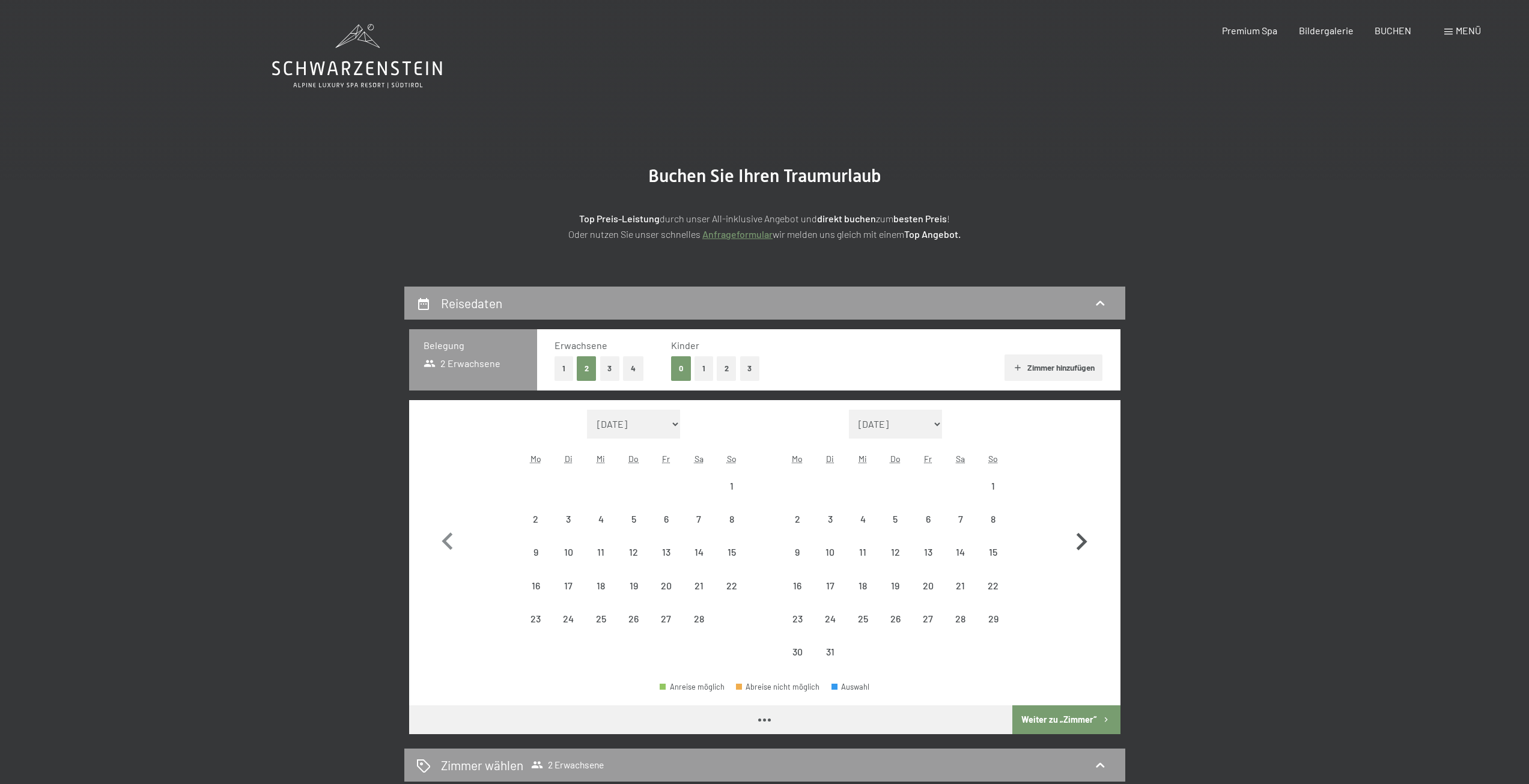
click at [1081, 519] on button "button" at bounding box center [1081, 539] width 35 height 258
select select "2026-03-01"
select select "2026-04-01"
click at [1081, 519] on button "button" at bounding box center [1081, 539] width 35 height 258
select select "2026-04-01"
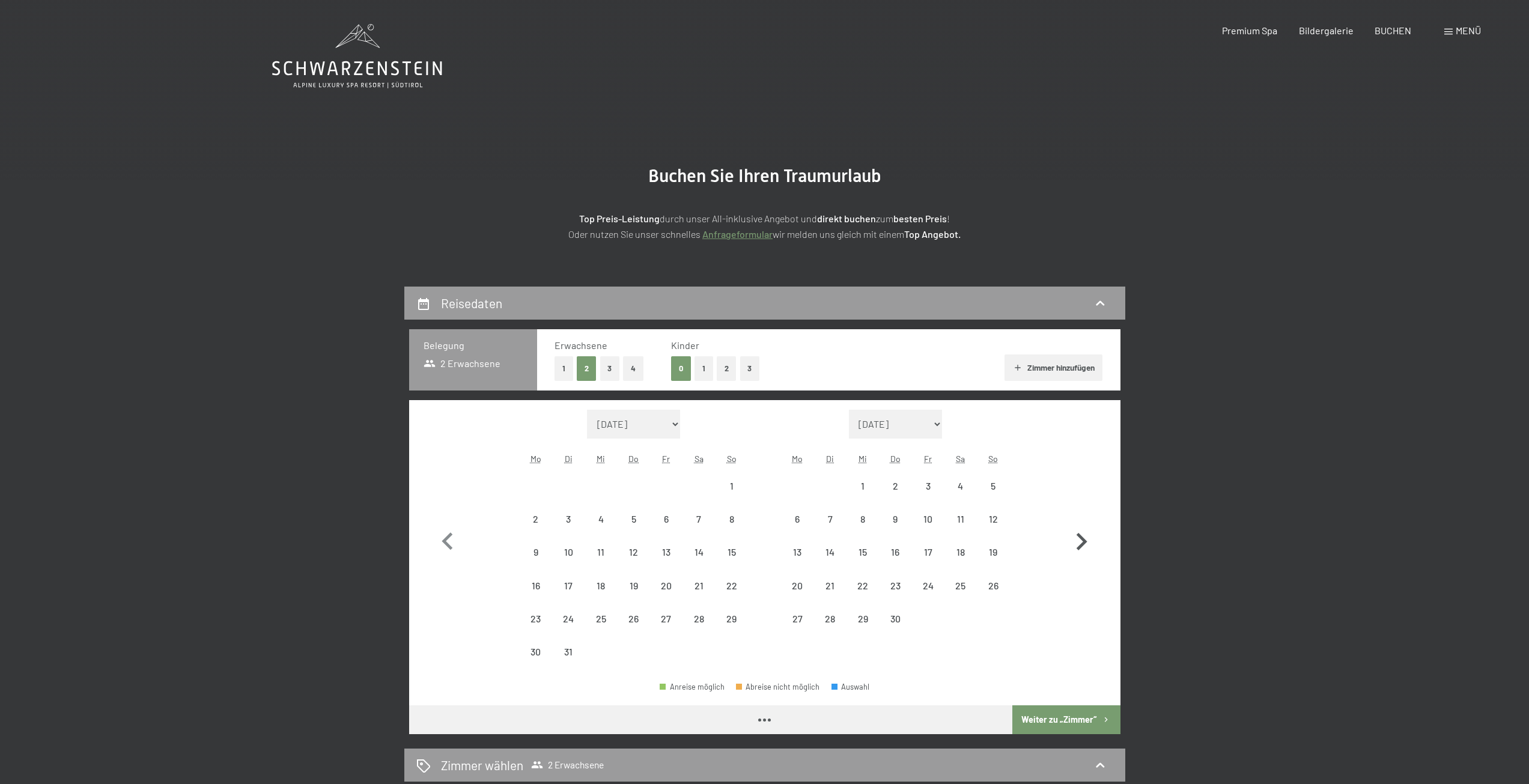
select select "2026-05-01"
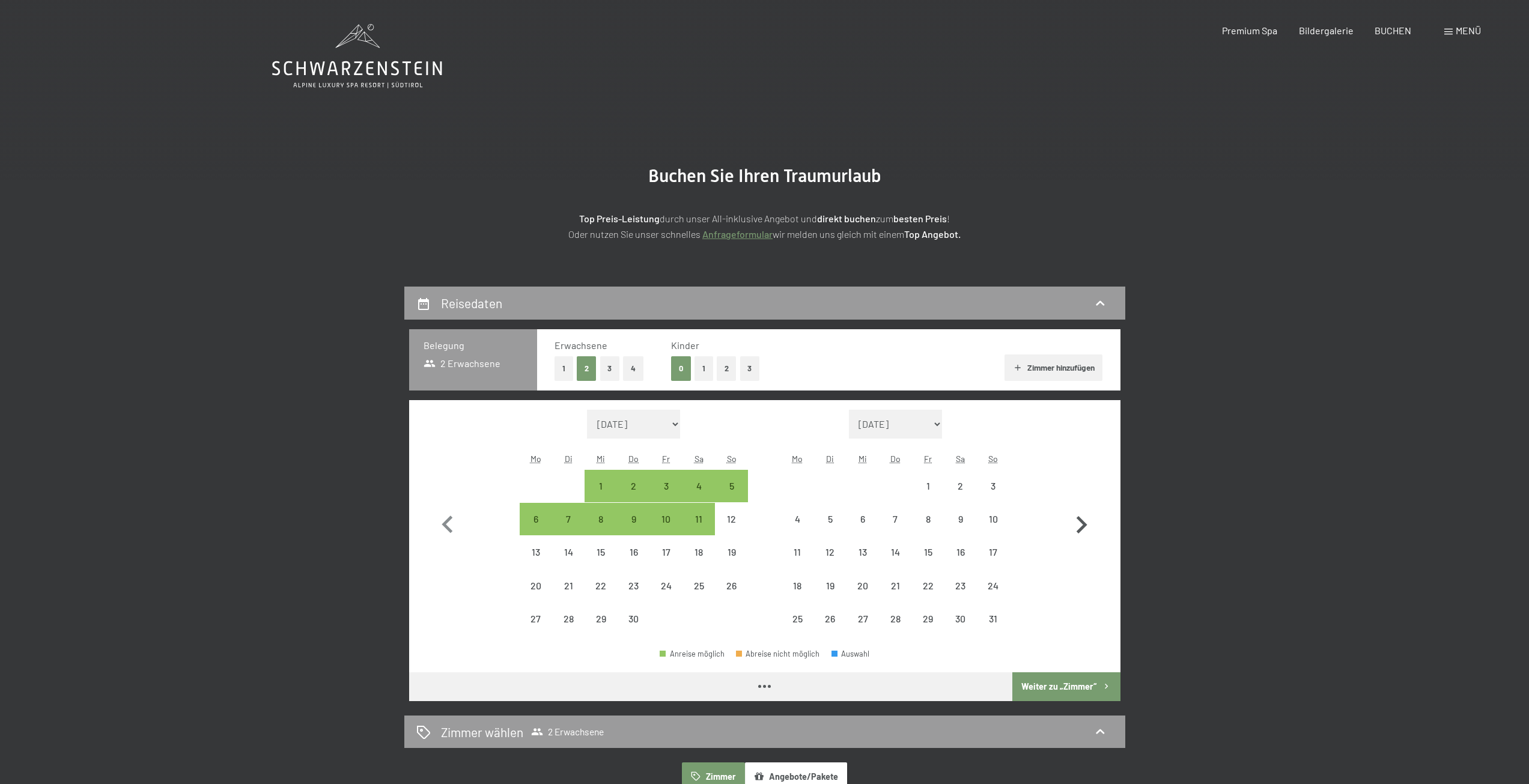
click at [1081, 519] on icon "button" at bounding box center [1082, 525] width 10 height 17
select select "2026-05-01"
select select "2026-06-01"
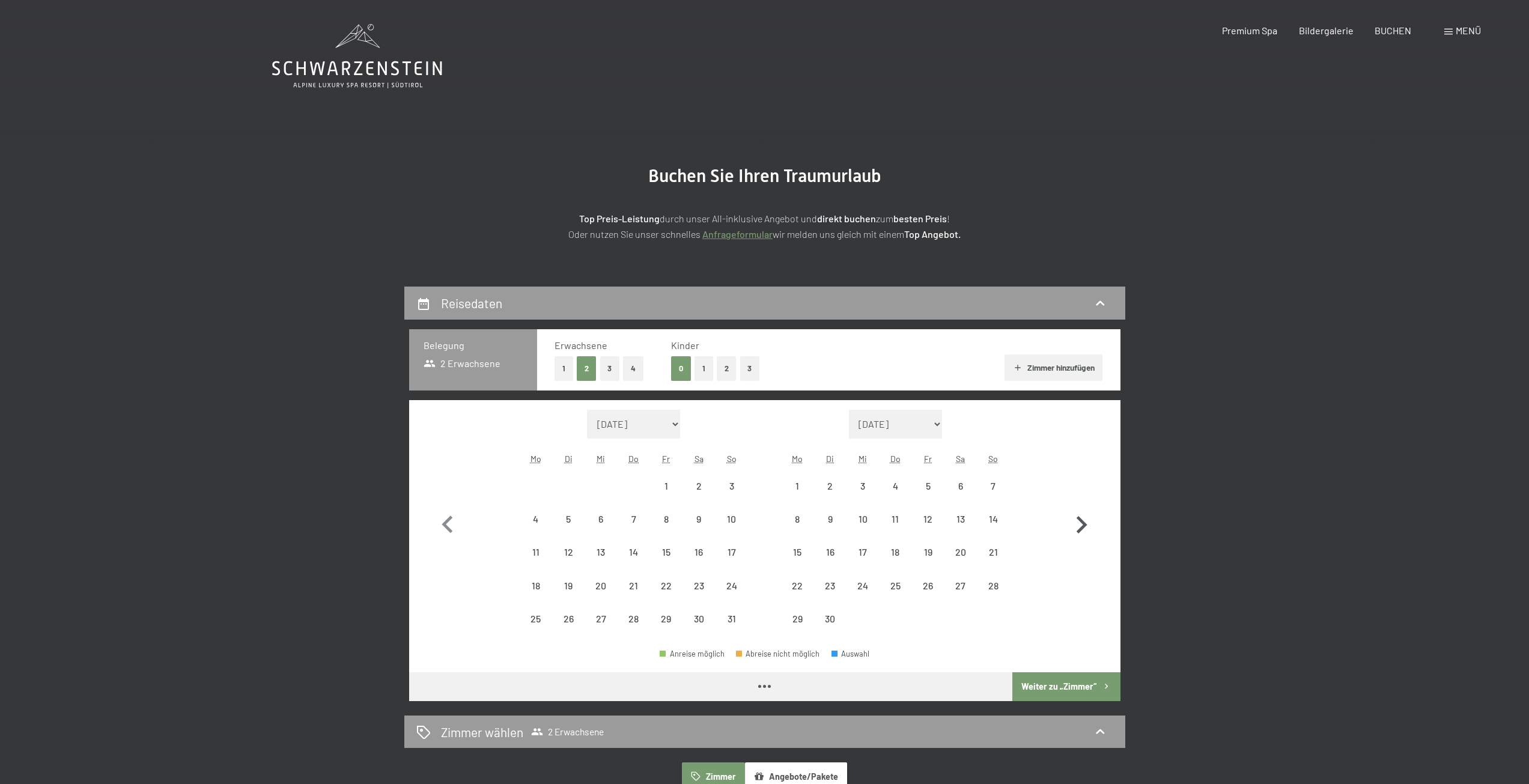
select select "2026-05-01"
select select "2026-06-01"
select select "2026-05-01"
select select "2026-06-01"
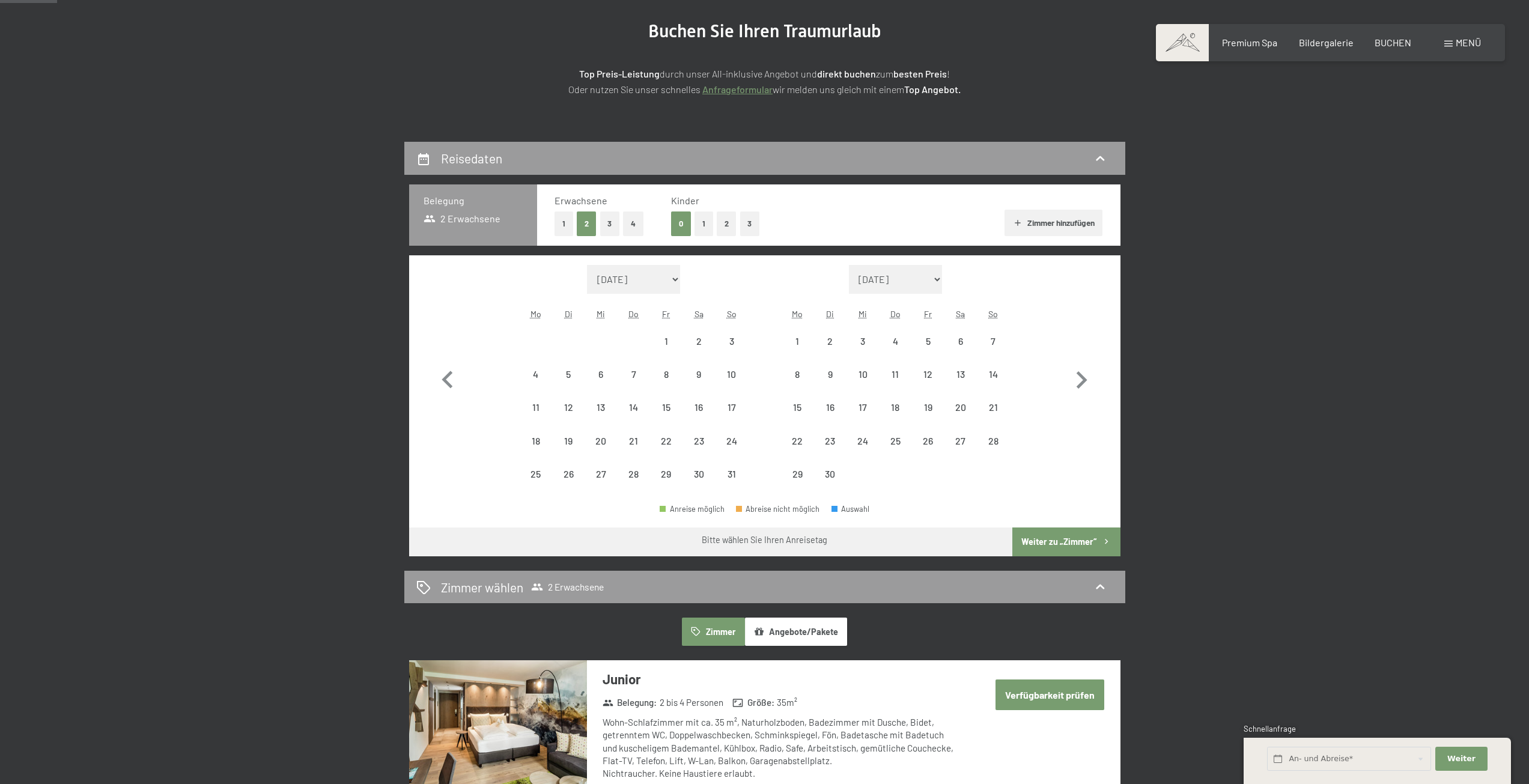
scroll to position [120, 0]
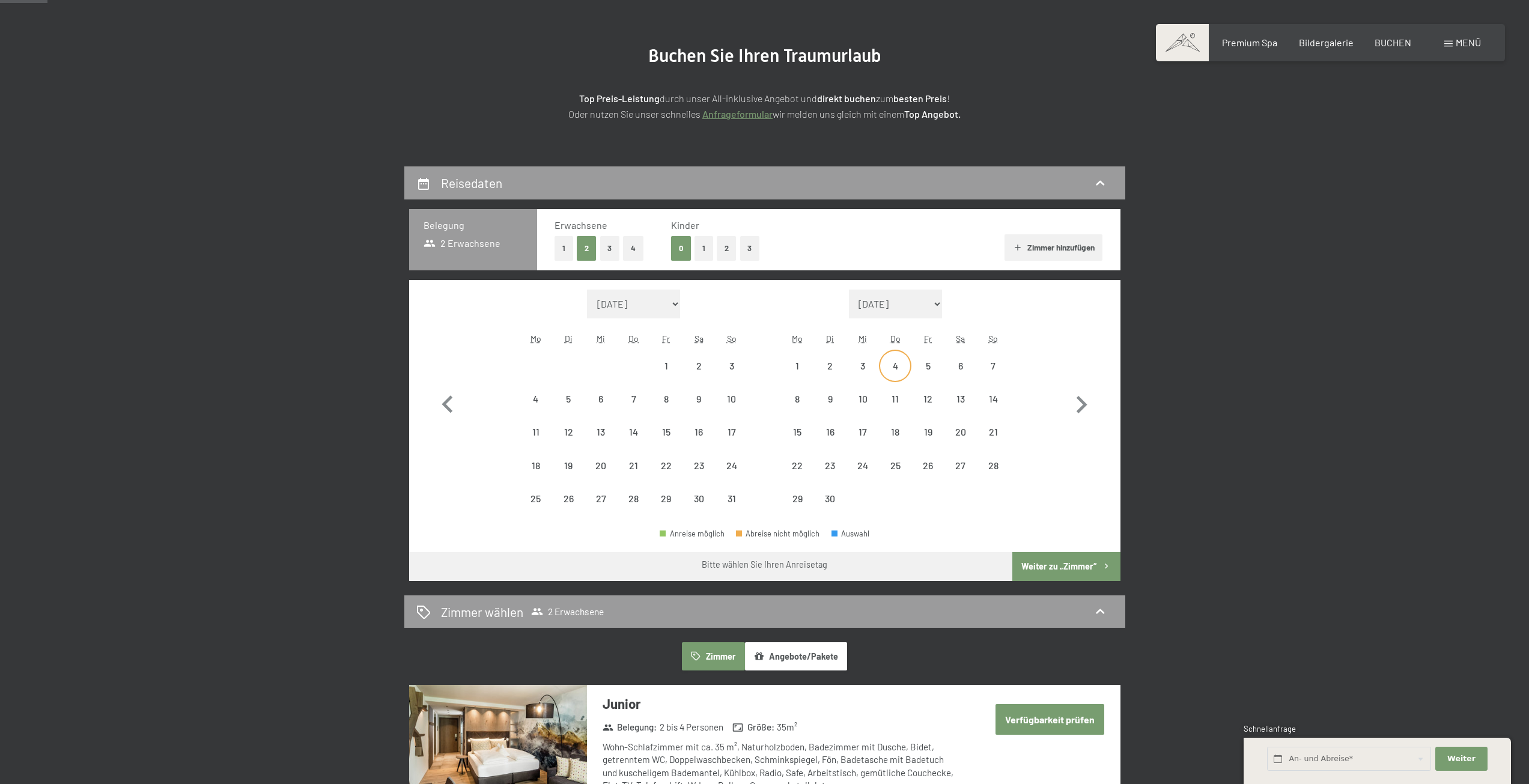
click at [890, 363] on div "4" at bounding box center [895, 376] width 30 height 30
select select "2026-05-01"
select select "2026-06-01"
click at [1005, 403] on div "14" at bounding box center [993, 408] width 30 height 30
select select "2026-05-01"
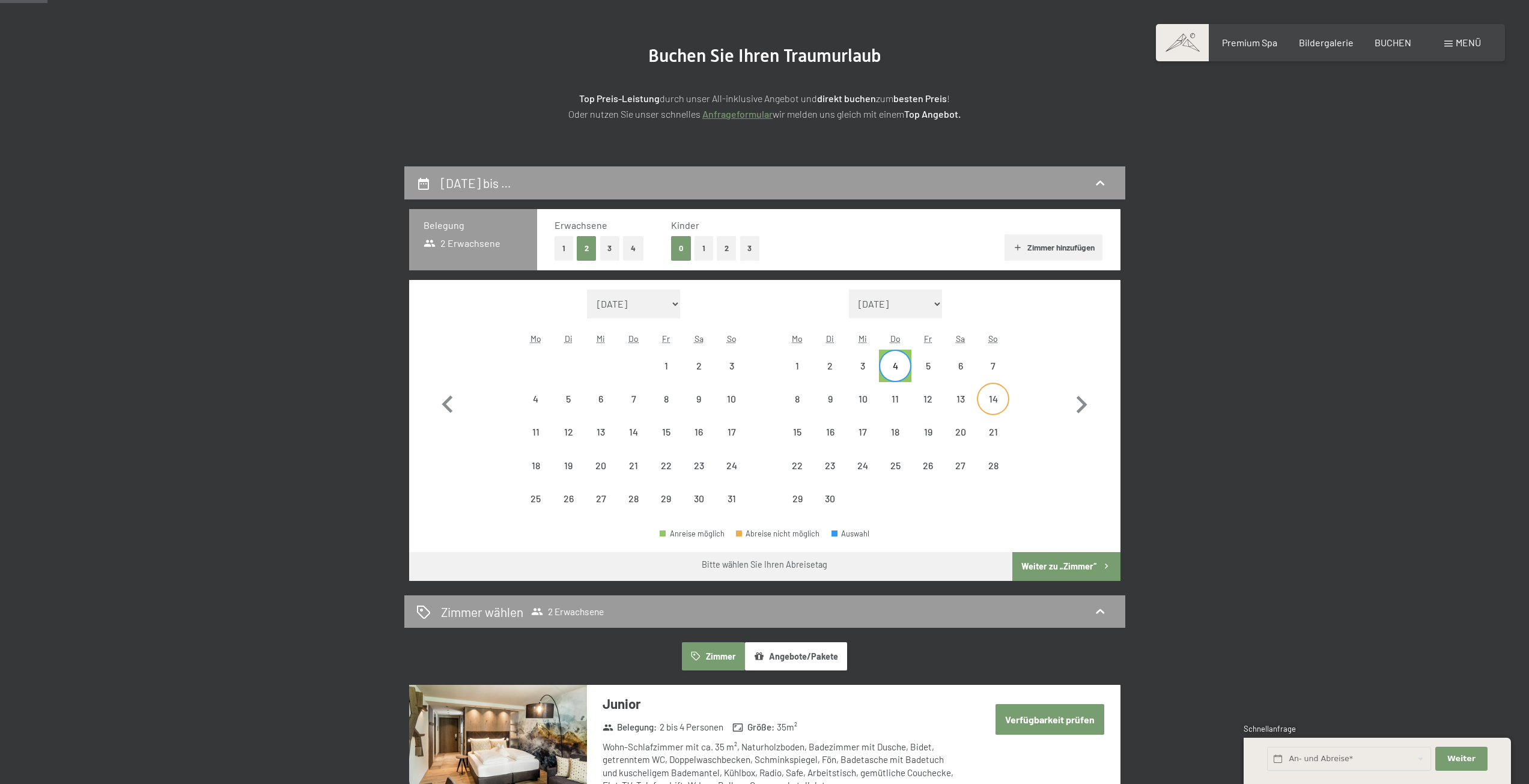
select select "2026-06-01"
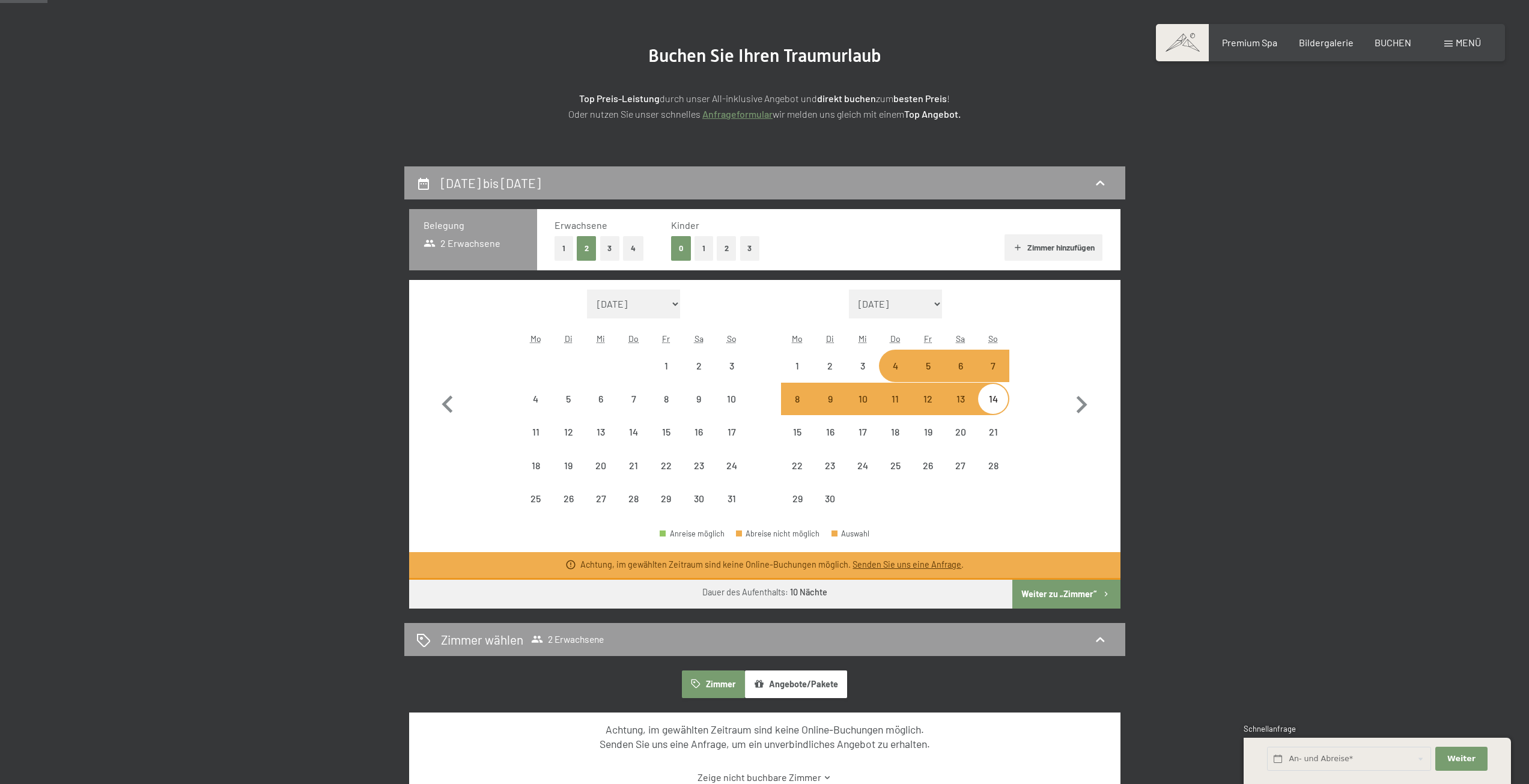
click at [1036, 587] on button "Weiter zu „Zimmer“" at bounding box center [1066, 593] width 108 height 29
select select "2026-05-01"
select select "2026-06-01"
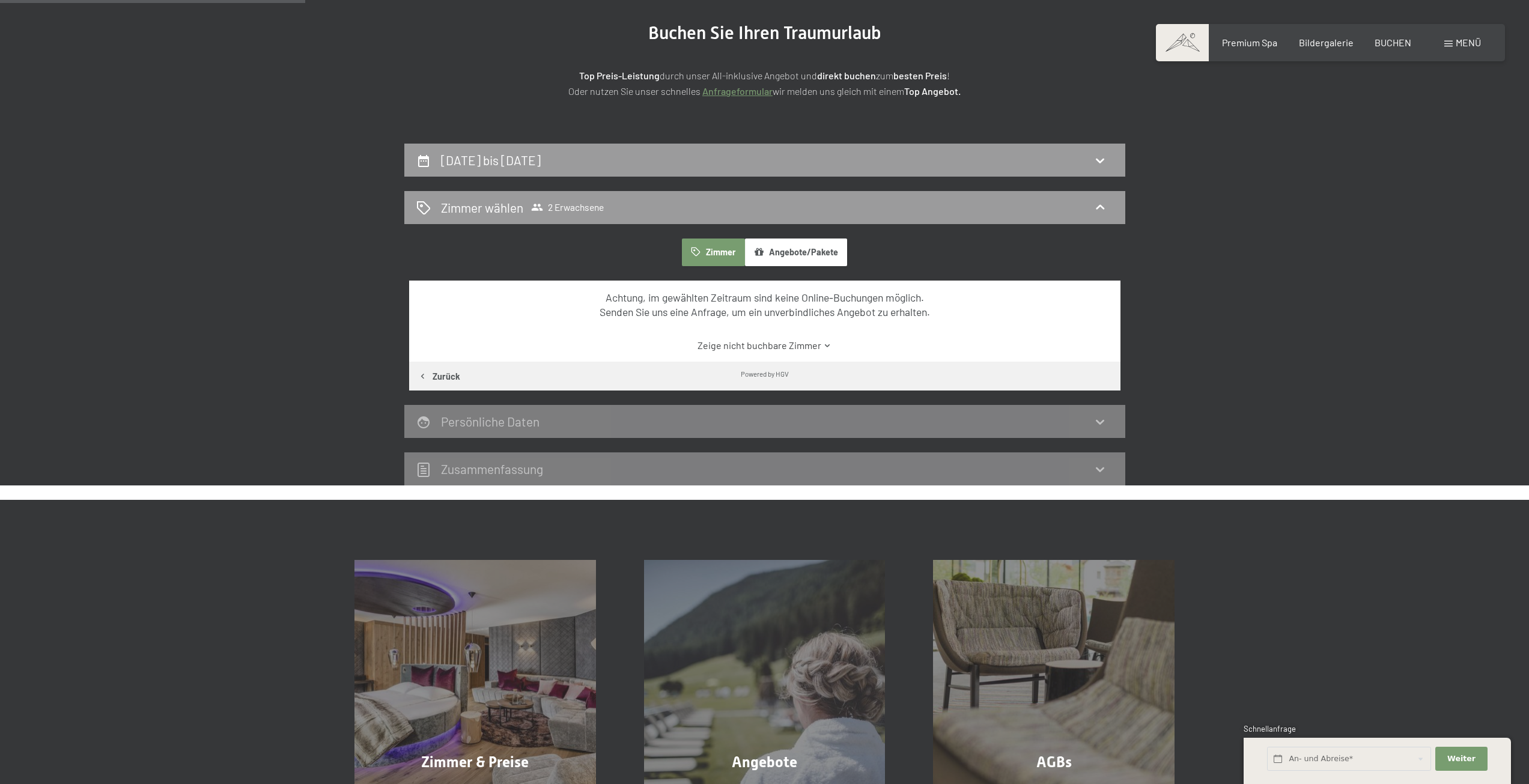
scroll to position [0, 0]
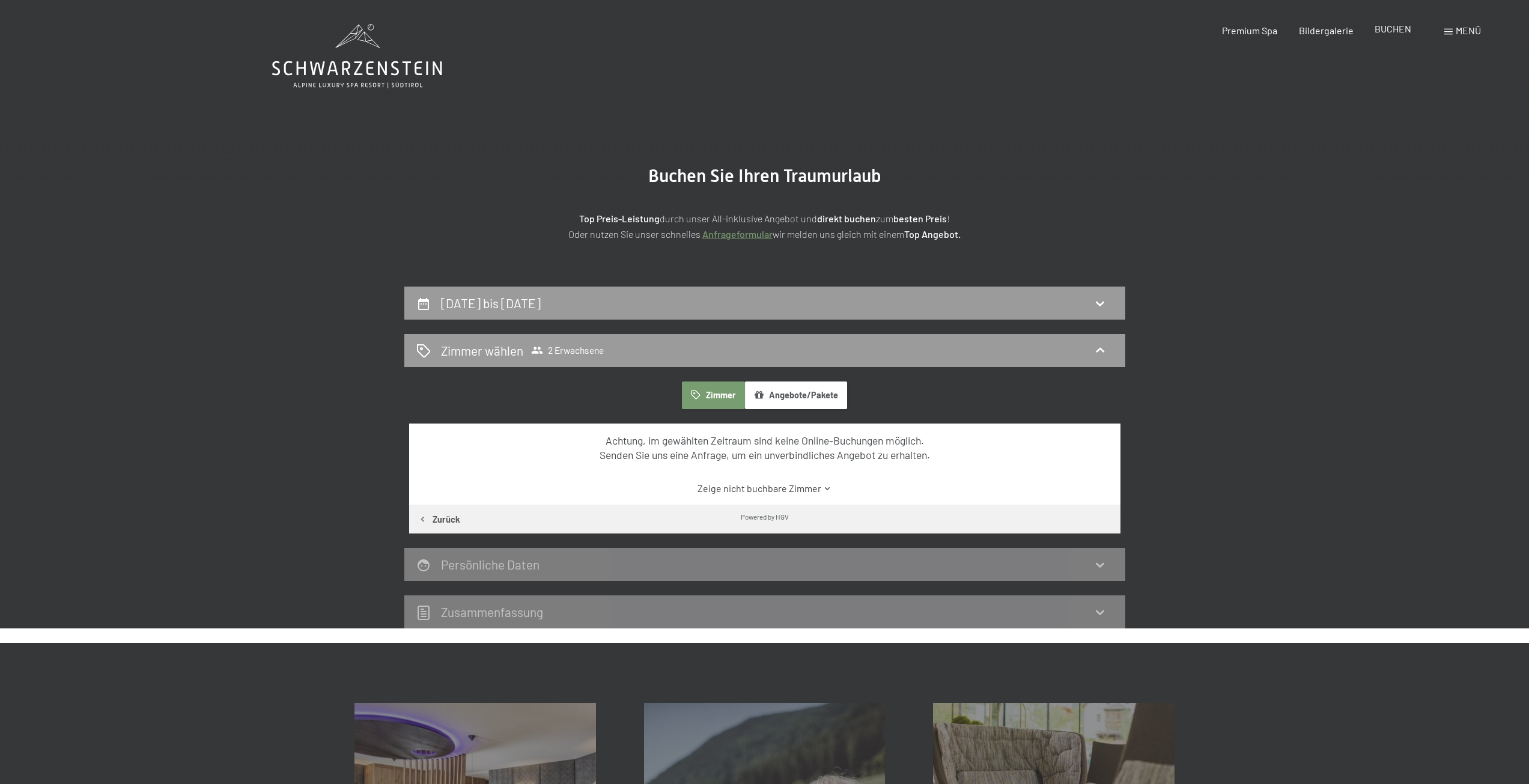
click at [1393, 27] on span "BUCHEN" at bounding box center [1393, 28] width 36 height 11
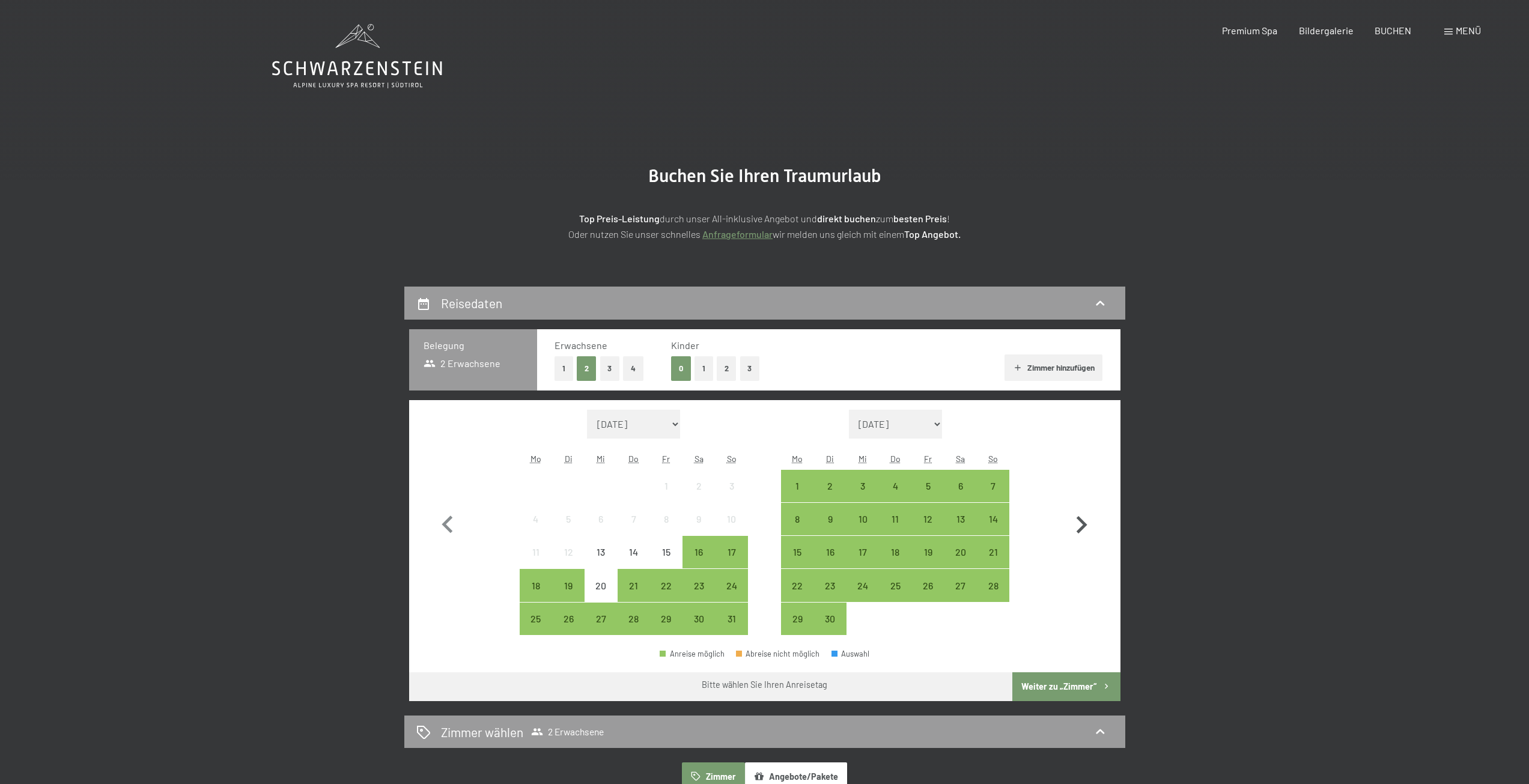
click at [1085, 527] on icon "button" at bounding box center [1082, 525] width 10 height 17
select select "[DATE]"
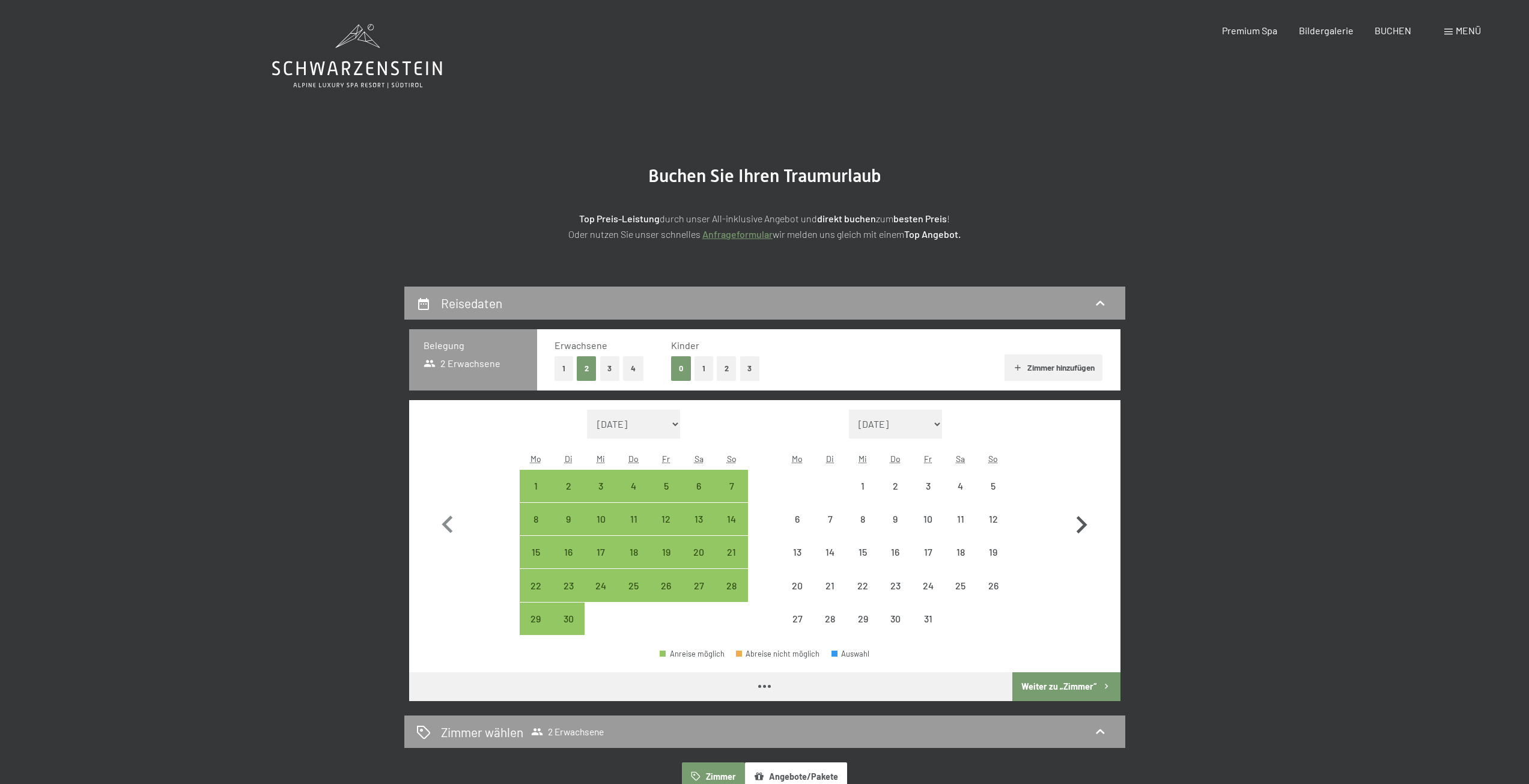
select select "[DATE]"
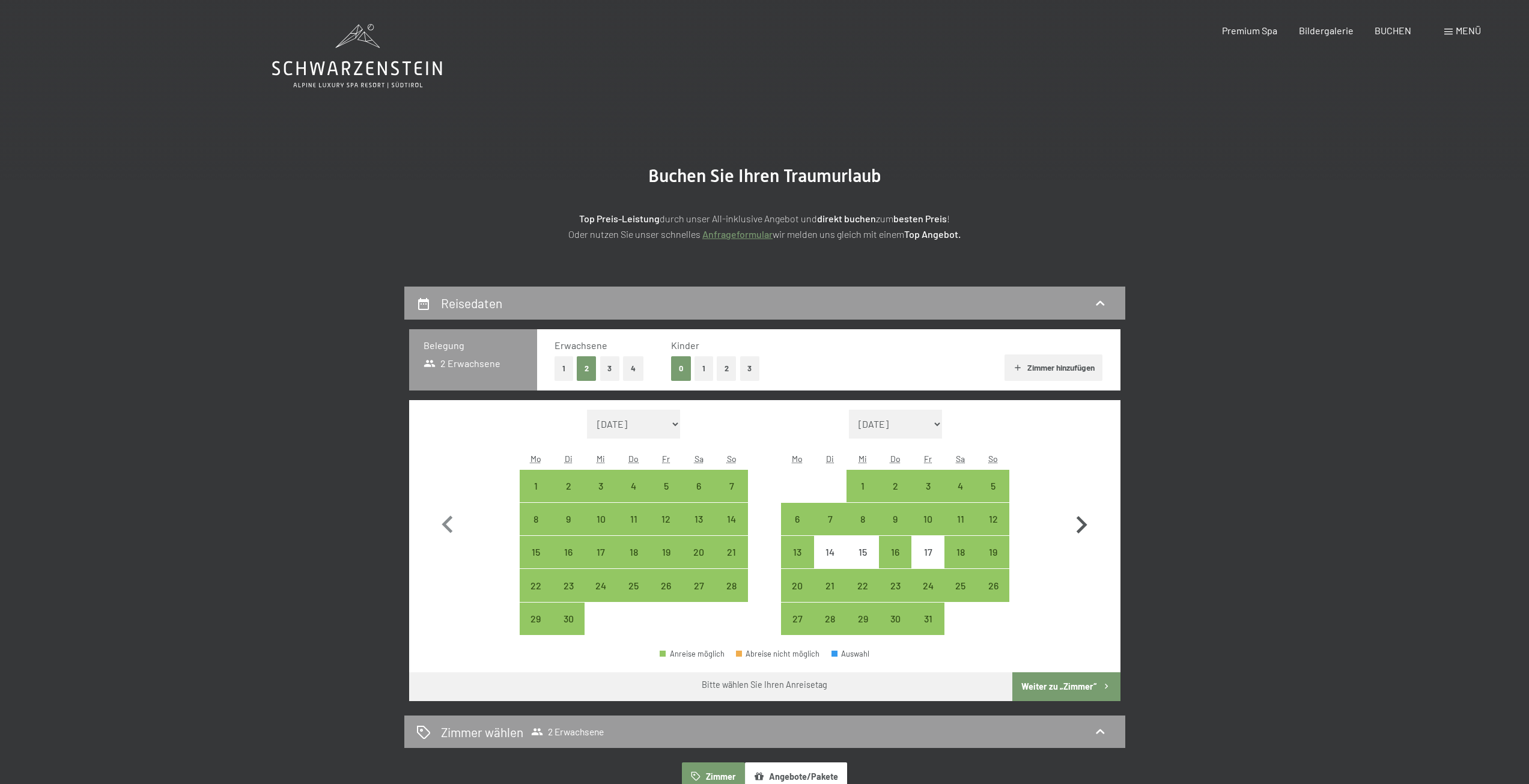
click at [1085, 526] on icon "button" at bounding box center [1082, 525] width 10 height 17
select select "[DATE]"
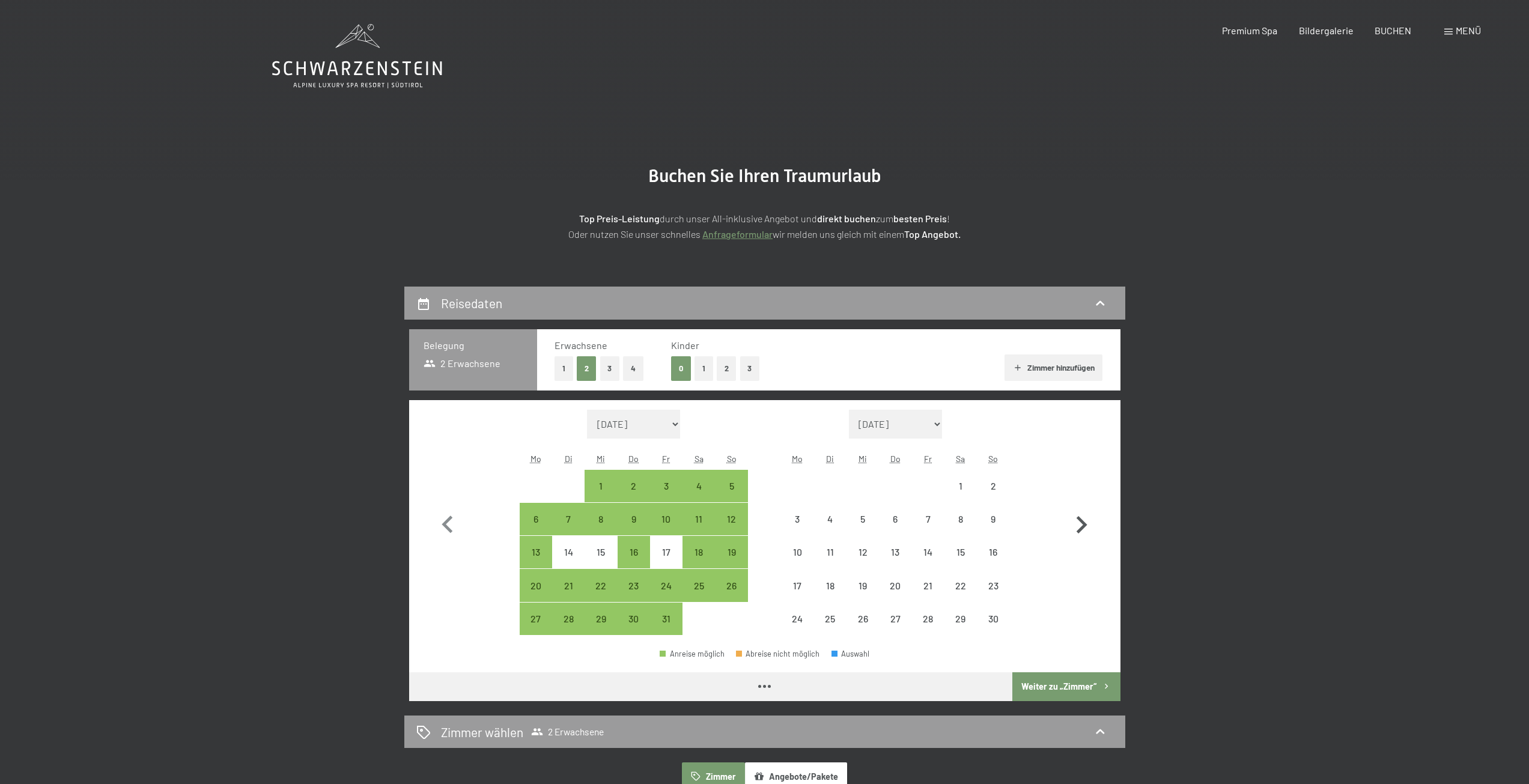
select select "[DATE]"
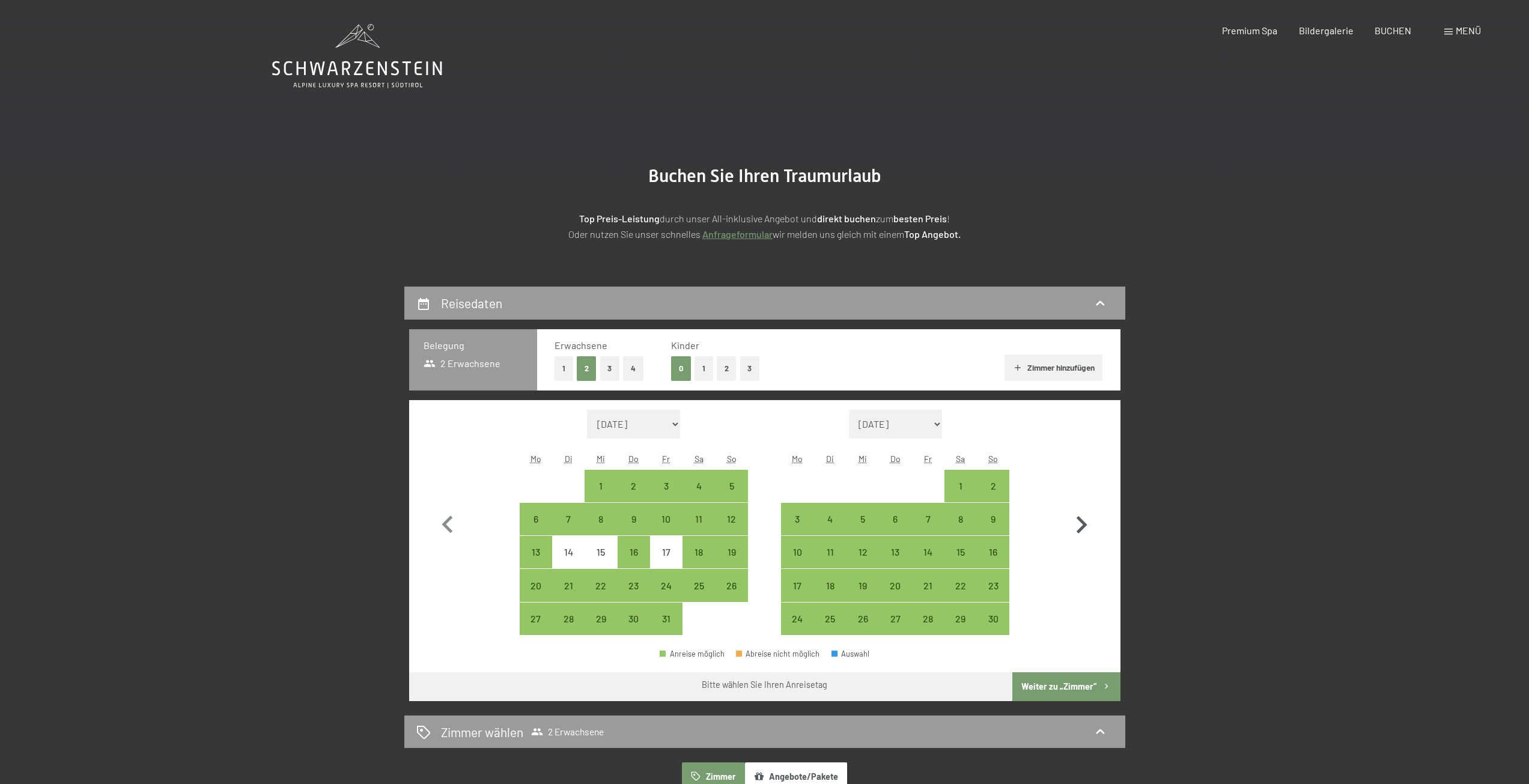
click at [1085, 526] on icon "button" at bounding box center [1082, 525] width 10 height 17
select select "[DATE]"
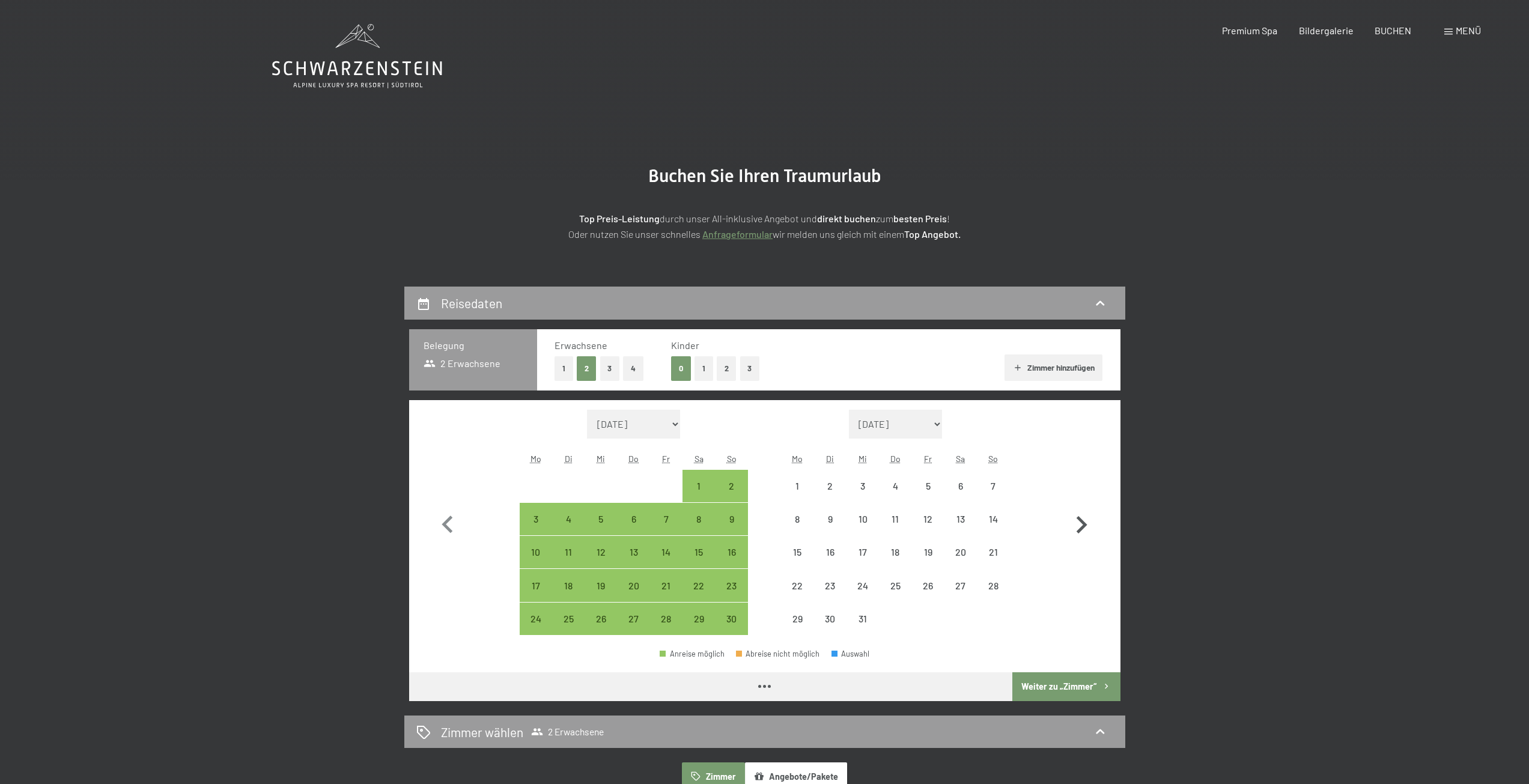
select select "[DATE]"
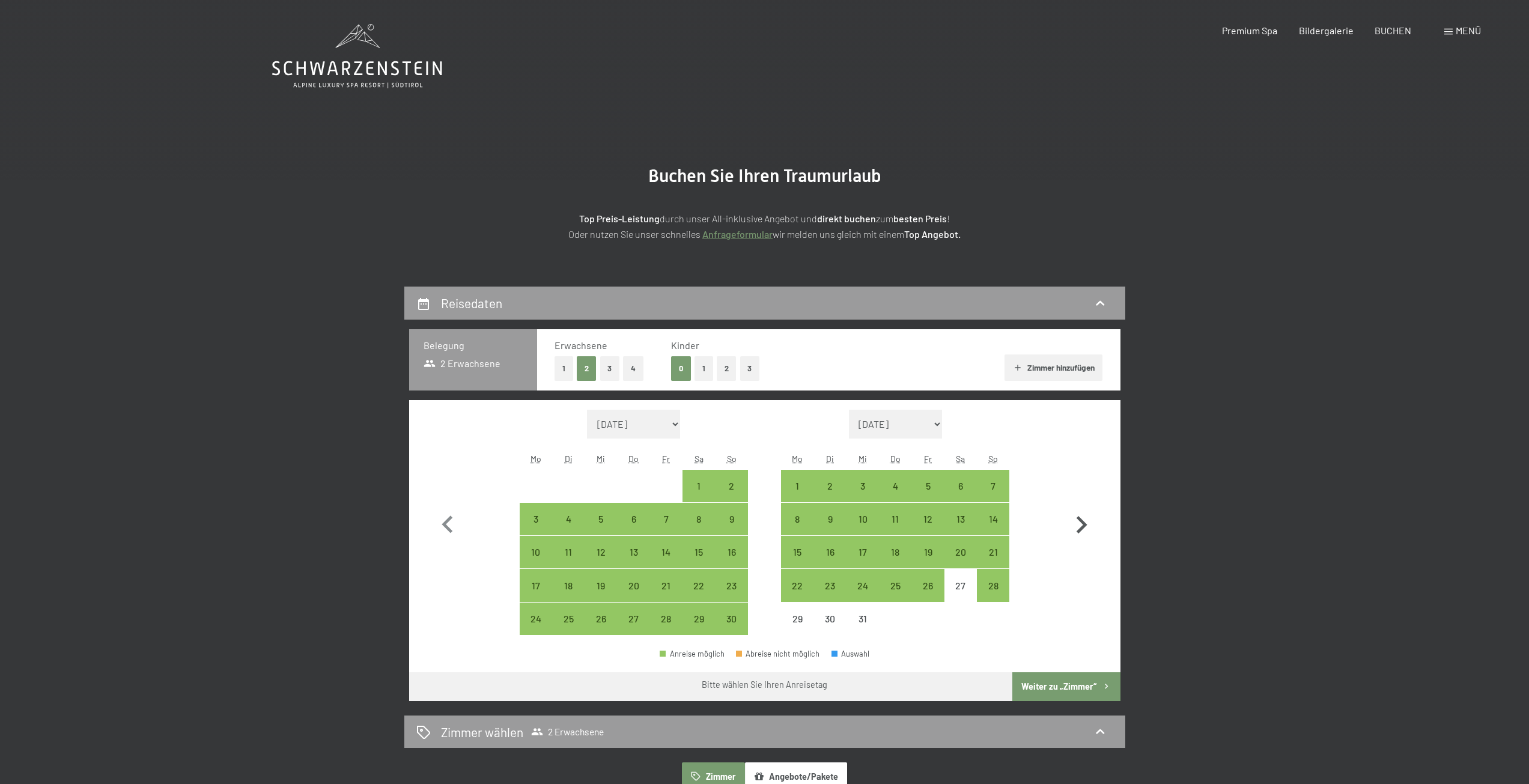
click at [1085, 526] on icon "button" at bounding box center [1082, 525] width 10 height 17
select select "2025-12-01"
select select "2026-01-01"
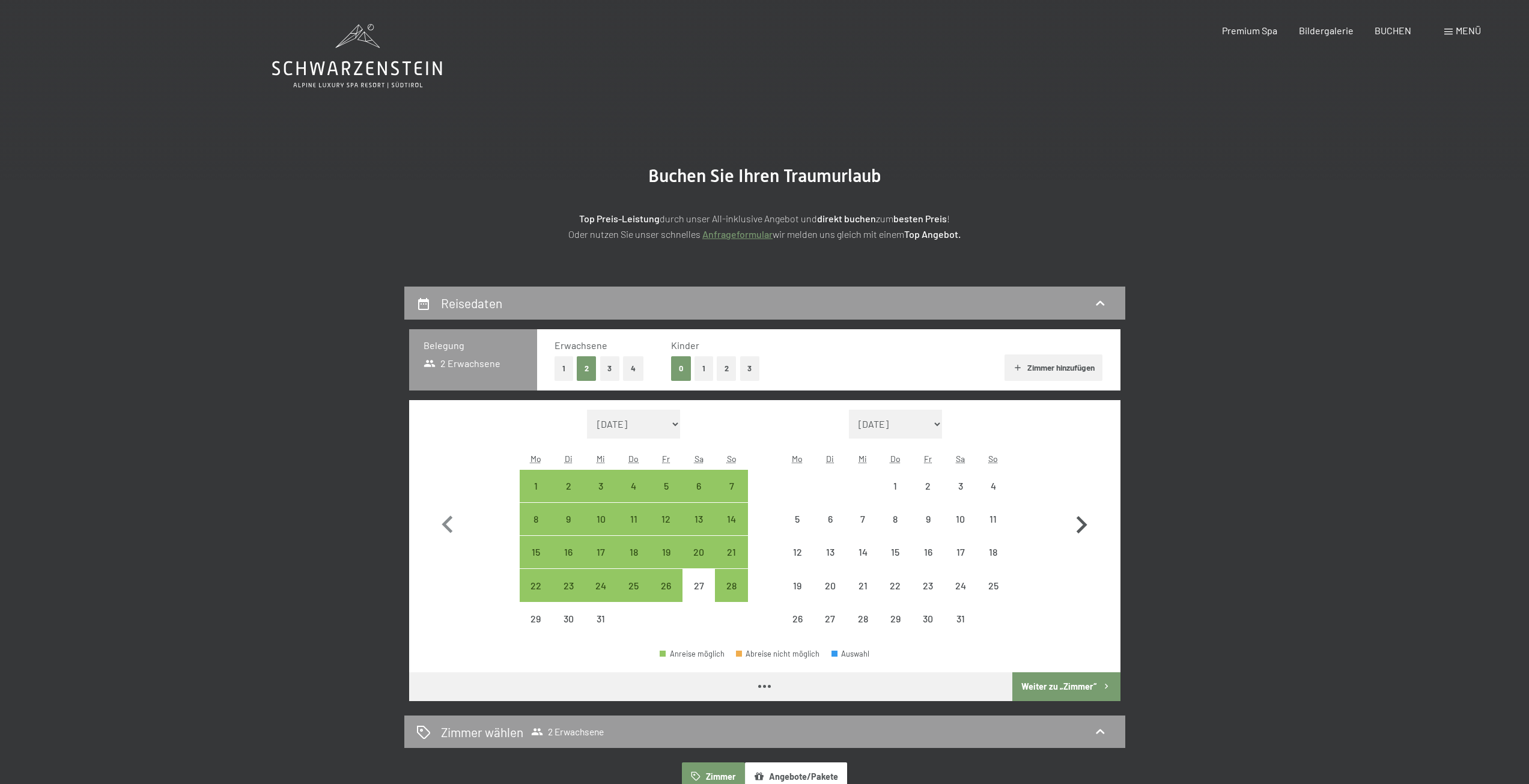
select select "2025-12-01"
select select "2026-01-01"
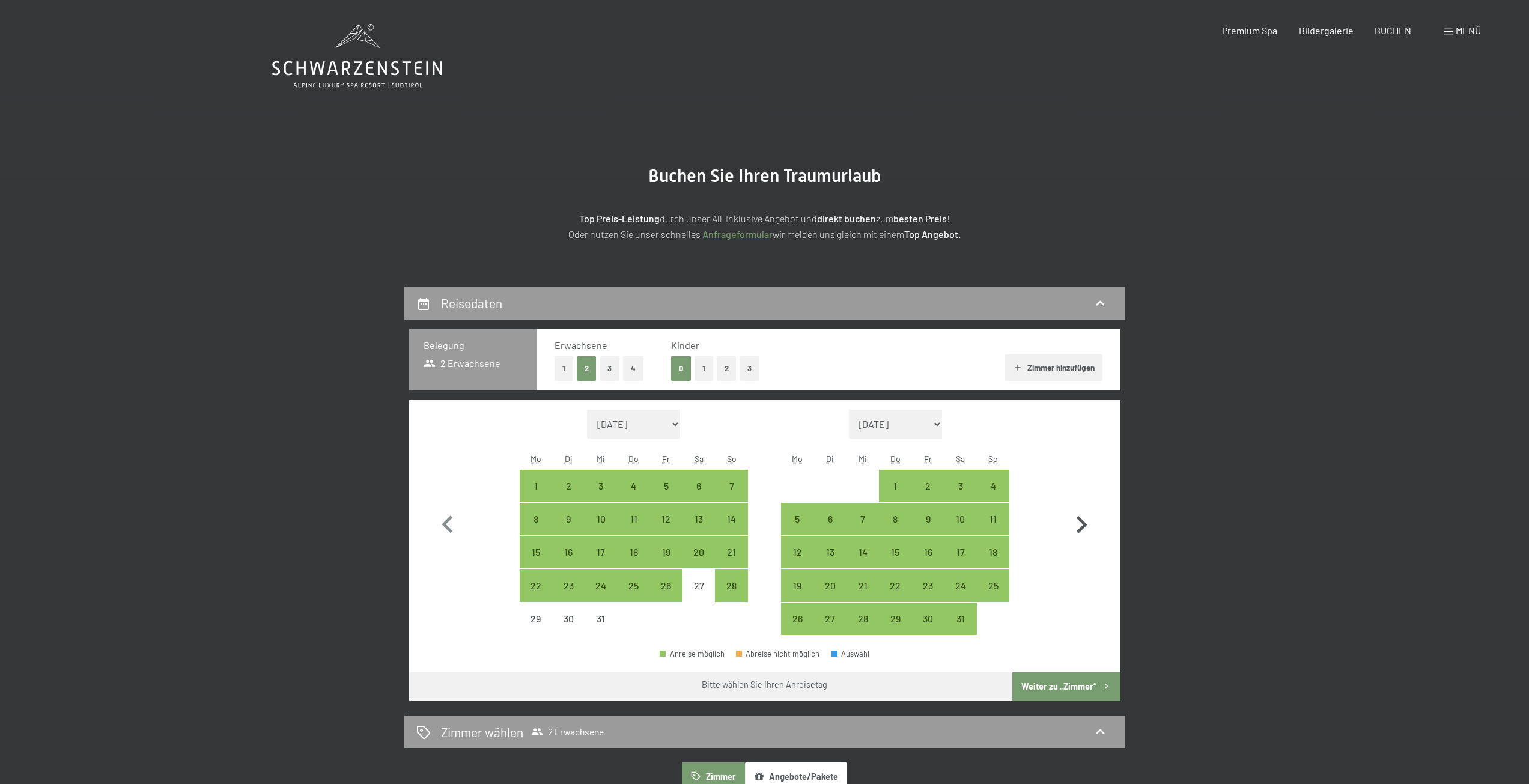
click at [1085, 526] on icon "button" at bounding box center [1082, 525] width 10 height 17
select select "2026-01-01"
select select "2026-02-01"
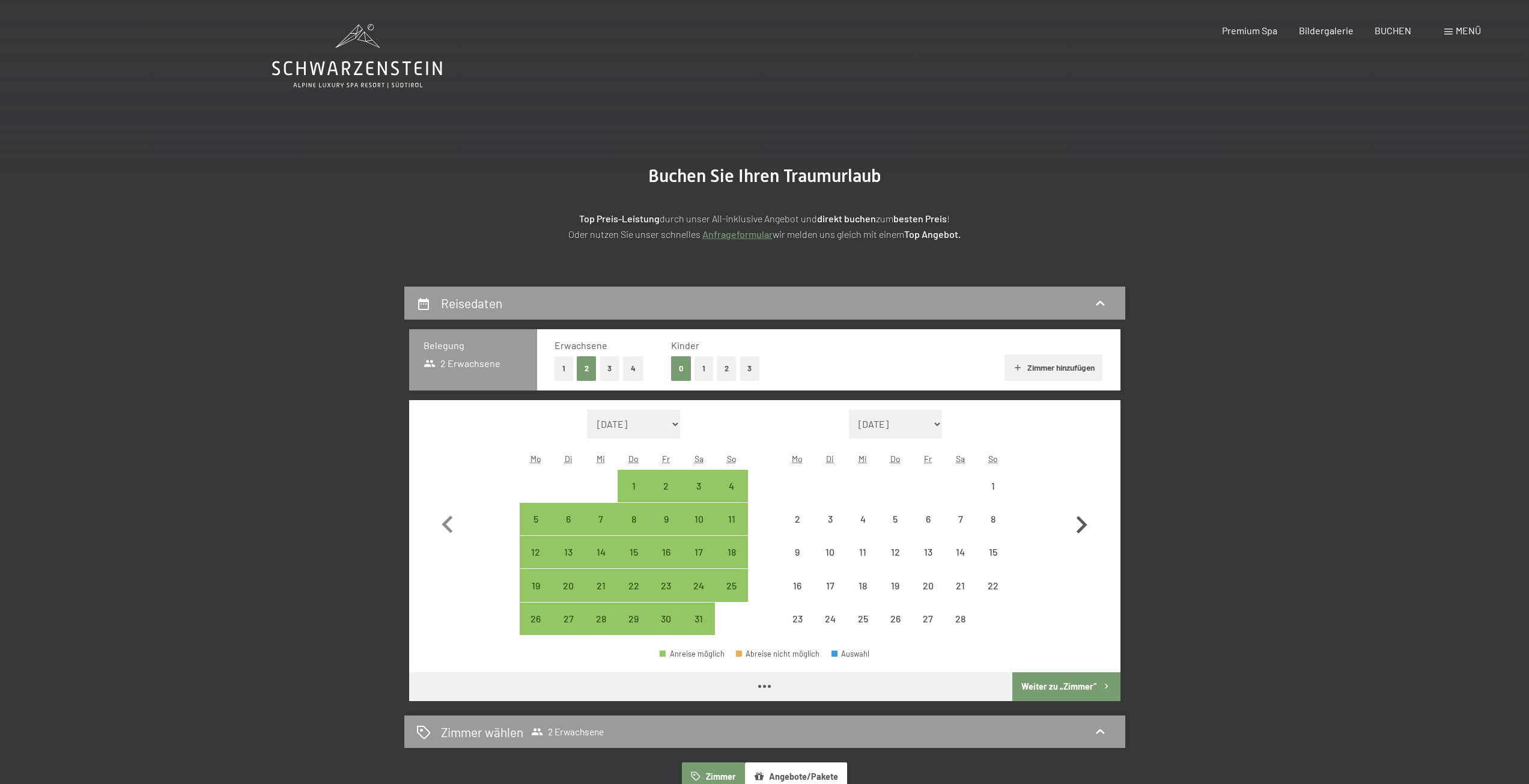
select select "2026-01-01"
select select "2026-02-01"
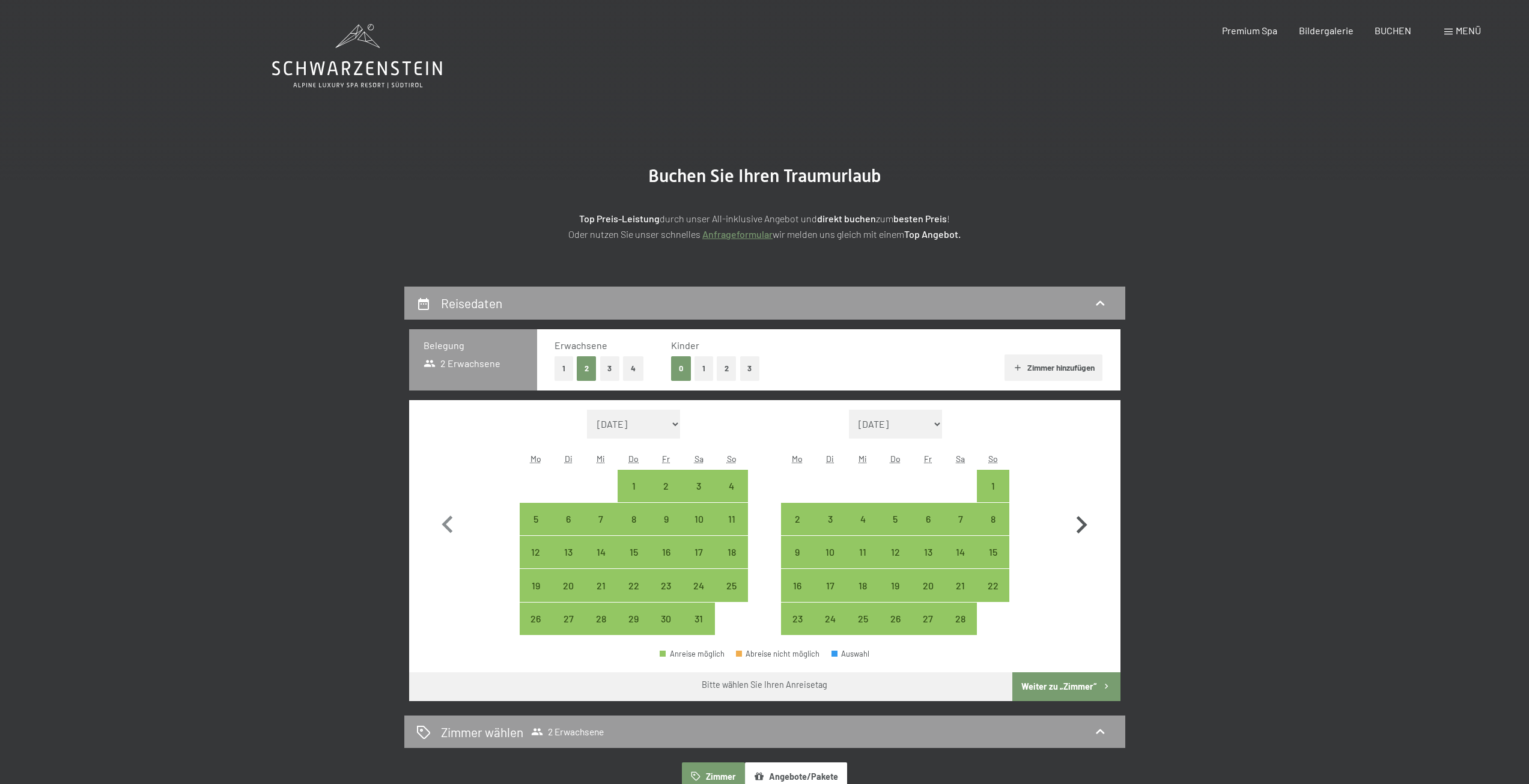
click at [1085, 526] on icon "button" at bounding box center [1082, 525] width 10 height 17
select select "2026-02-01"
select select "2026-03-01"
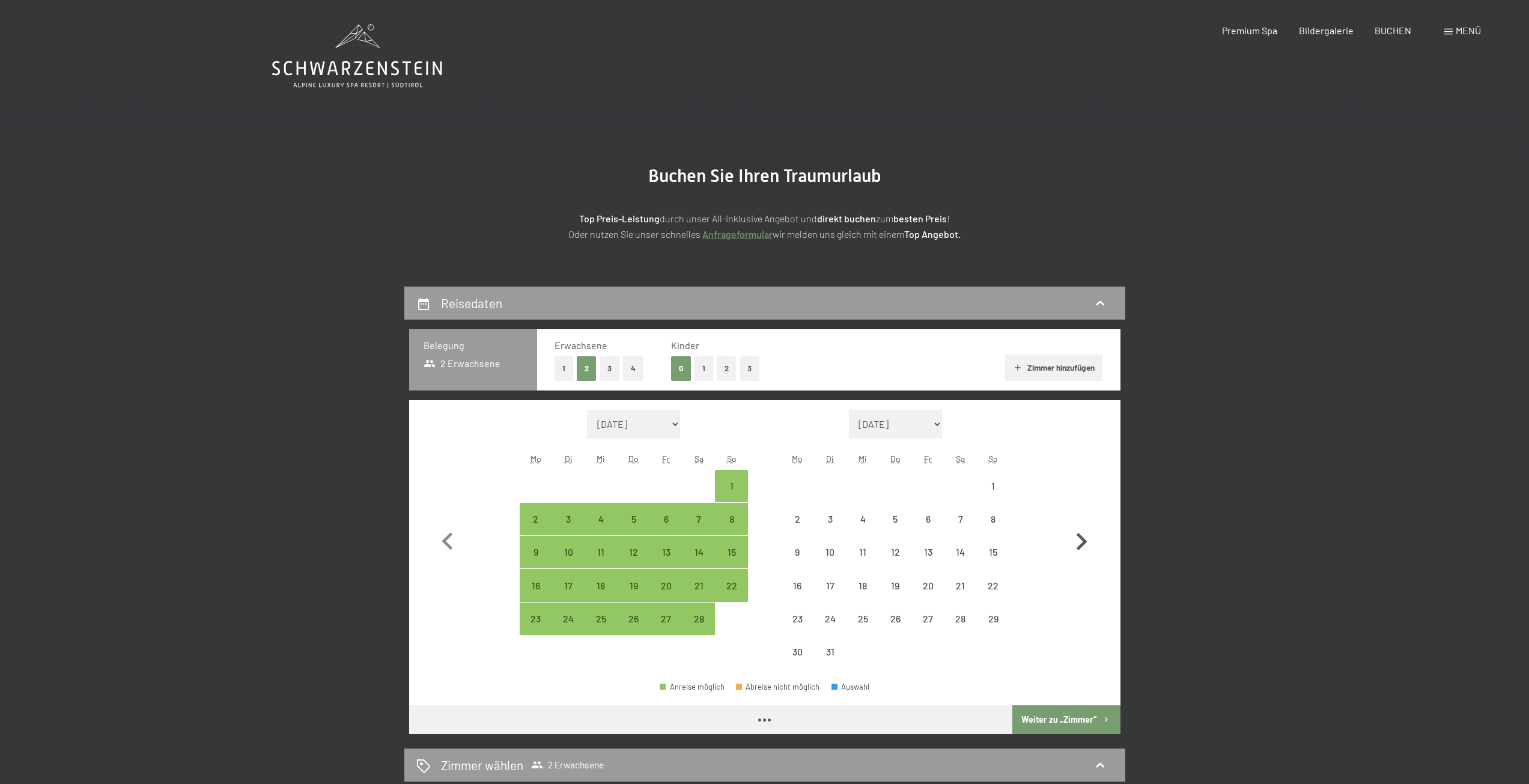
select select "2026-02-01"
select select "2026-03-01"
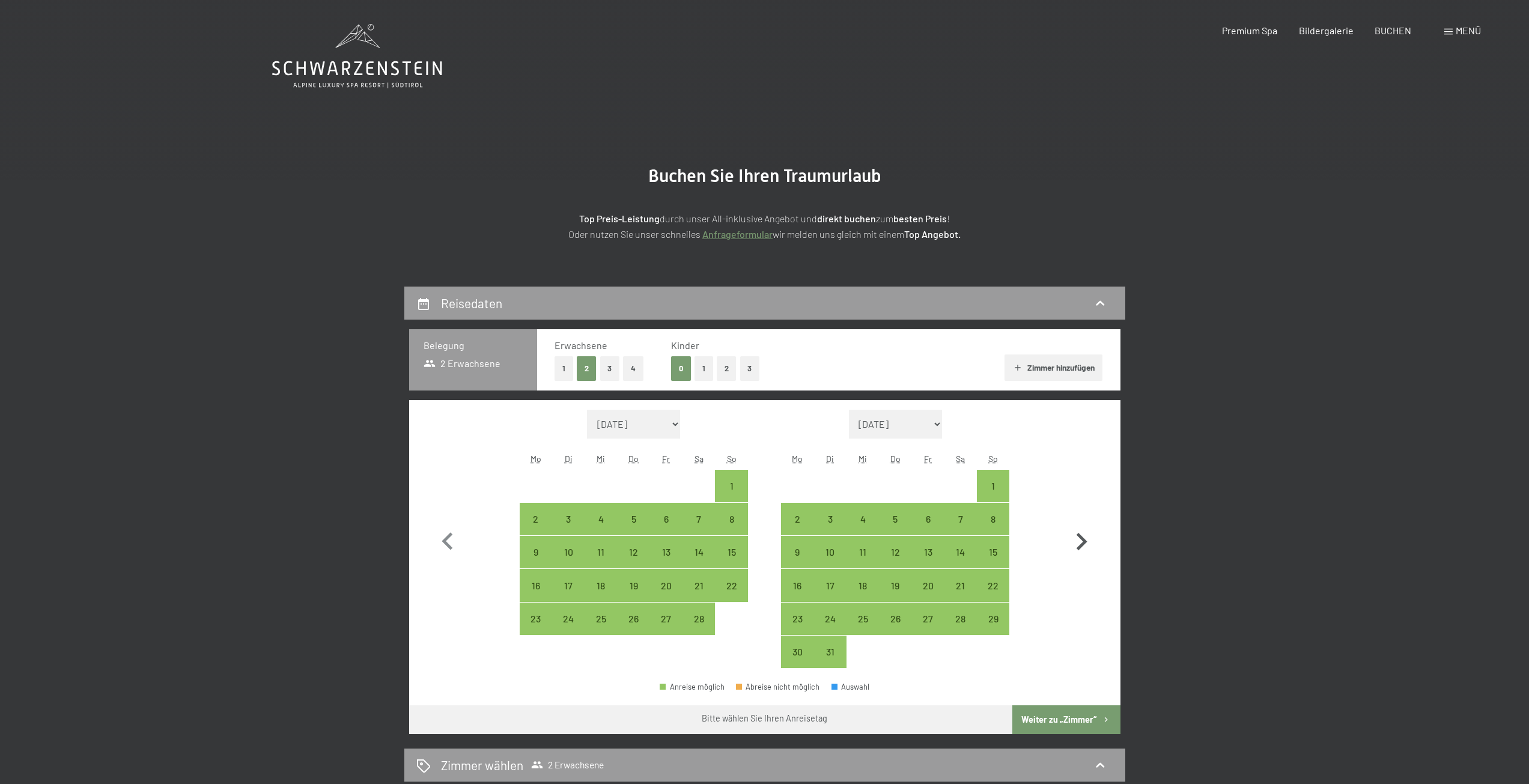
click at [1085, 526] on icon "button" at bounding box center [1081, 542] width 35 height 35
select select "2026-03-01"
select select "2026-04-01"
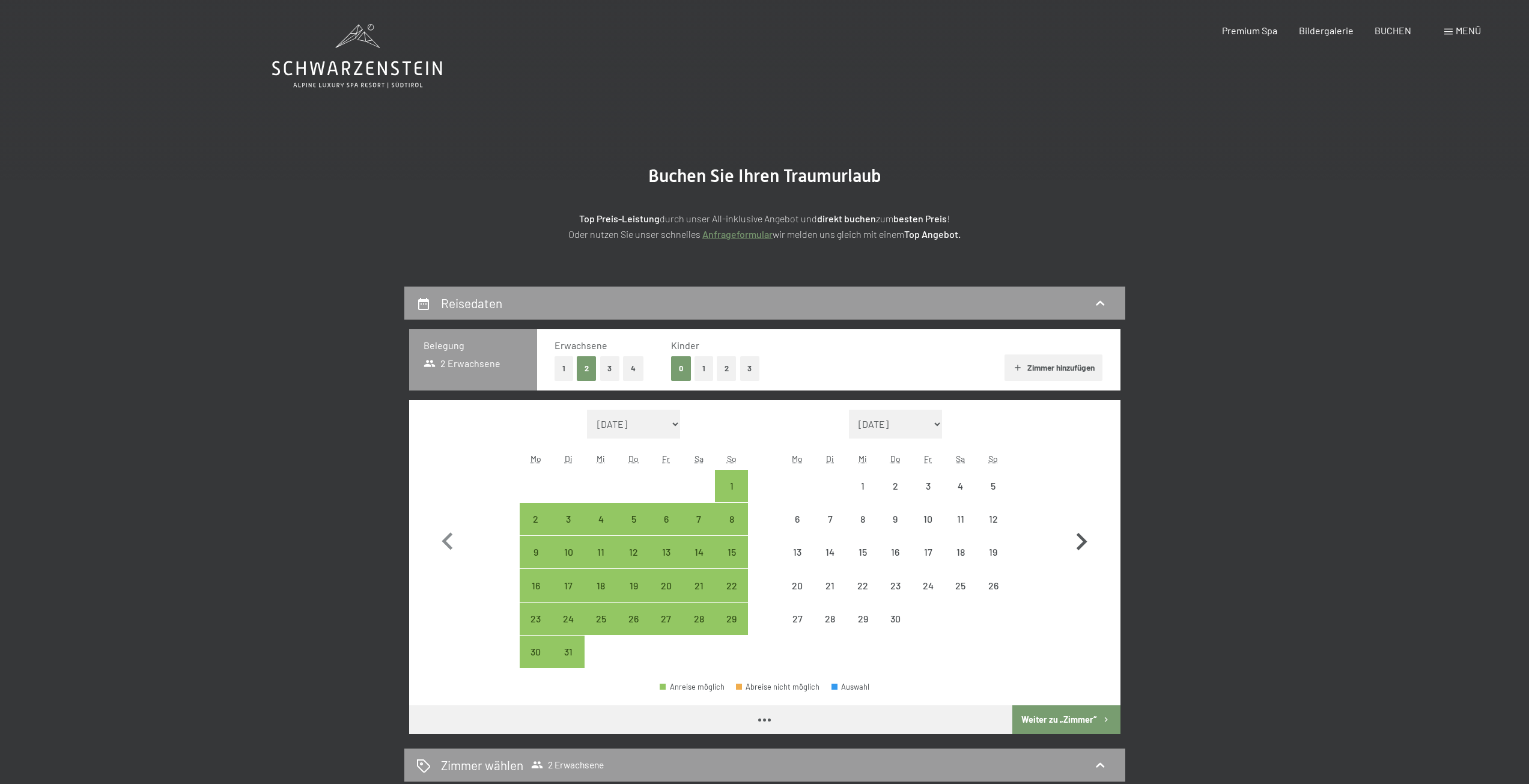
select select "2026-03-01"
select select "2026-04-01"
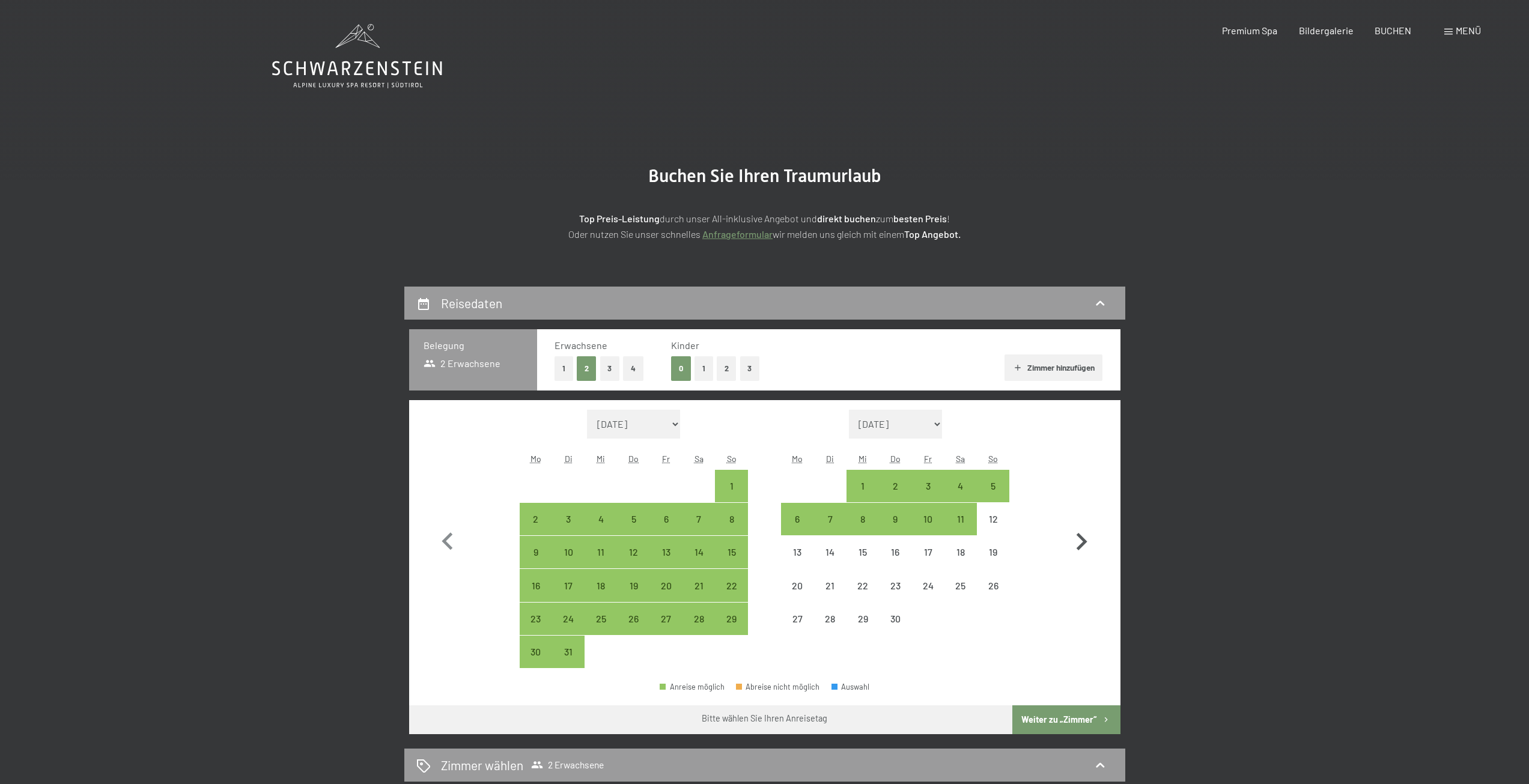
click at [1085, 526] on icon "button" at bounding box center [1081, 542] width 35 height 35
select select "2026-04-01"
select select "2026-05-01"
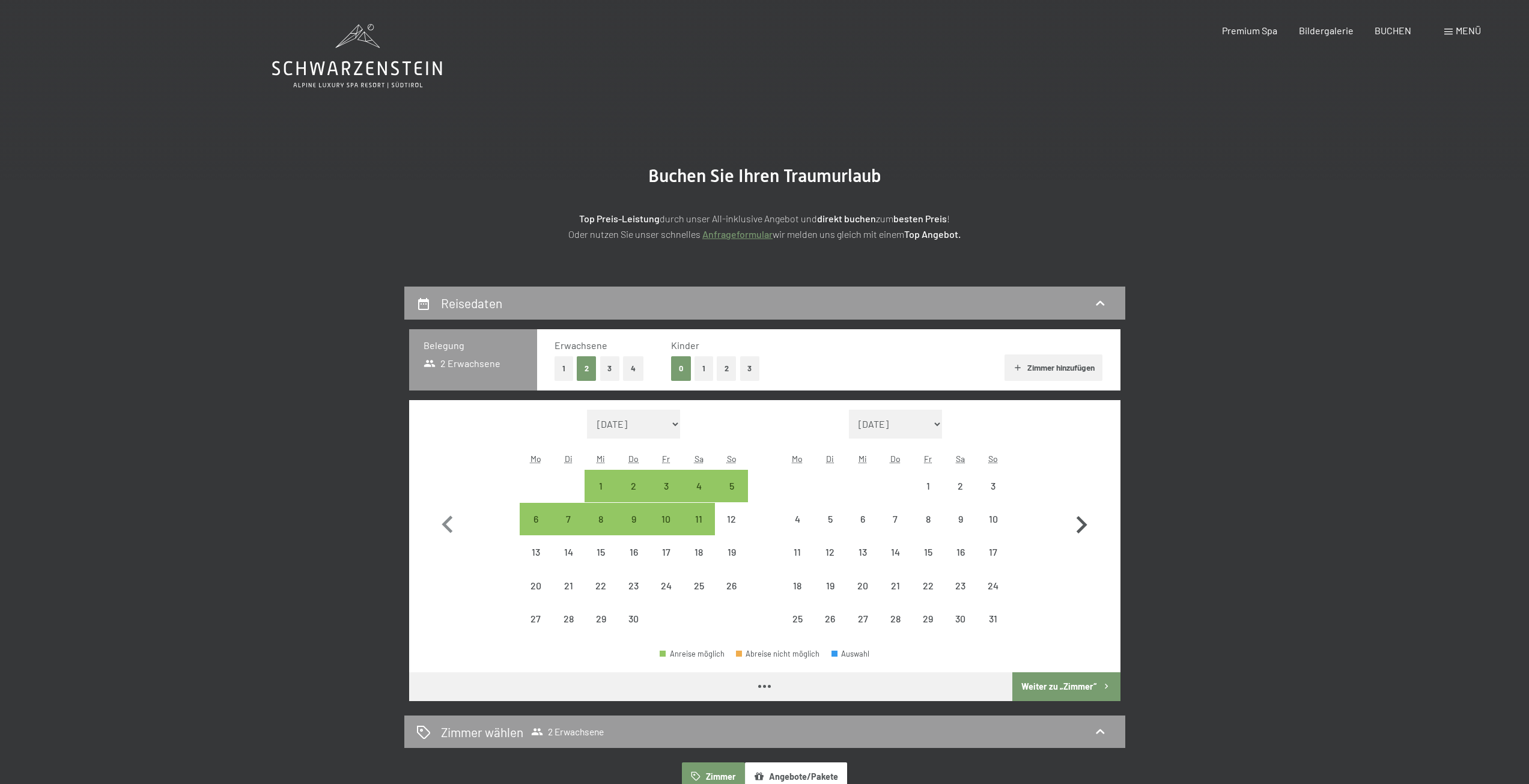
select select "2026-04-01"
select select "2026-05-01"
click at [449, 519] on icon "button" at bounding box center [447, 524] width 10 height 17
select select "2026-03-01"
select select "2026-04-01"
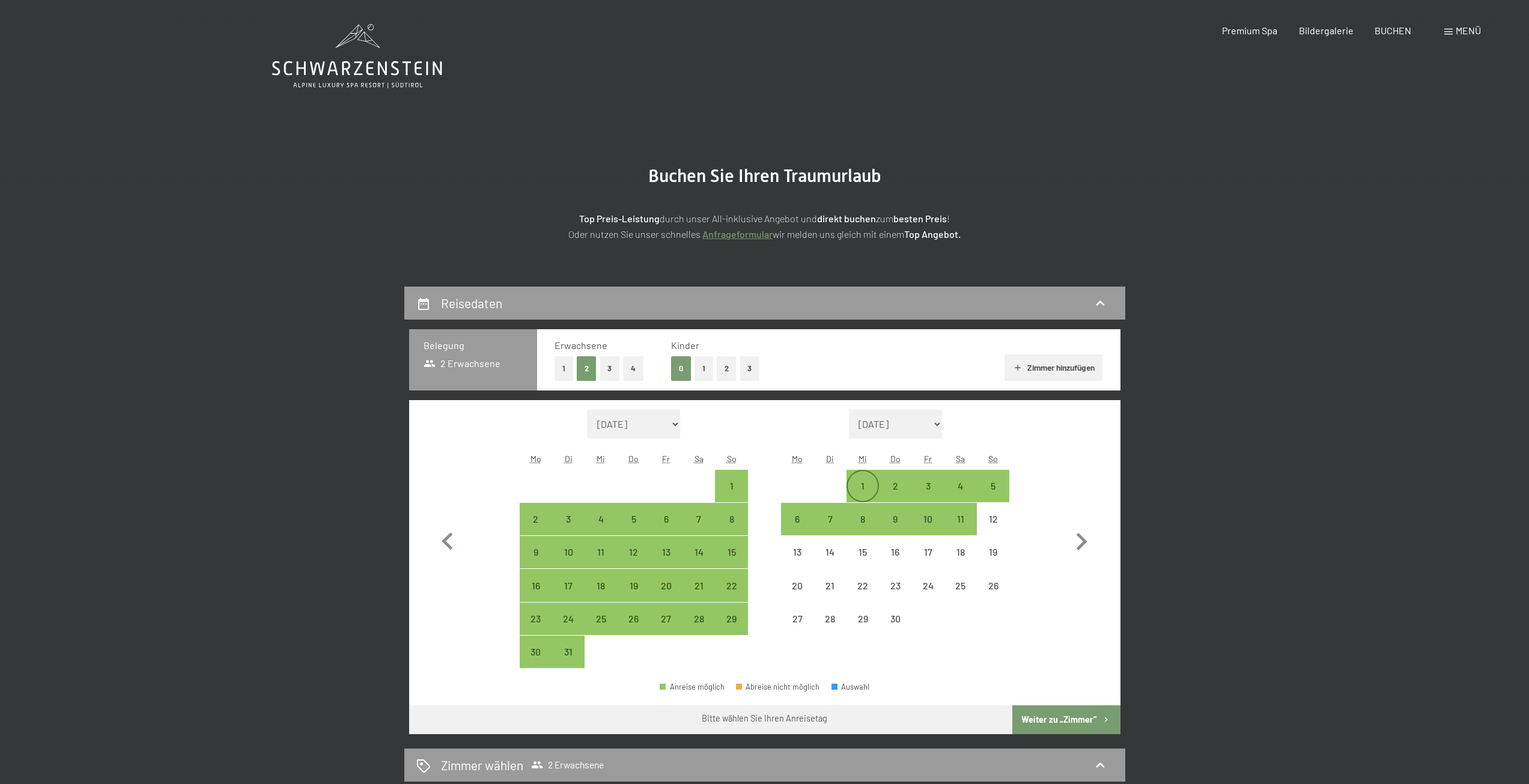
click at [862, 485] on div "1" at bounding box center [863, 496] width 30 height 30
select select "2026-03-01"
select select "2026-04-01"
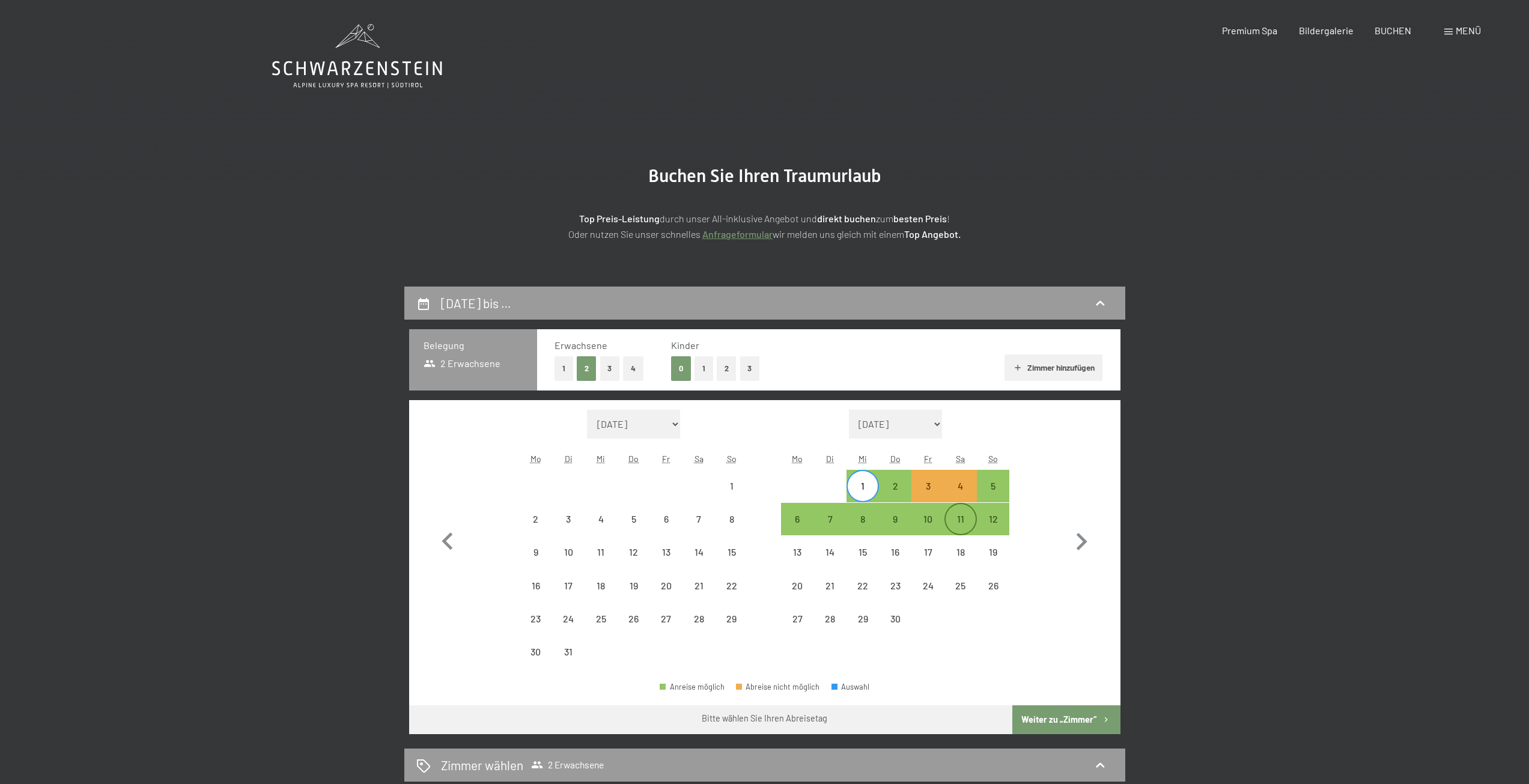
click at [968, 519] on div "11" at bounding box center [961, 529] width 30 height 30
select select "2026-03-01"
select select "2026-04-01"
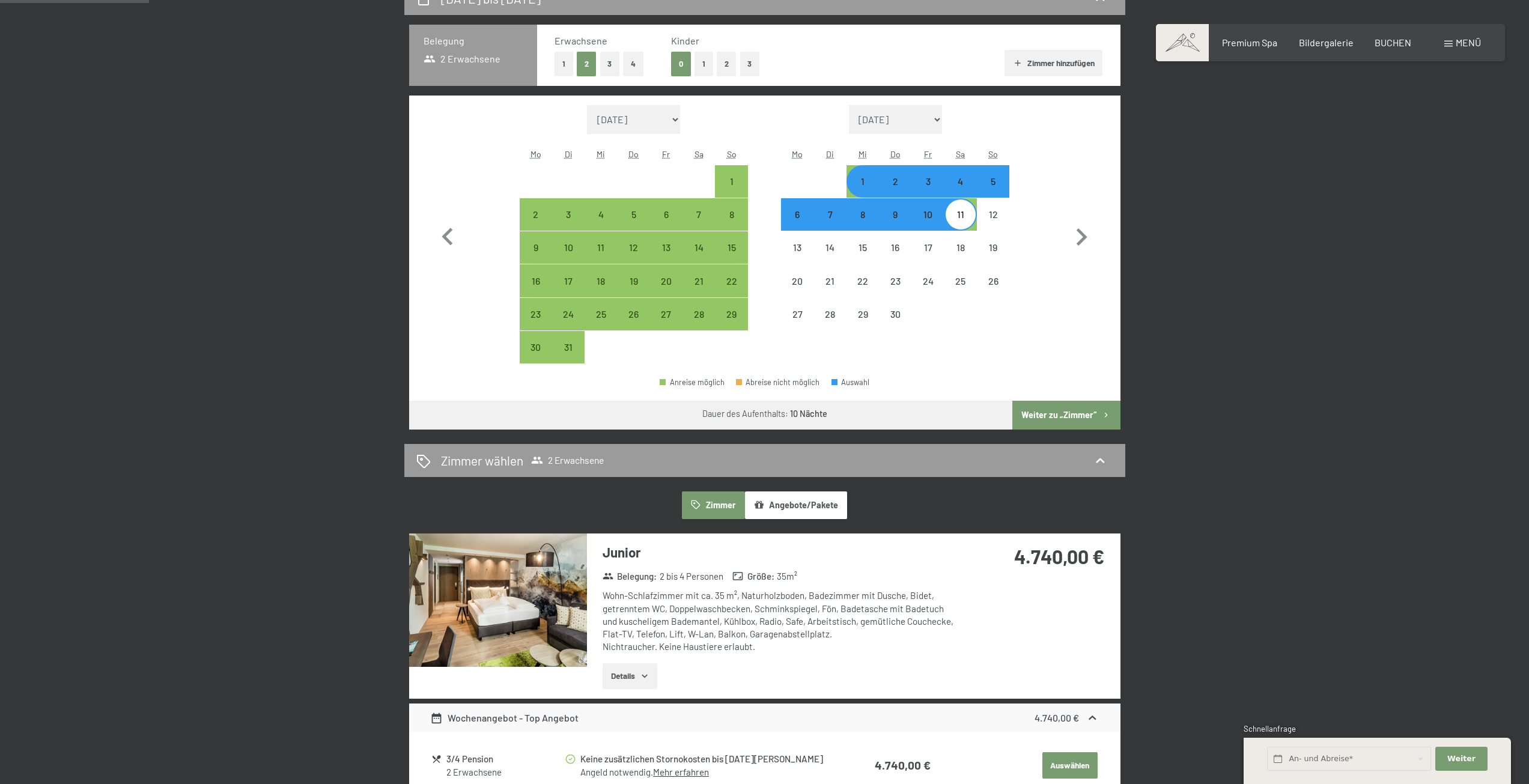
scroll to position [120, 0]
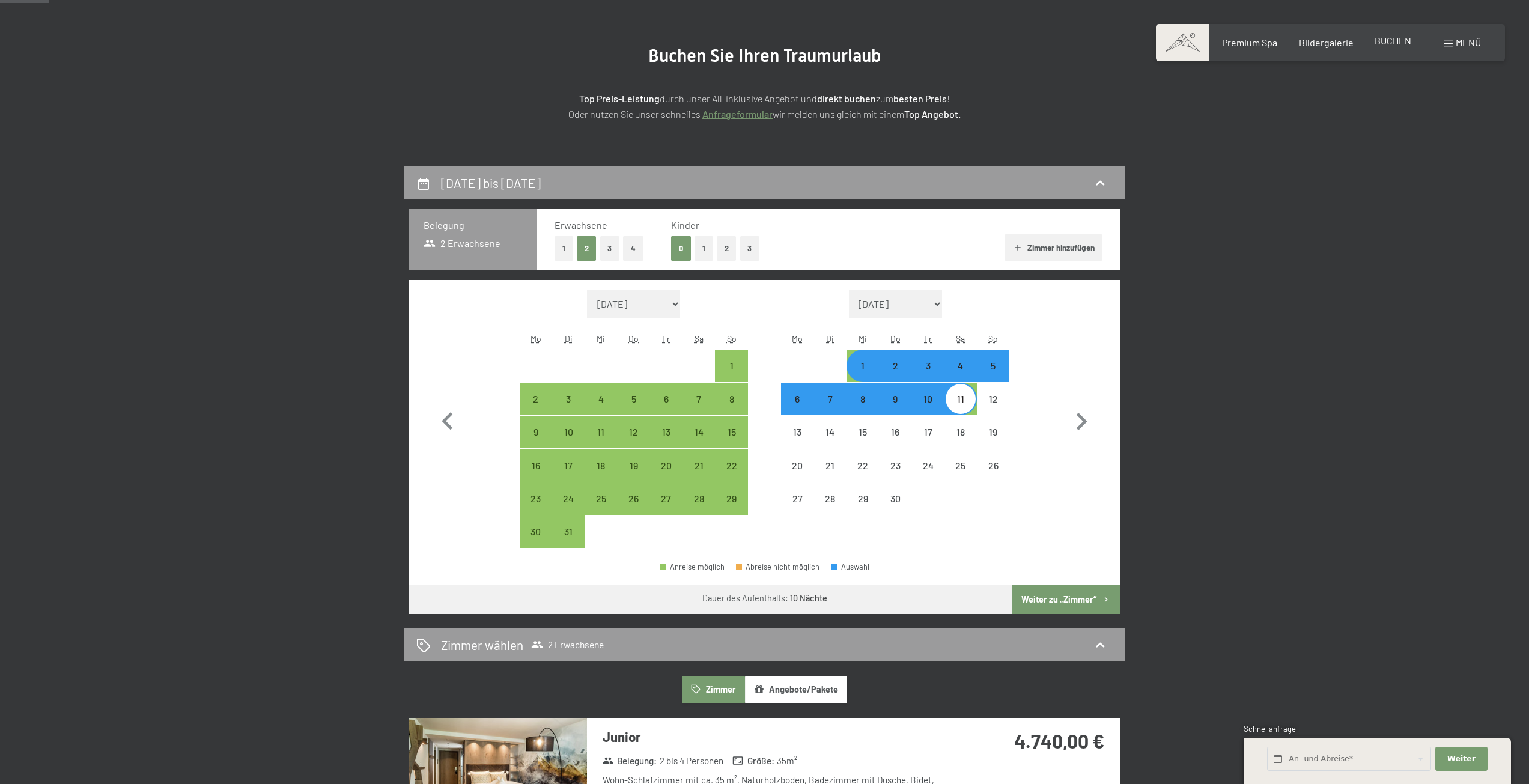
click at [1386, 40] on span "BUCHEN" at bounding box center [1393, 40] width 36 height 11
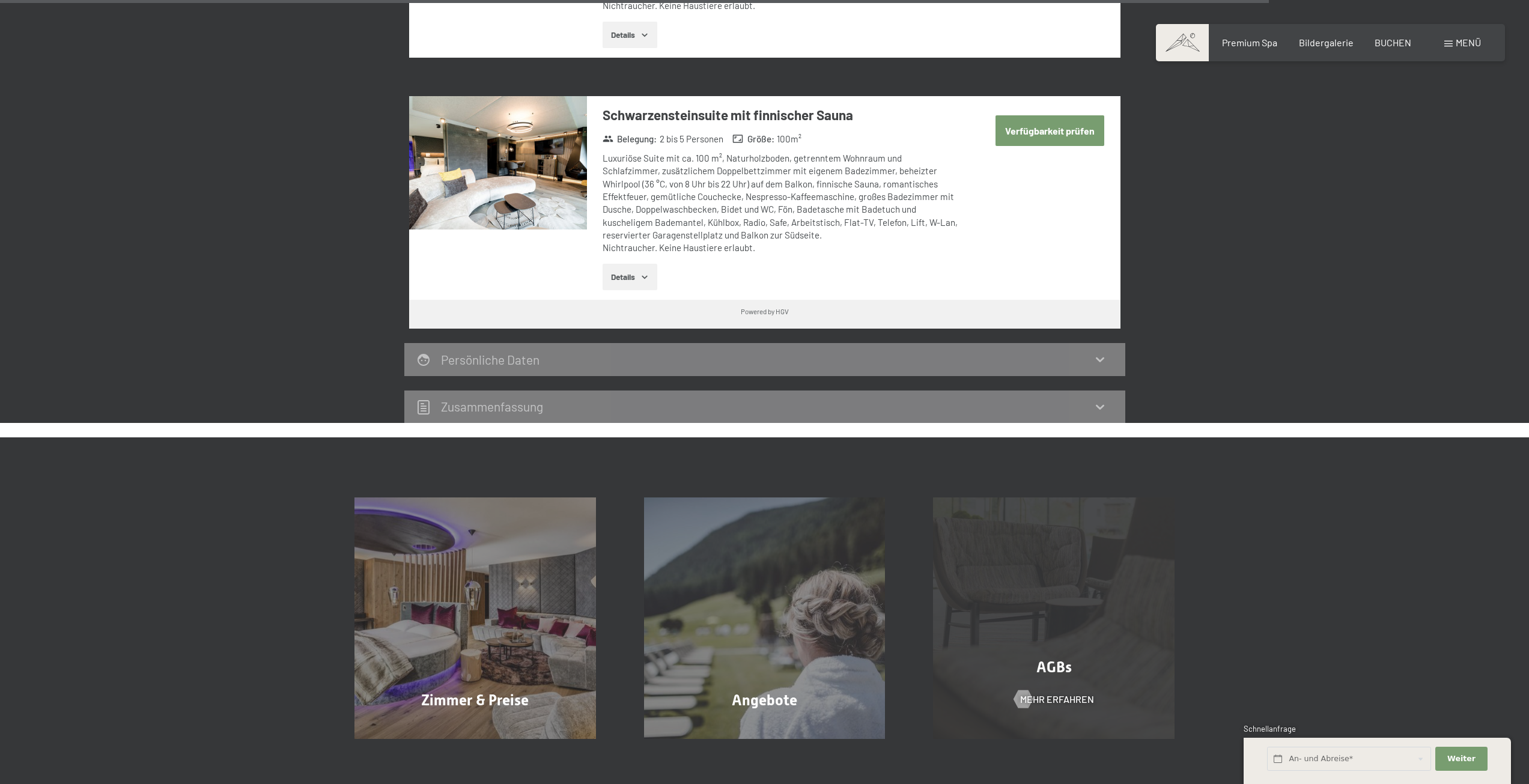
scroll to position [3603, 0]
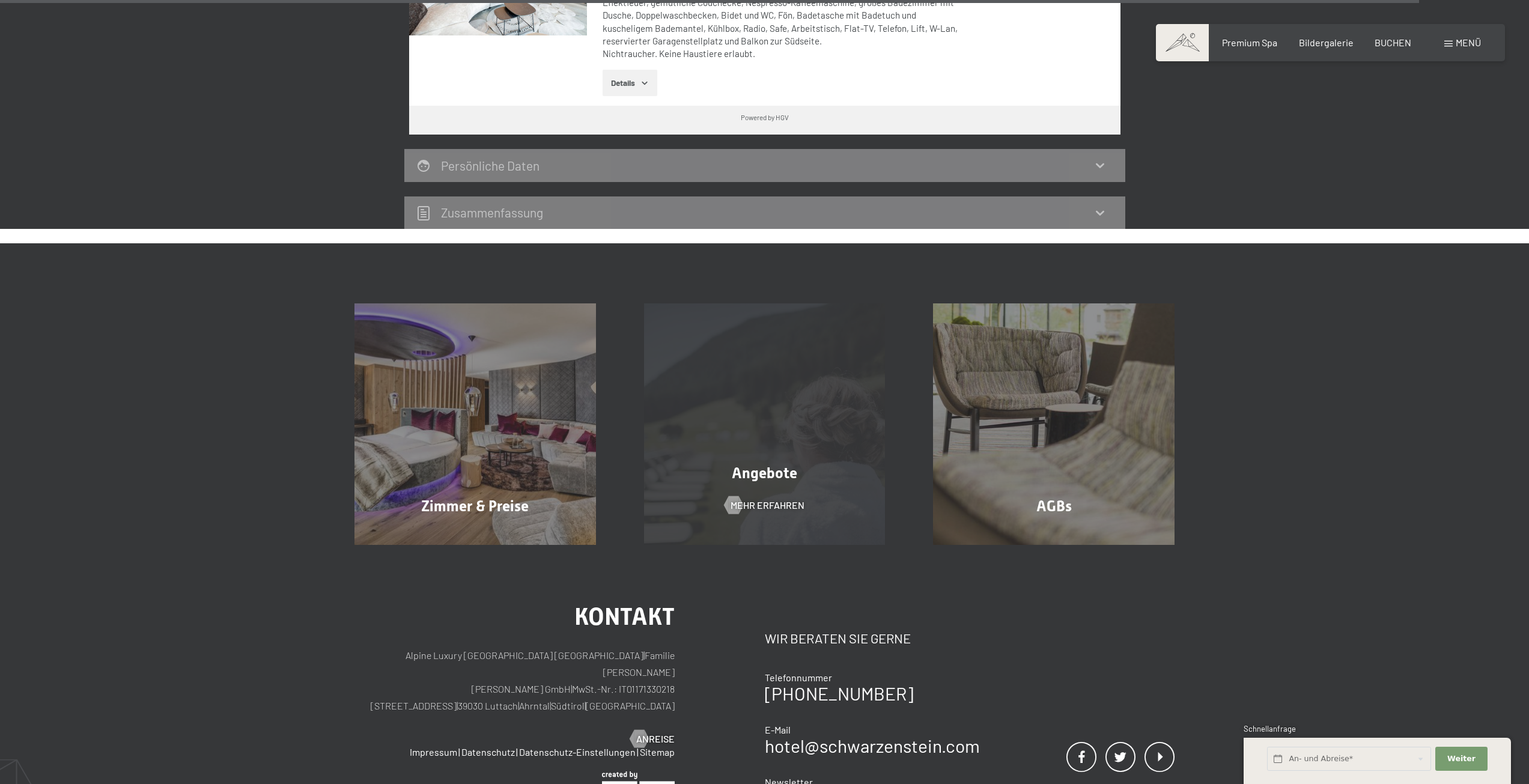
click at [747, 462] on div "Angebote" at bounding box center [765, 473] width 290 height 21
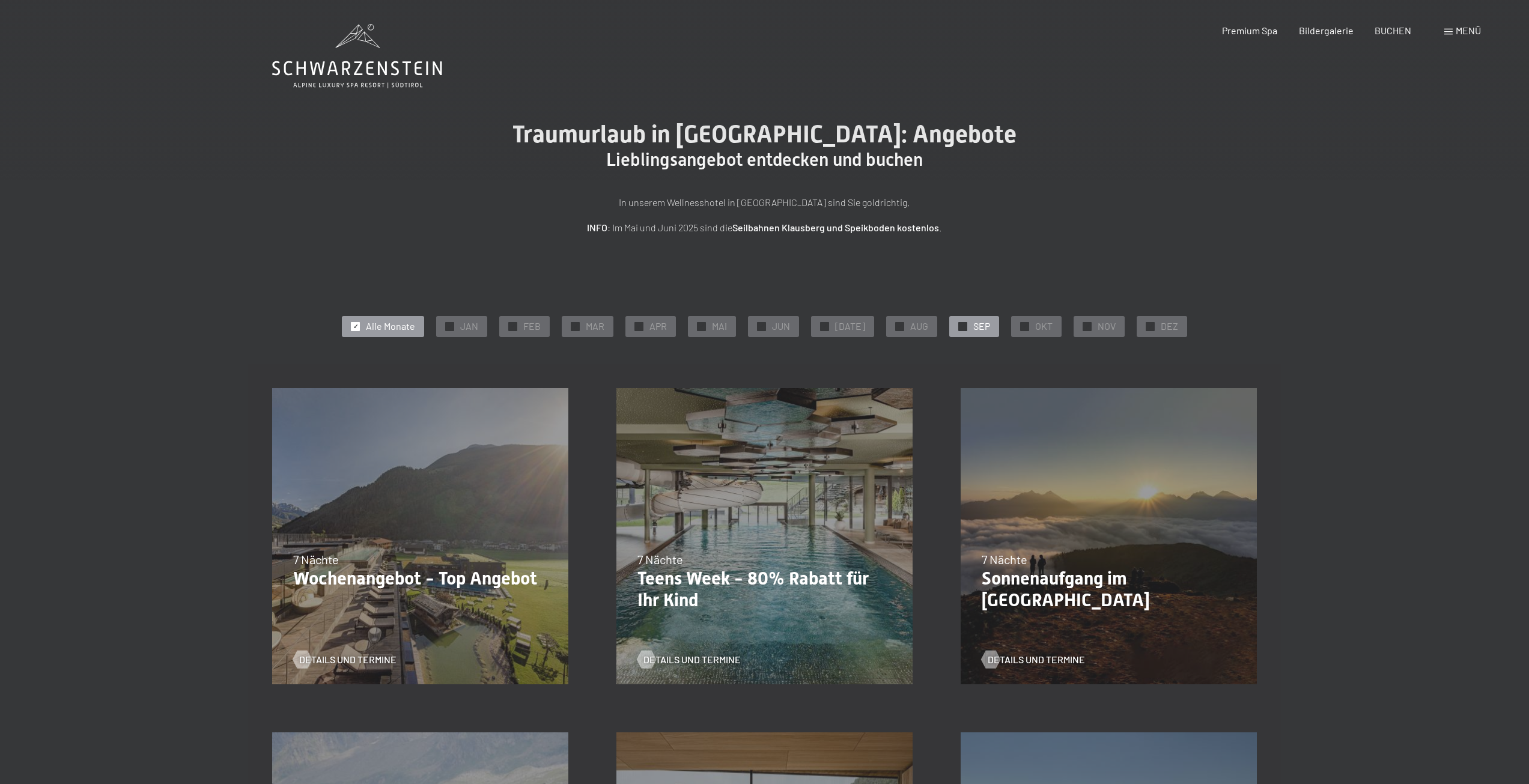
click at [964, 328] on div "✓ SEP" at bounding box center [974, 326] width 49 height 21
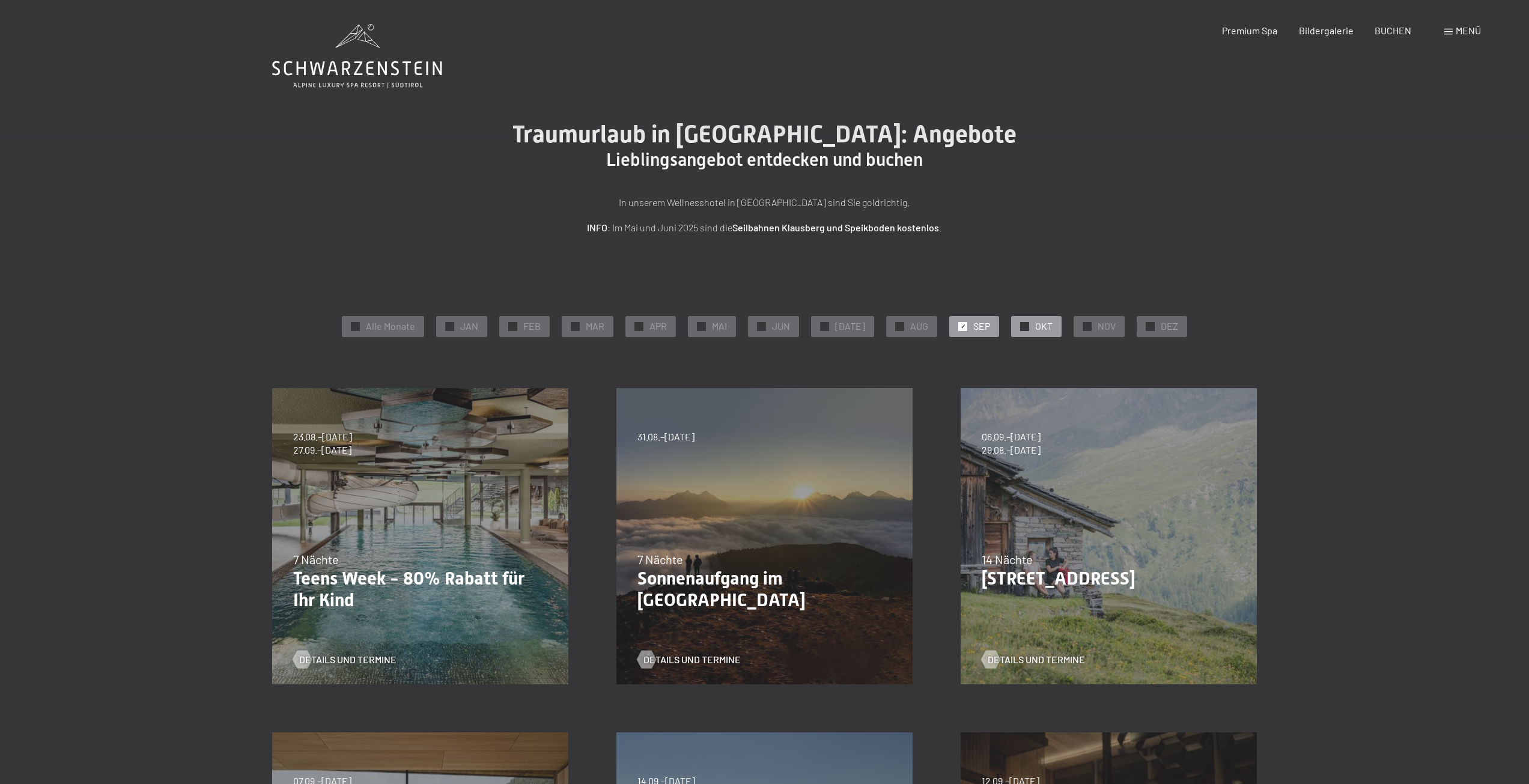
click at [1035, 329] on span "OKT" at bounding box center [1044, 325] width 17 height 13
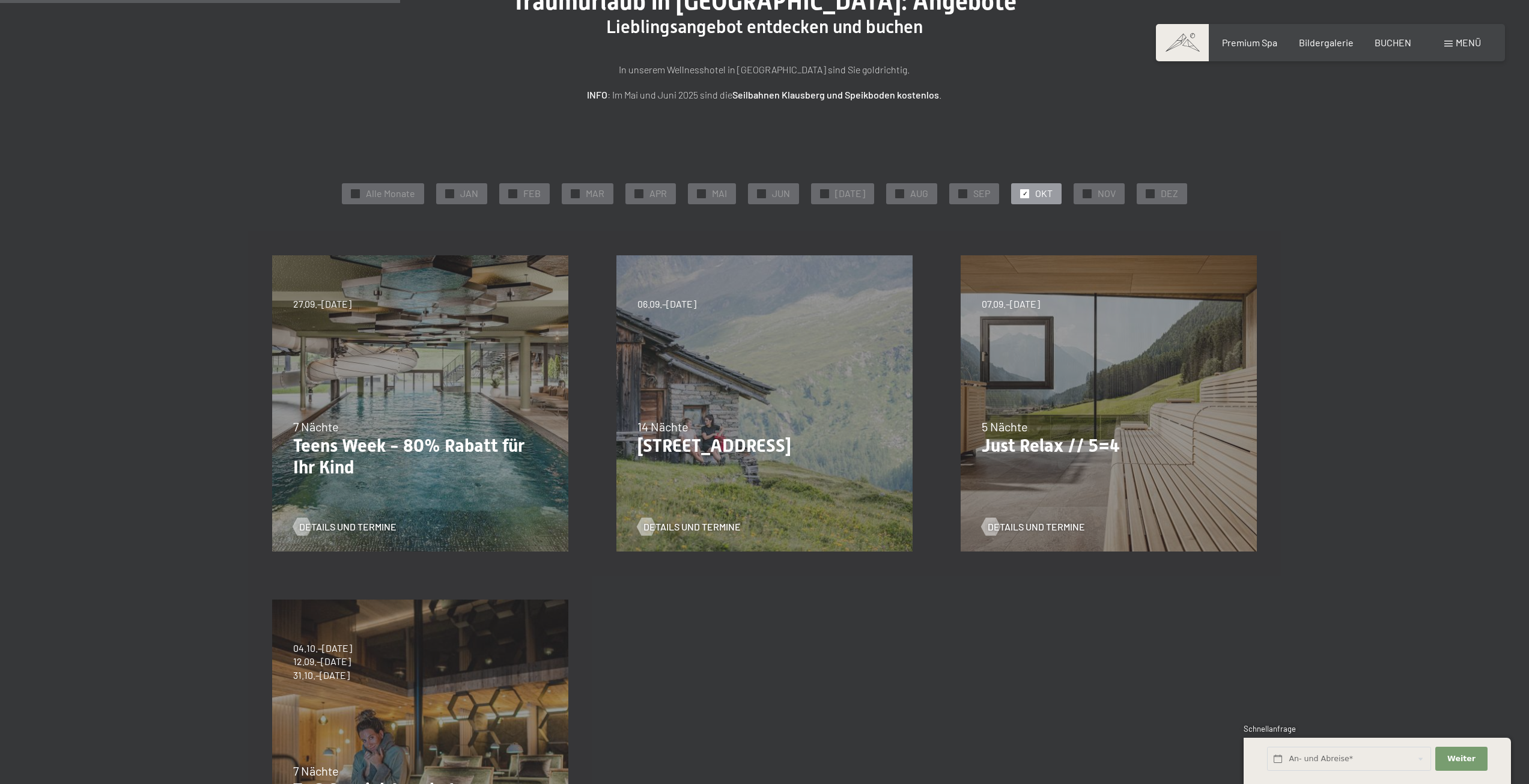
scroll to position [300, 0]
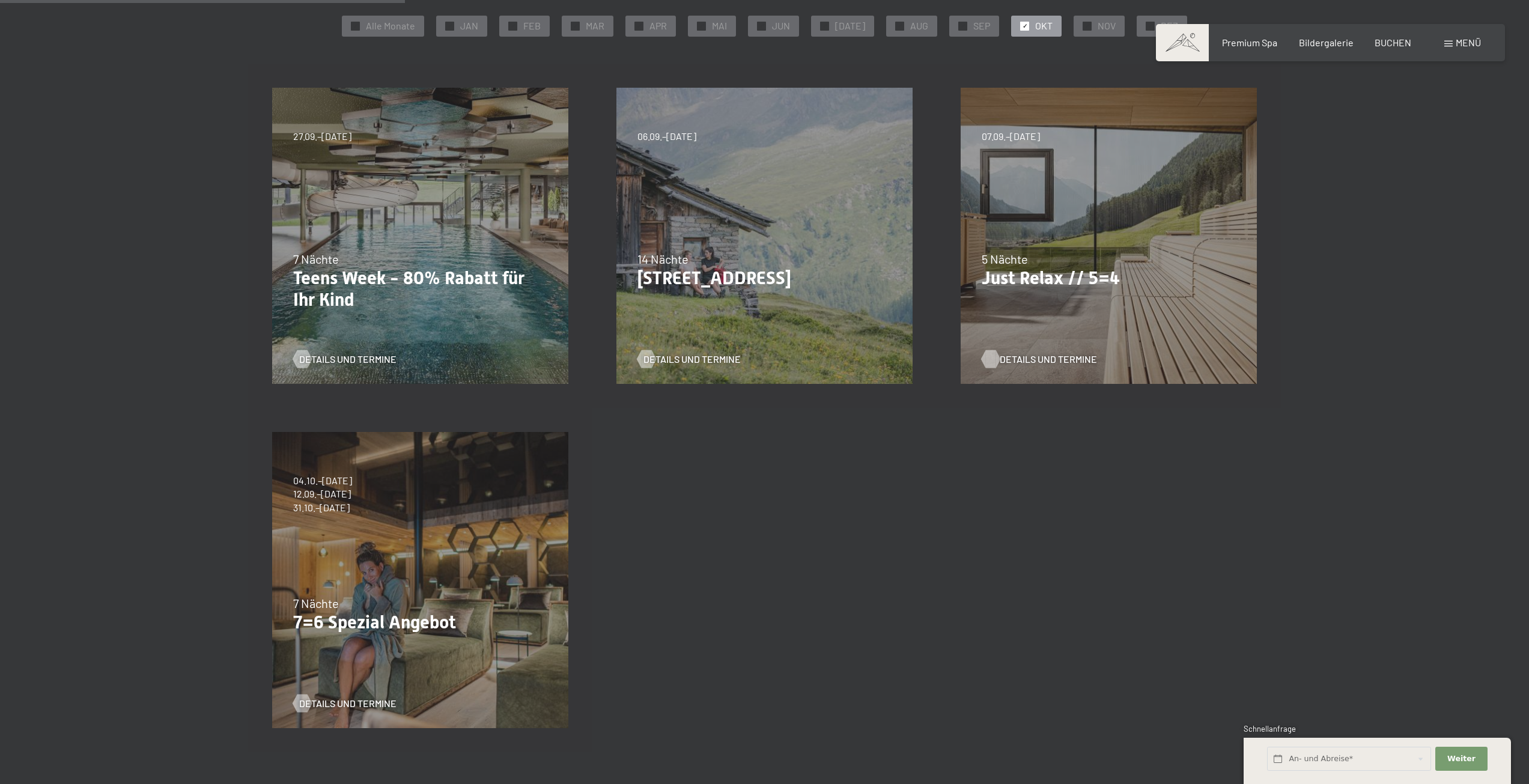
click at [994, 360] on div at bounding box center [991, 358] width 10 height 18
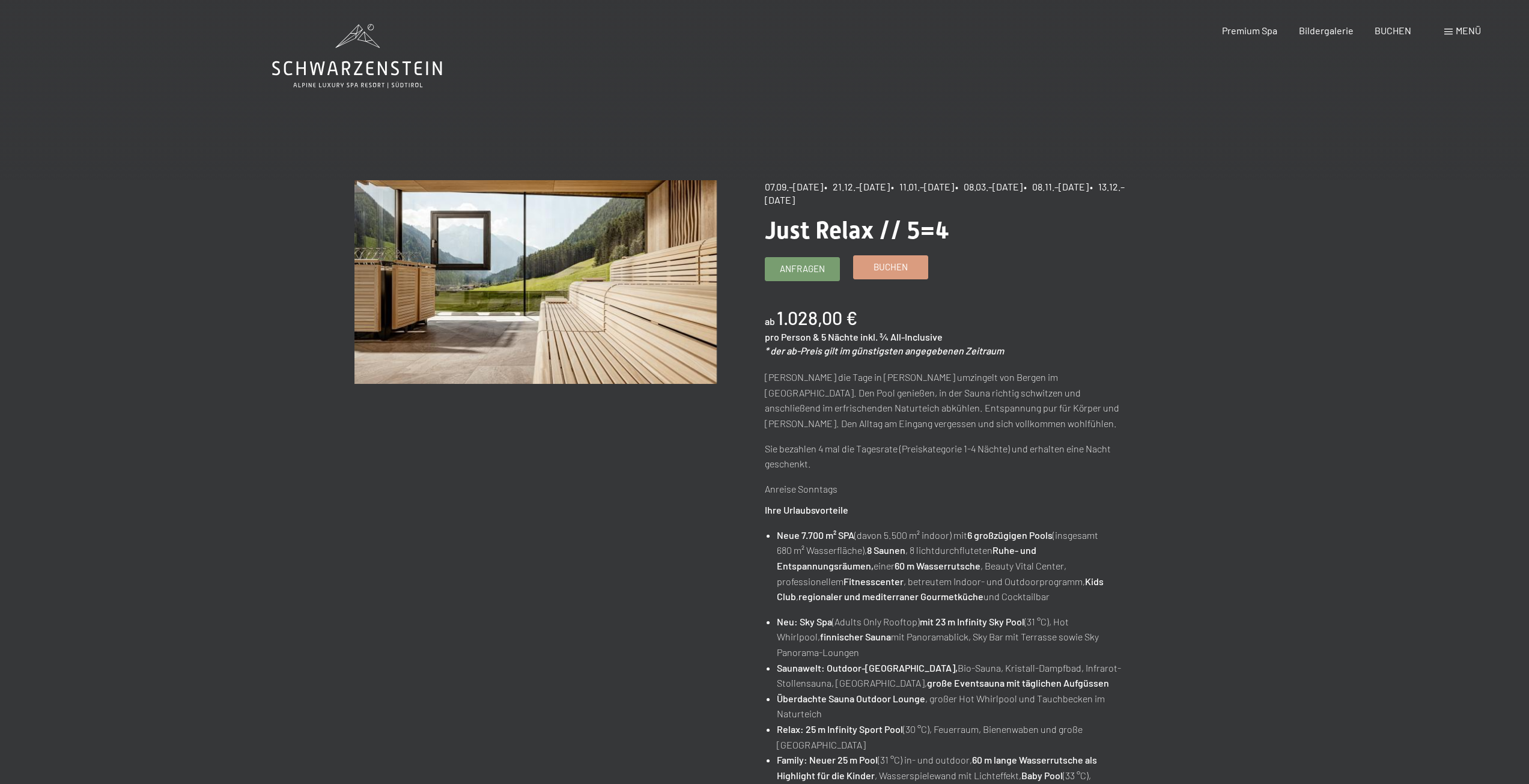
click at [867, 268] on link "Buchen" at bounding box center [890, 267] width 74 height 23
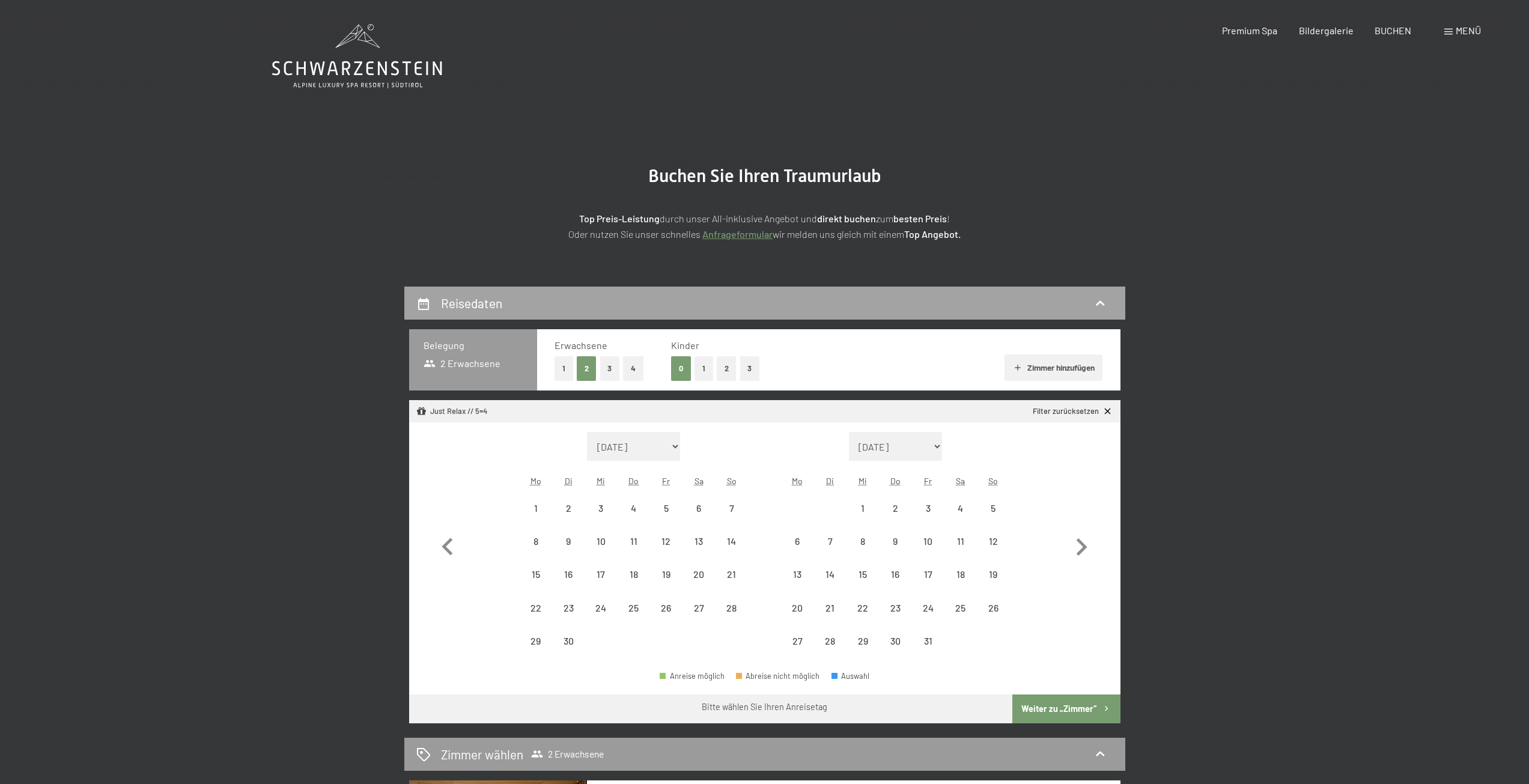
select select "[DATE]"
click at [726, 598] on div "28" at bounding box center [731, 607] width 30 height 30
select select "[DATE]"
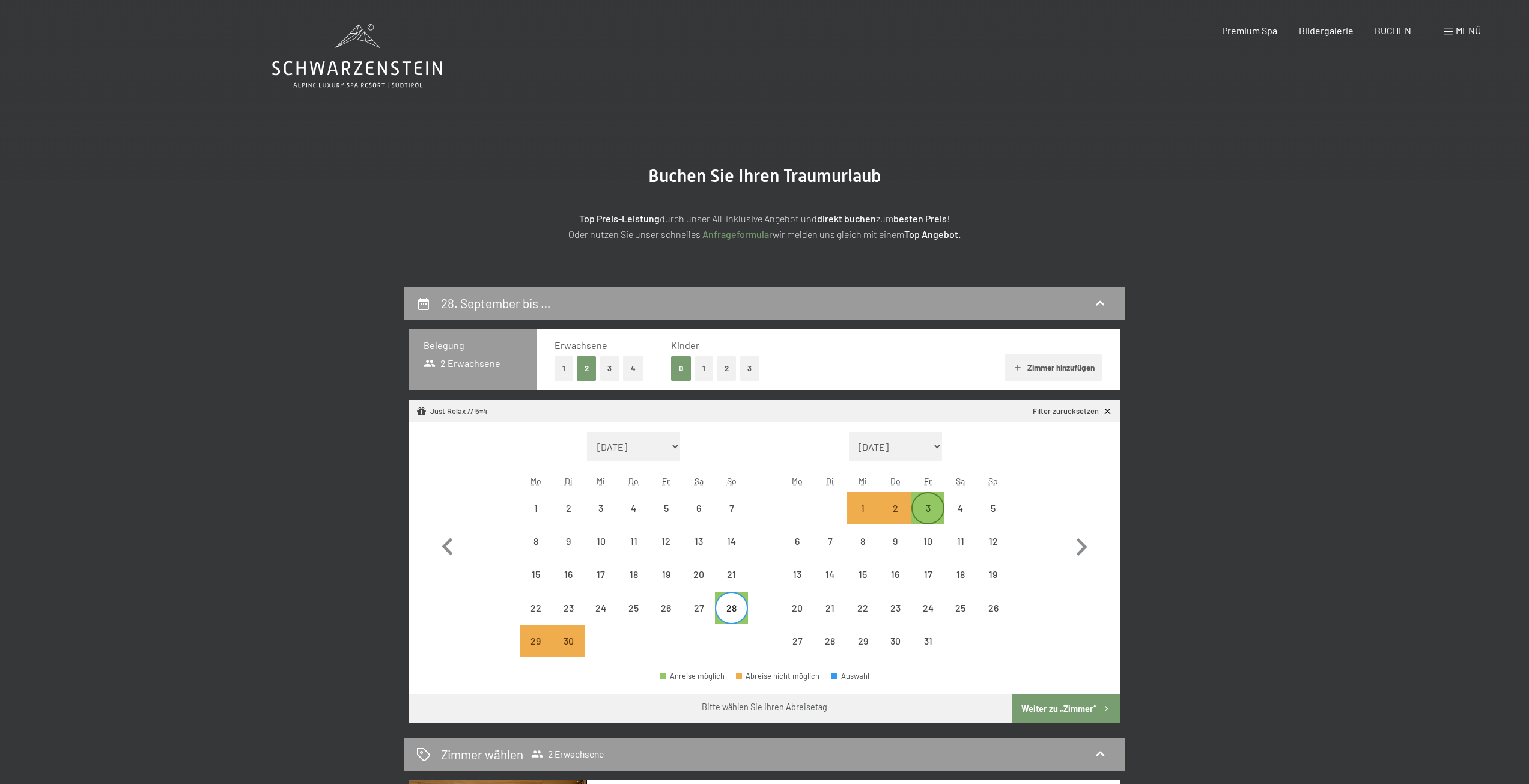
click at [929, 506] on div "3" at bounding box center [928, 518] width 30 height 30
select select "[DATE]"
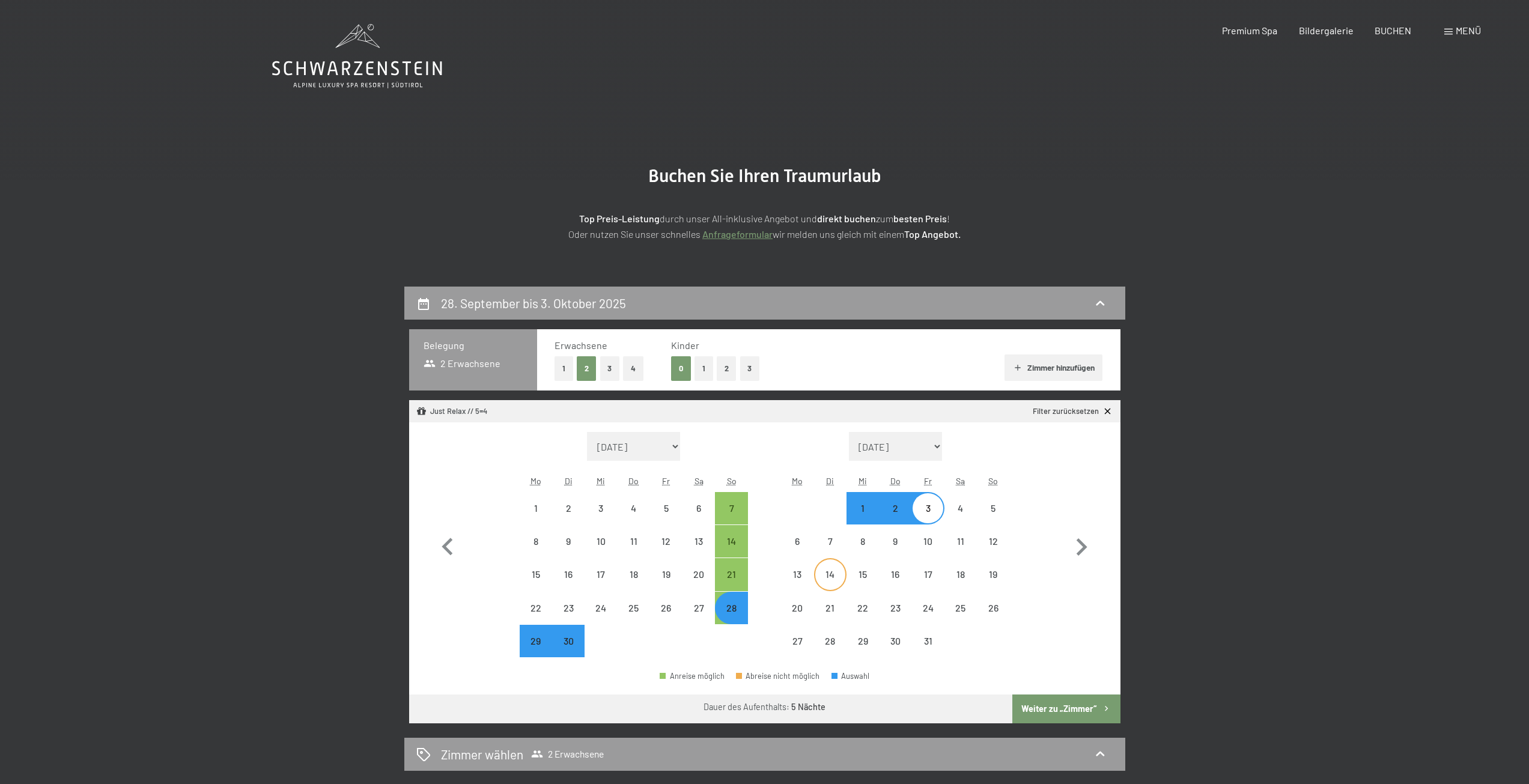
select select "[DATE]"
click at [1047, 694] on button "Weiter zu „Zimmer“" at bounding box center [1066, 708] width 108 height 29
select select "[DATE]"
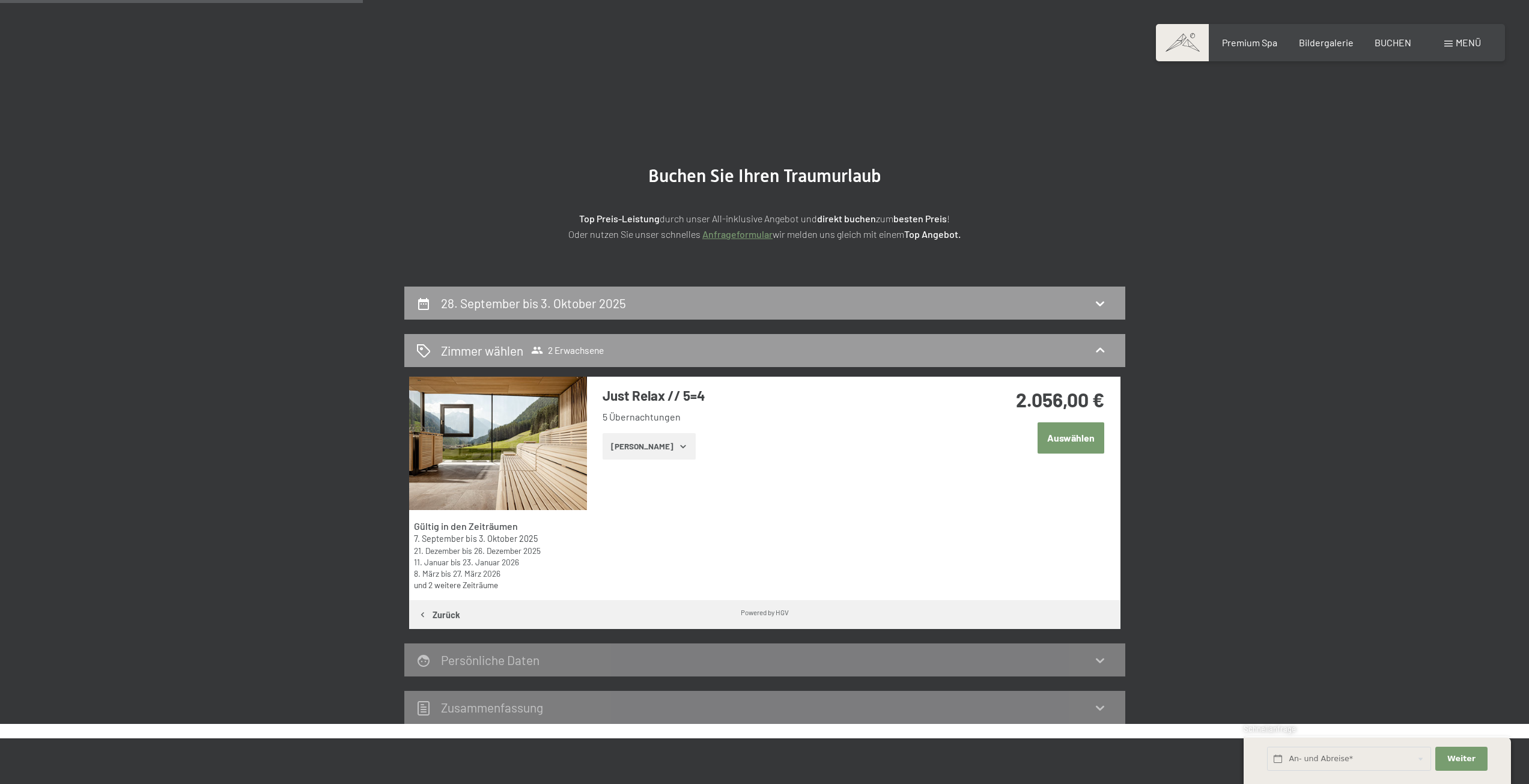
scroll to position [286, 0]
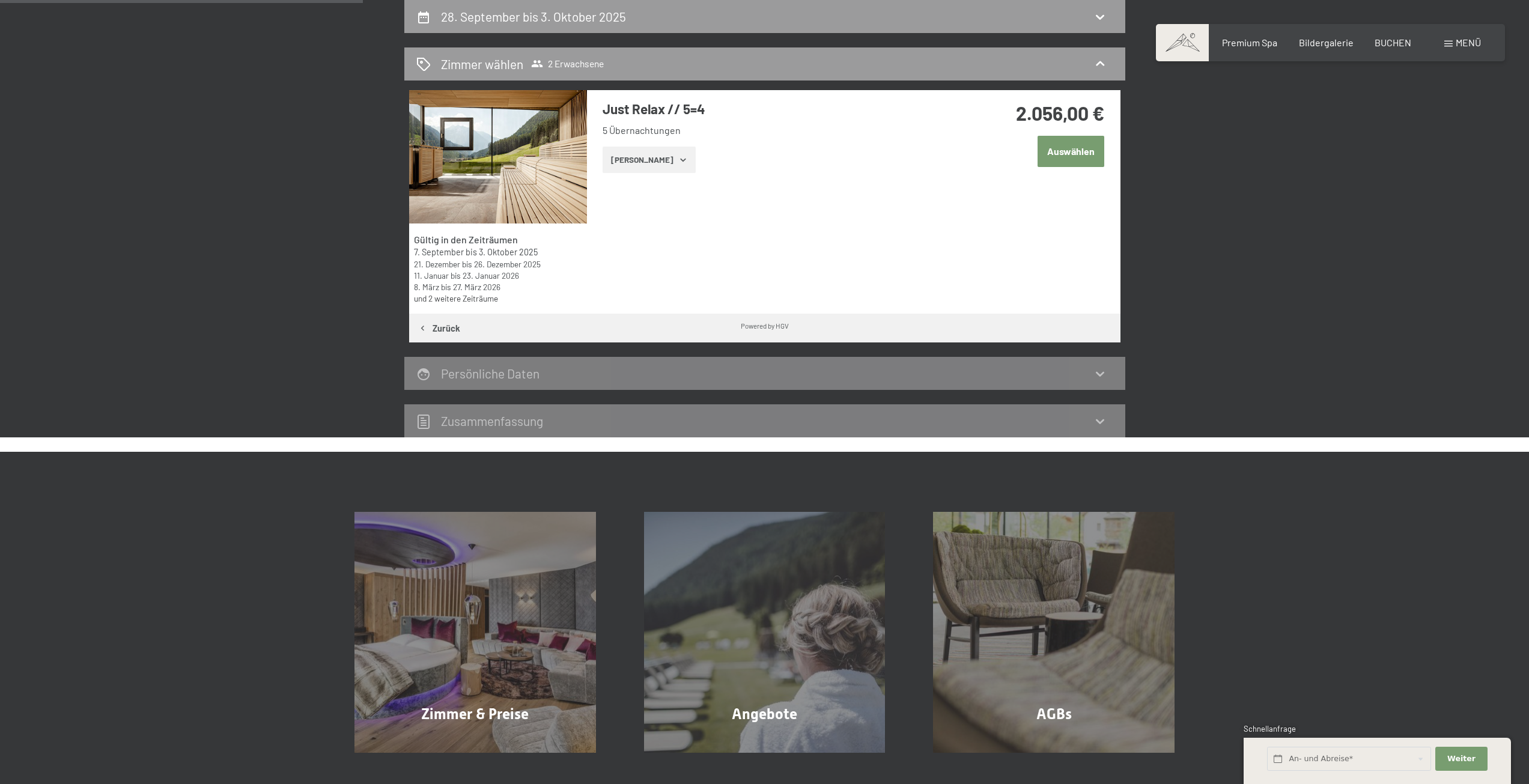
click at [1055, 161] on button "Auswählen" at bounding box center [1071, 150] width 67 height 30
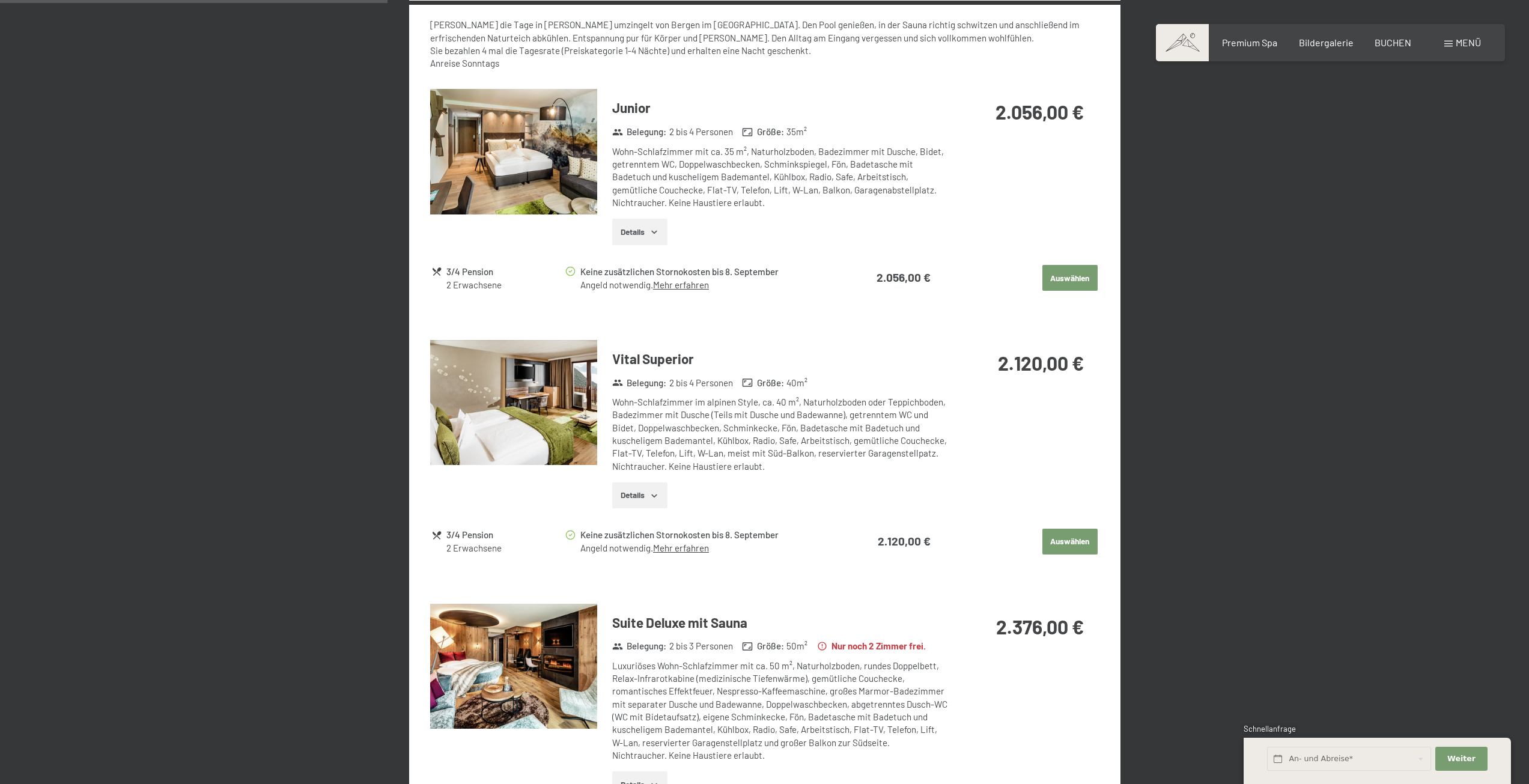
scroll to position [600, 0]
